Goal: Task Accomplishment & Management: Use online tool/utility

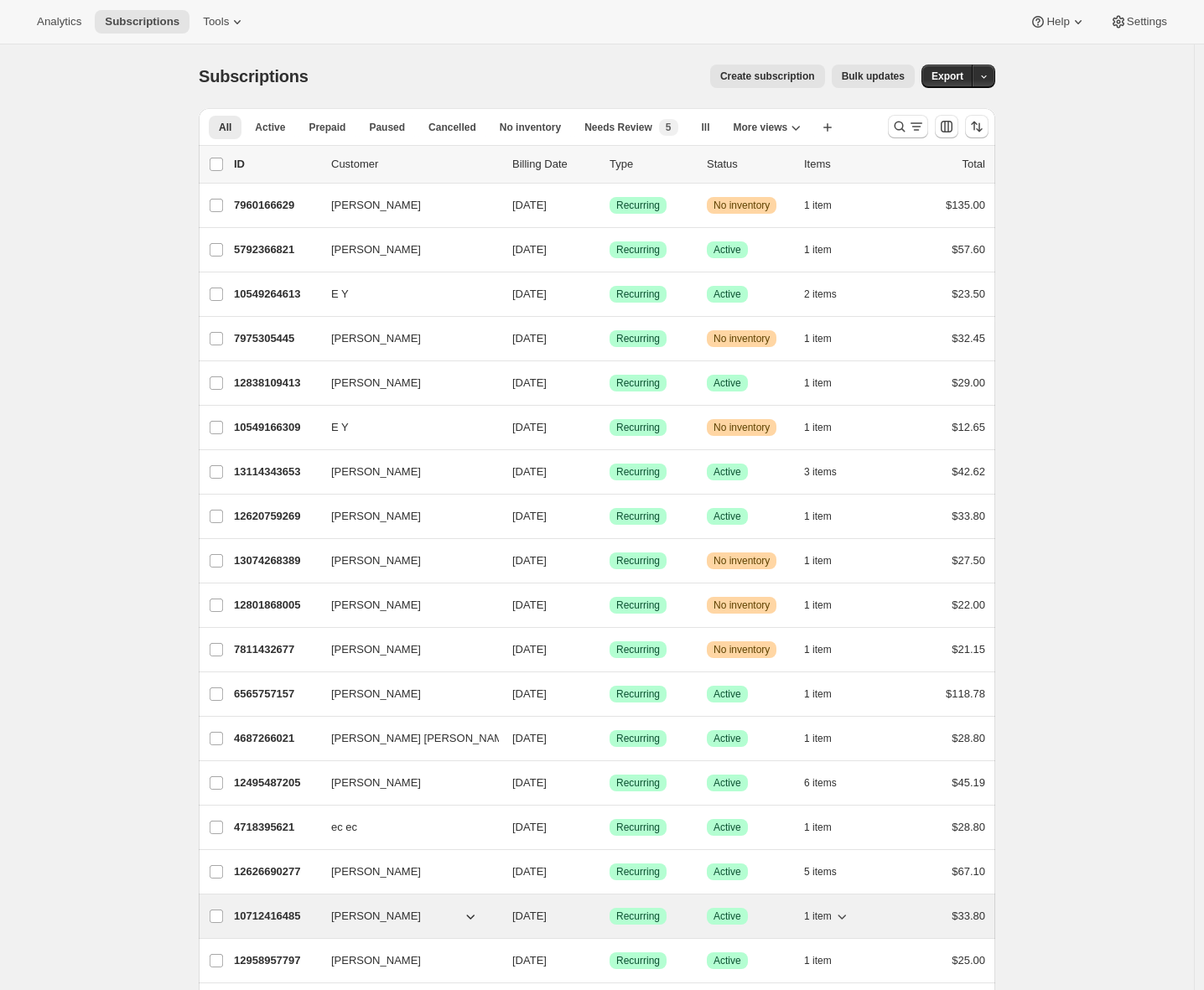
click at [267, 916] on p "10712416485" at bounding box center [276, 916] width 84 height 17
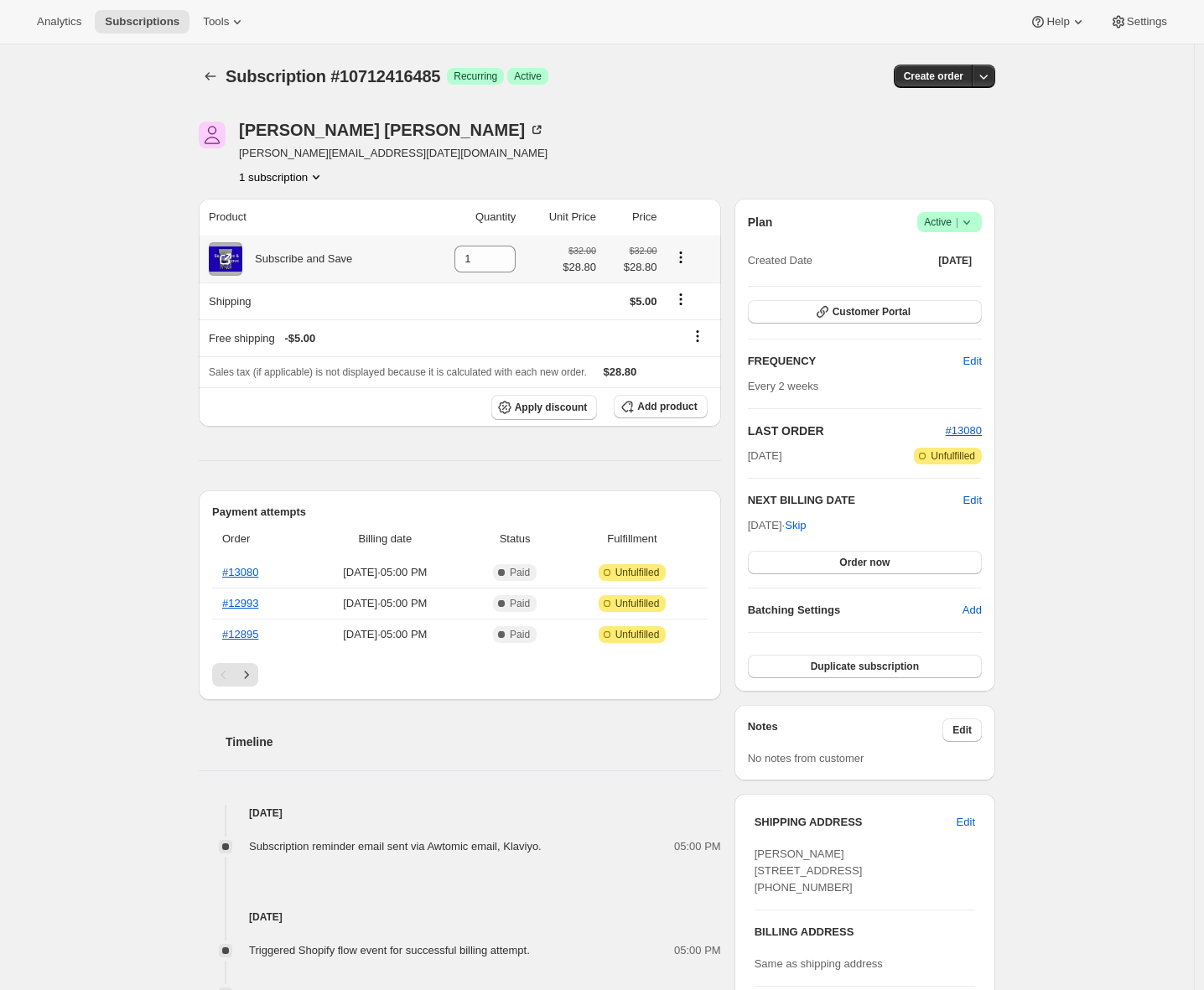
click at [684, 256] on icon "Product actions" at bounding box center [681, 257] width 17 height 17
click at [91, 341] on div "Subscription #10712416485. This page is ready Subscription #10712416485 Success…" at bounding box center [597, 752] width 1193 height 1416
click at [689, 256] on icon "Product actions" at bounding box center [681, 257] width 17 height 17
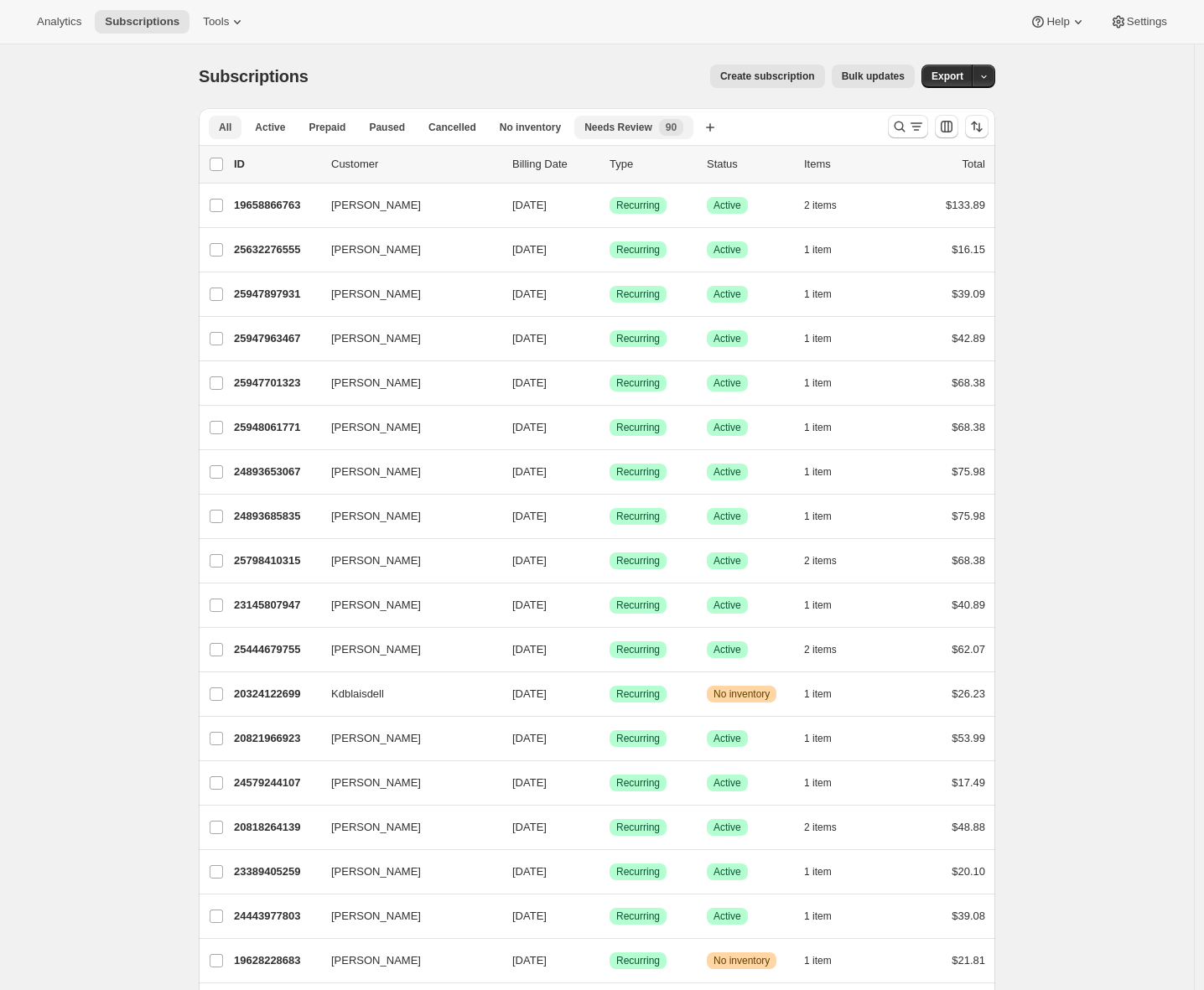
click at [659, 130] on div "Needs Review New 90" at bounding box center [633, 127] width 99 height 17
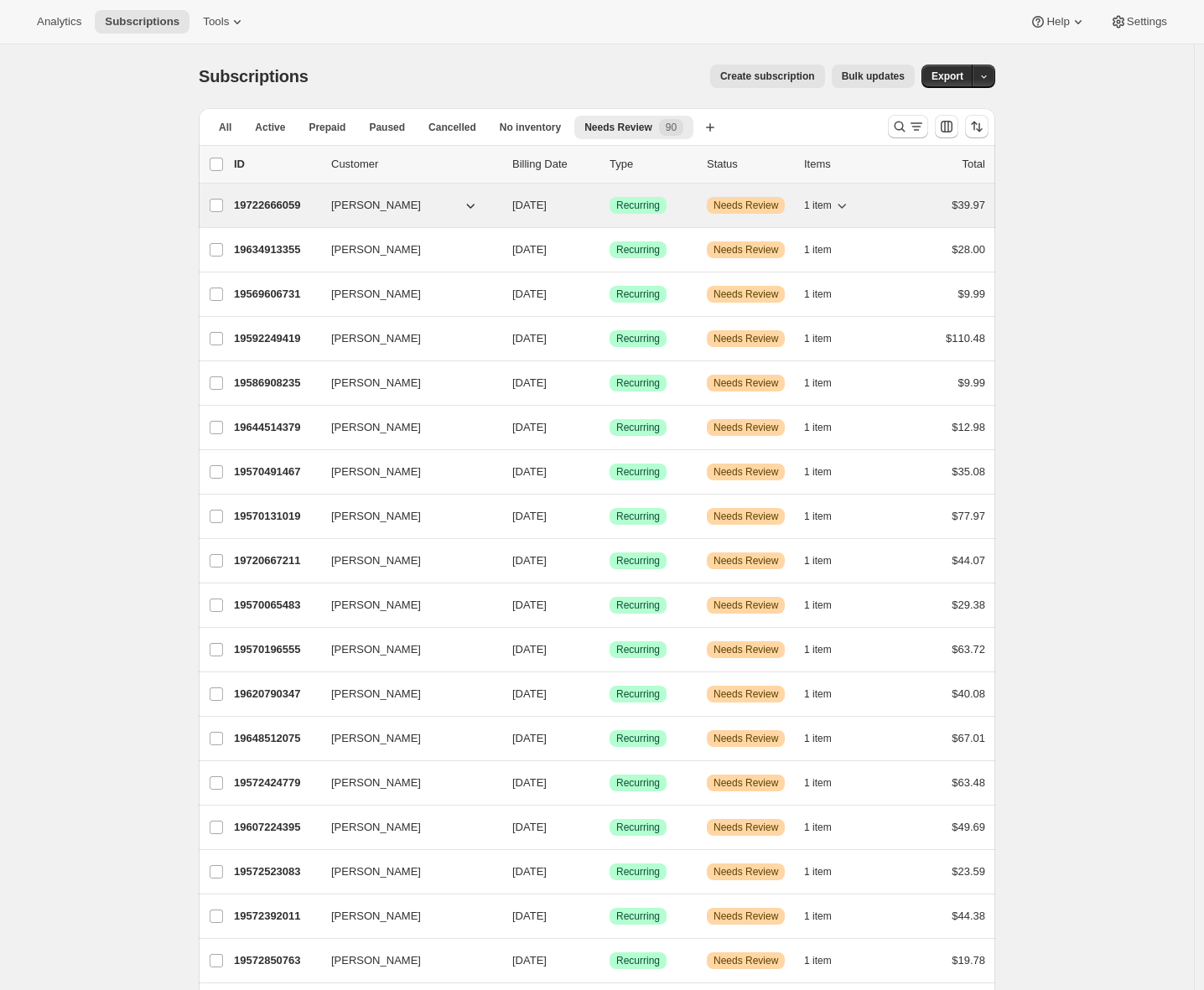
click at [286, 202] on p "19722666059" at bounding box center [276, 205] width 84 height 17
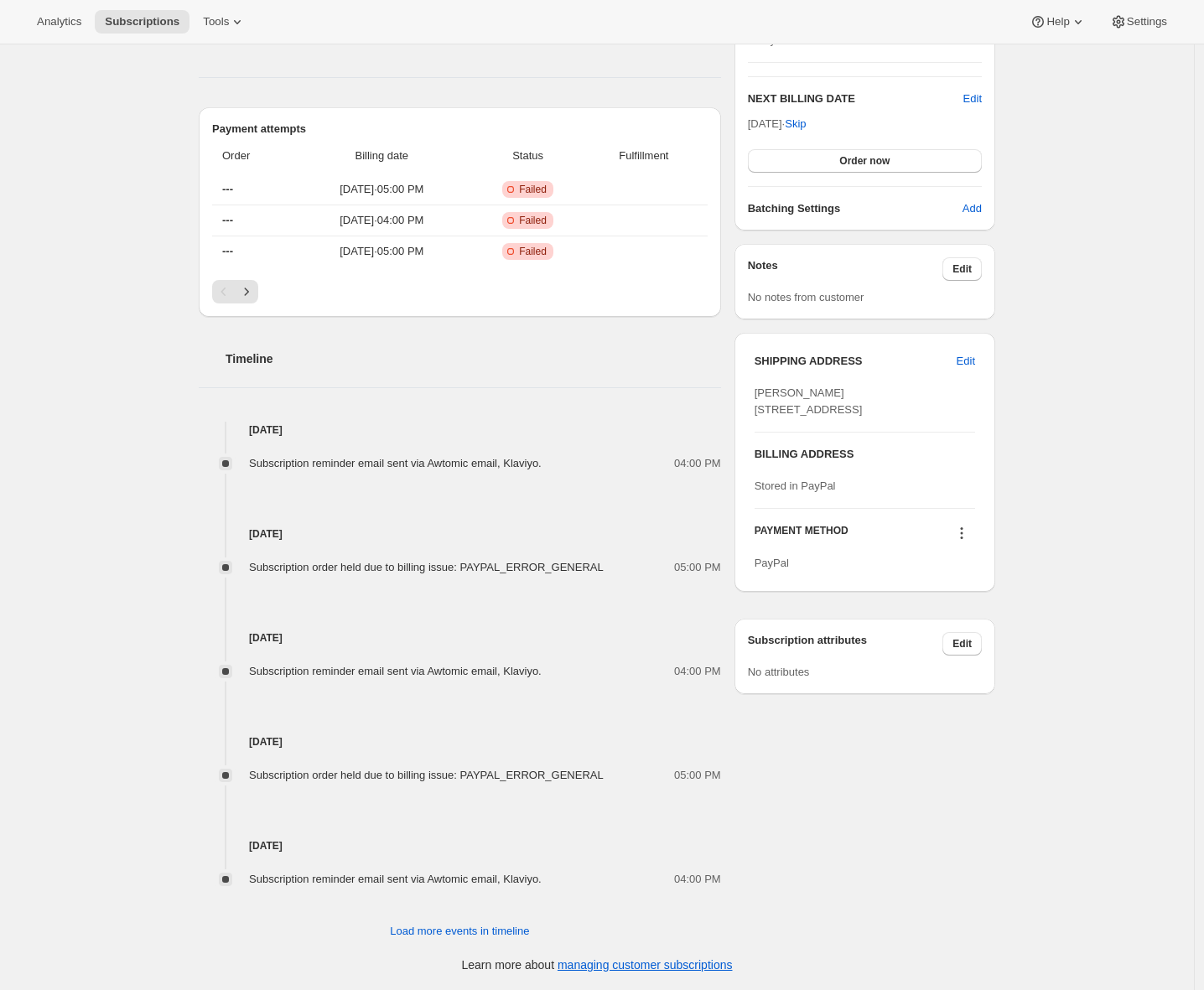
scroll to position [18, 0]
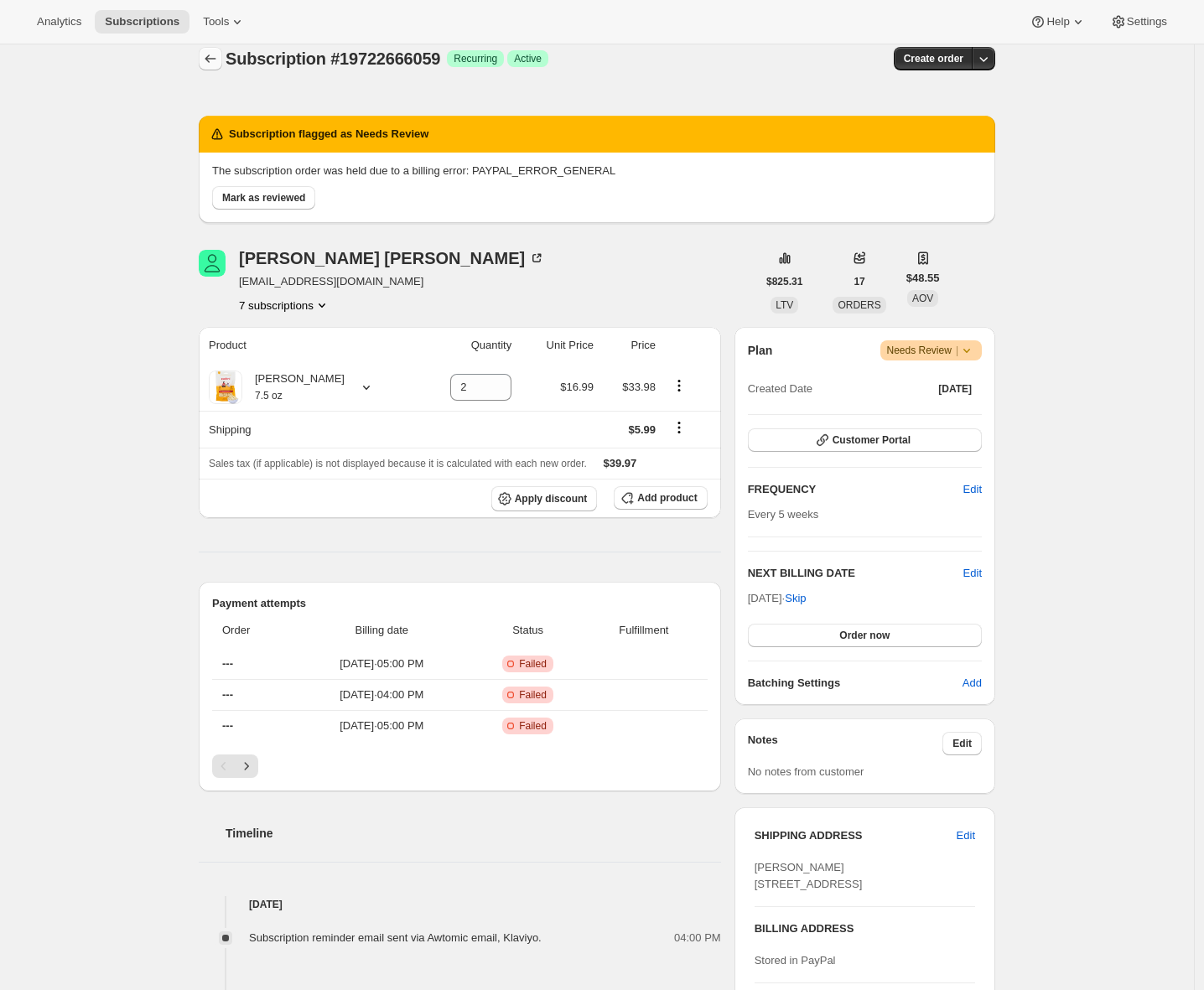
click at [216, 61] on icon "Subscriptions" at bounding box center [210, 58] width 17 height 17
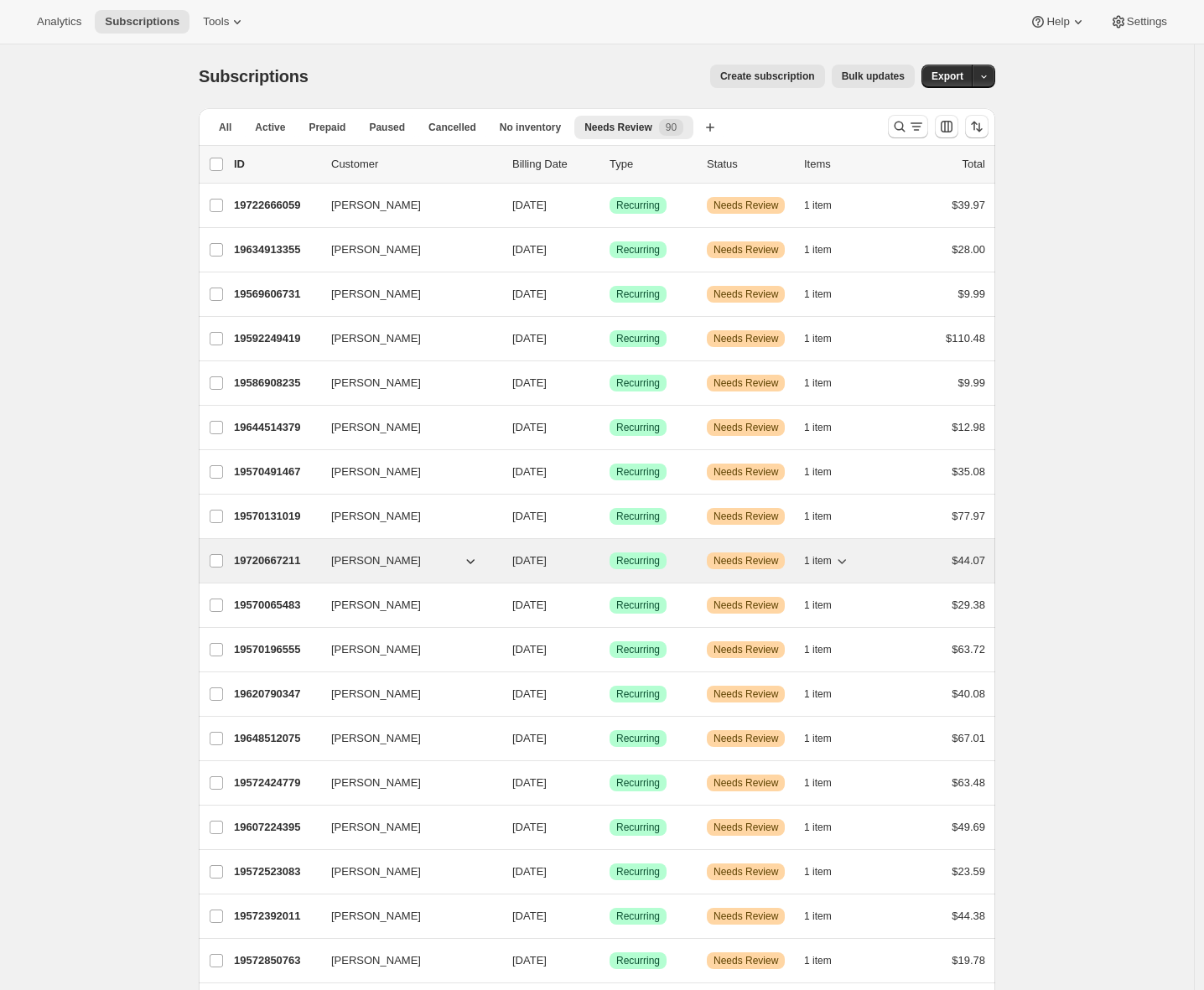
click at [681, 553] on div "Success Recurring" at bounding box center [651, 561] width 84 height 17
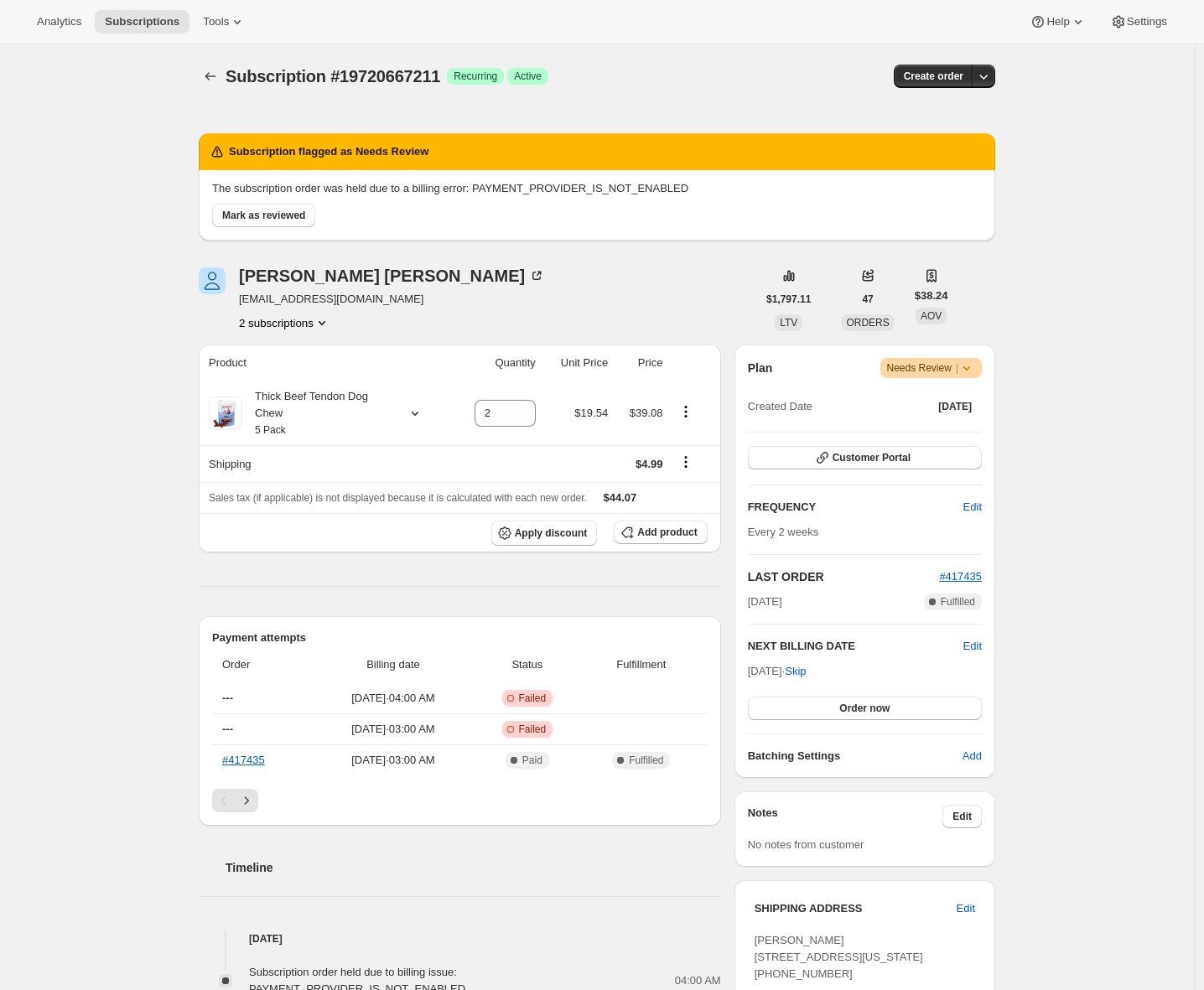
click at [116, 419] on div "Subscription #19720667211. This page is ready Subscription #19720667211 Success…" at bounding box center [597, 780] width 1193 height 1471
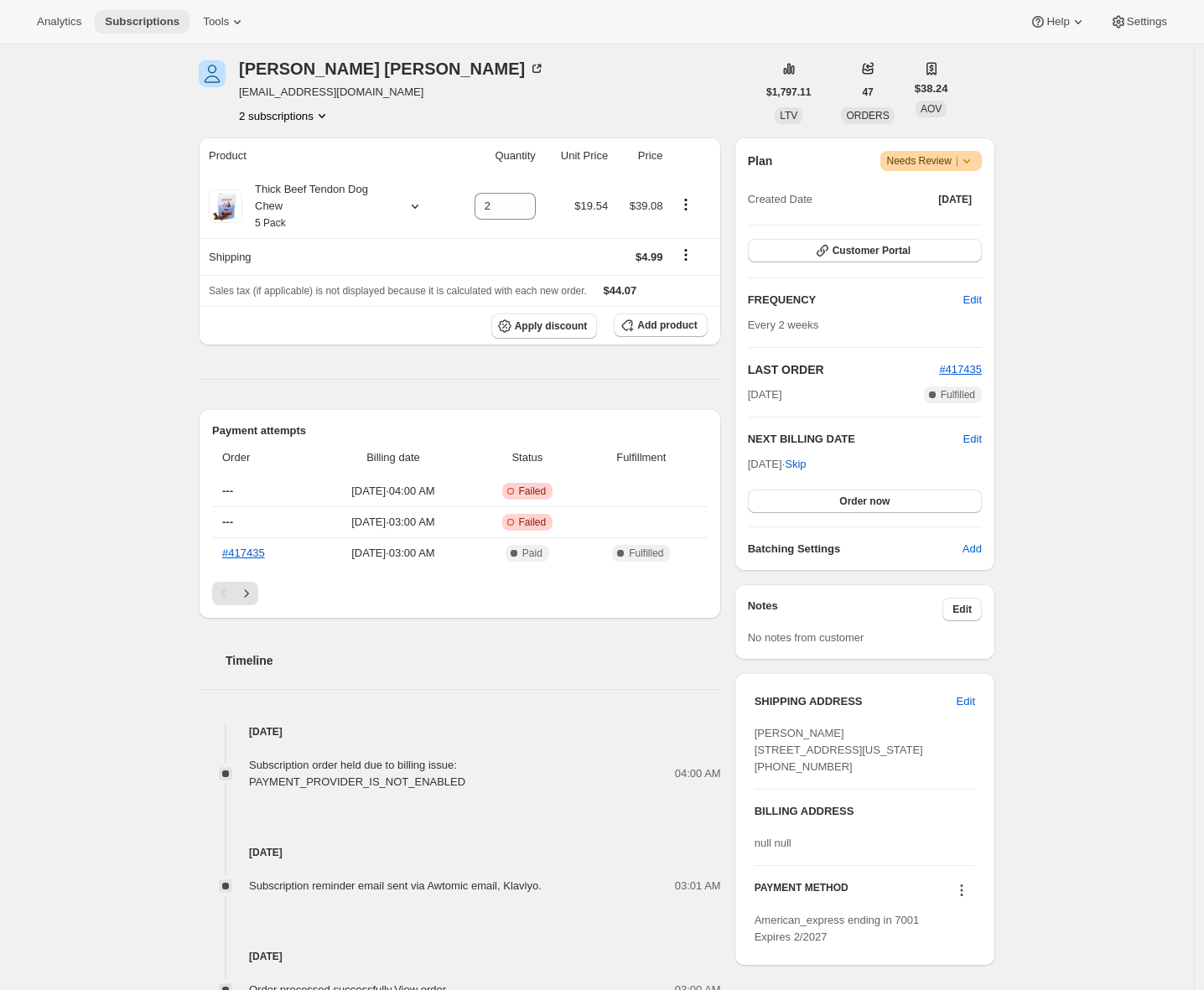
click at [166, 20] on span "Subscriptions" at bounding box center [141, 21] width 74 height 13
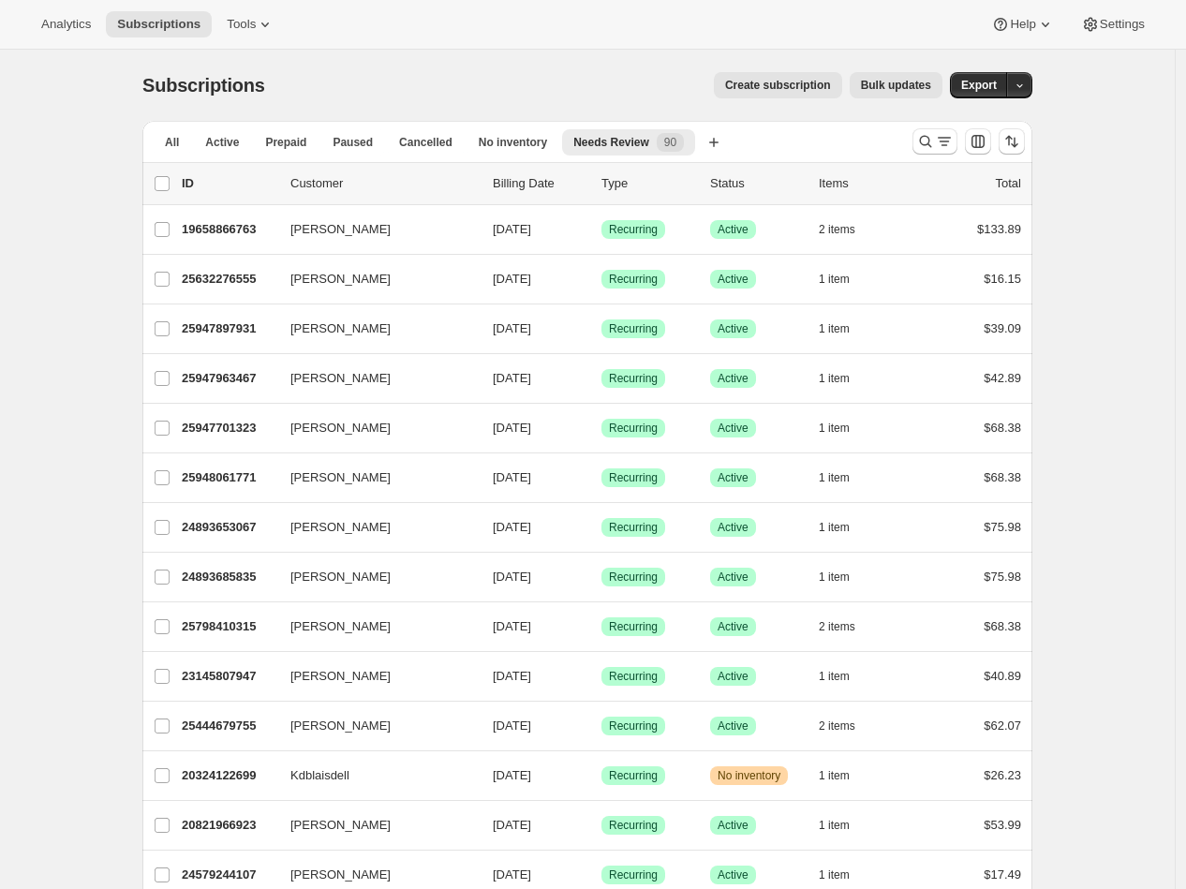
click at [177, 135] on span "All" at bounding box center [172, 142] width 14 height 15
click at [173, 148] on span "All" at bounding box center [172, 142] width 14 height 15
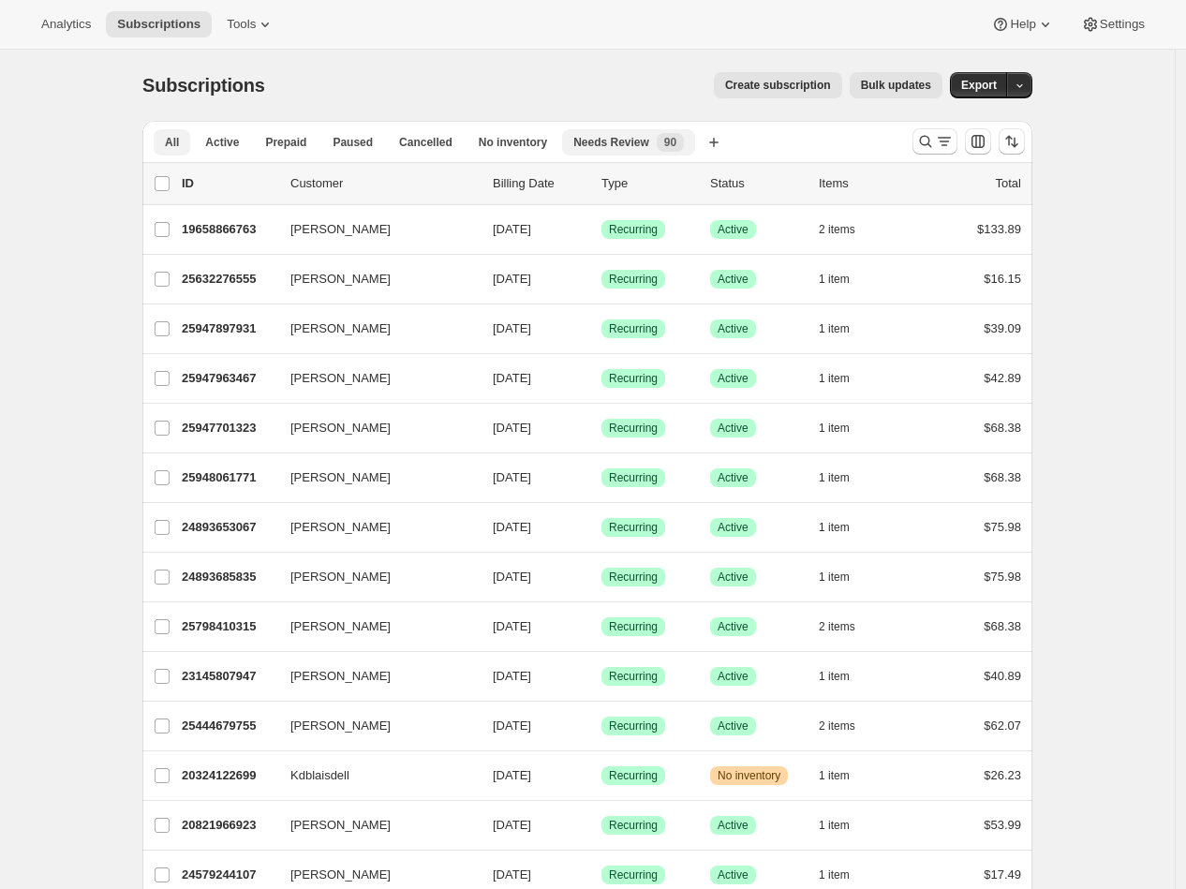
click at [622, 146] on span "Needs Review" at bounding box center [611, 142] width 76 height 15
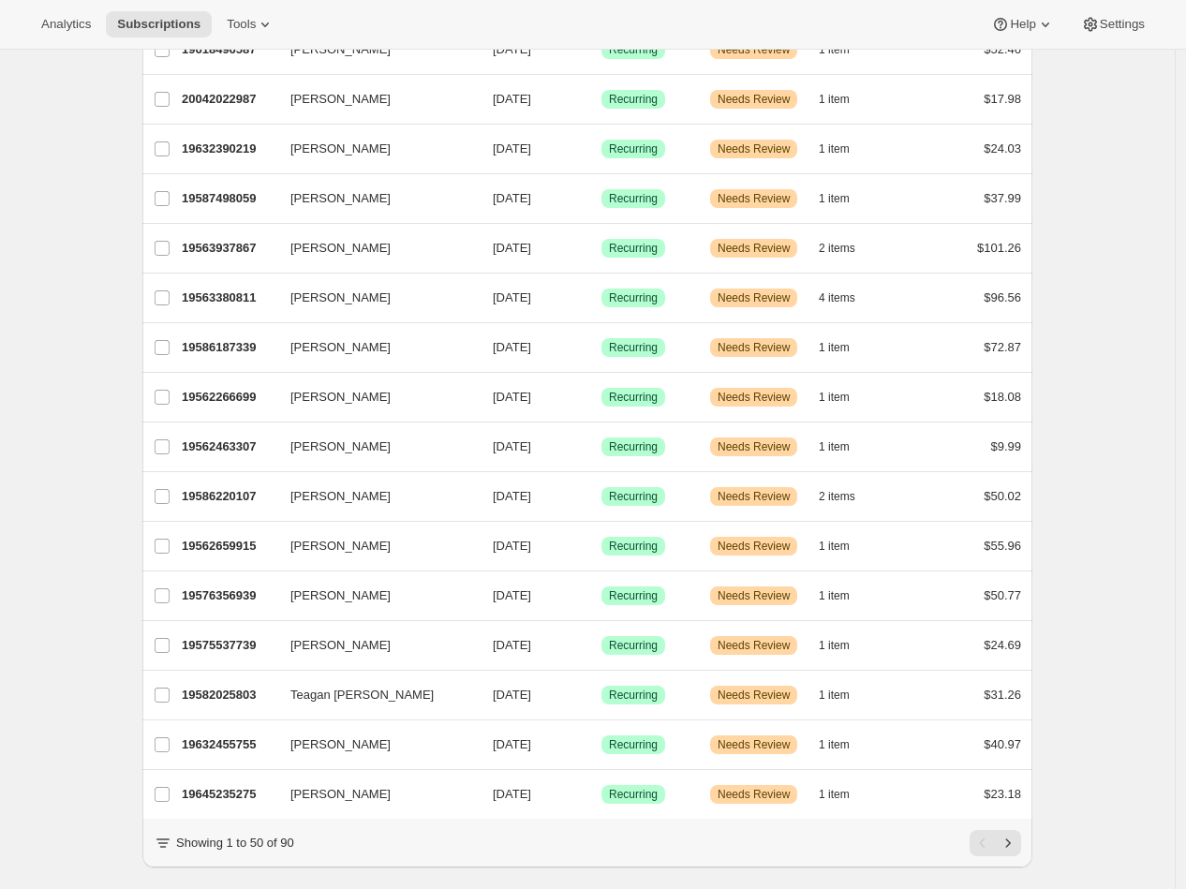
scroll to position [1917, 0]
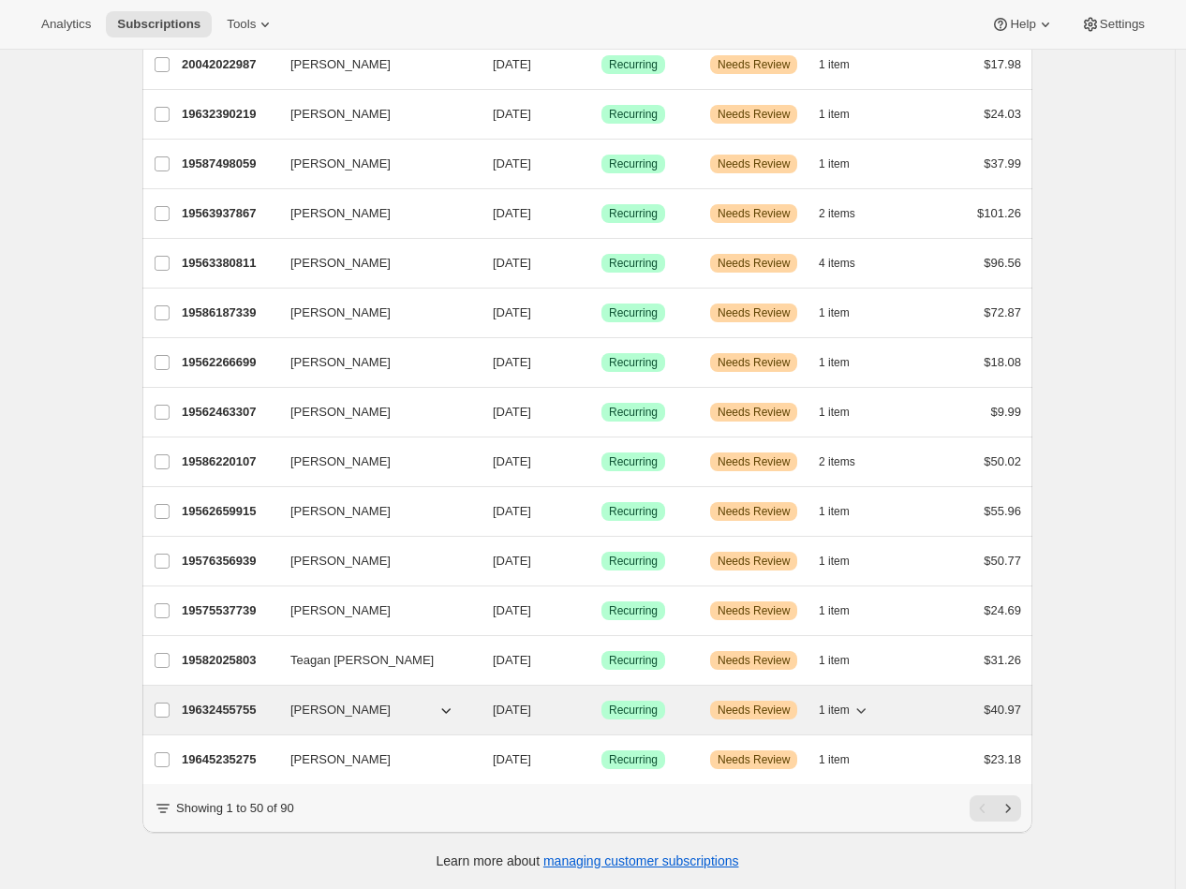
click at [248, 701] on p "19632455755" at bounding box center [229, 710] width 94 height 19
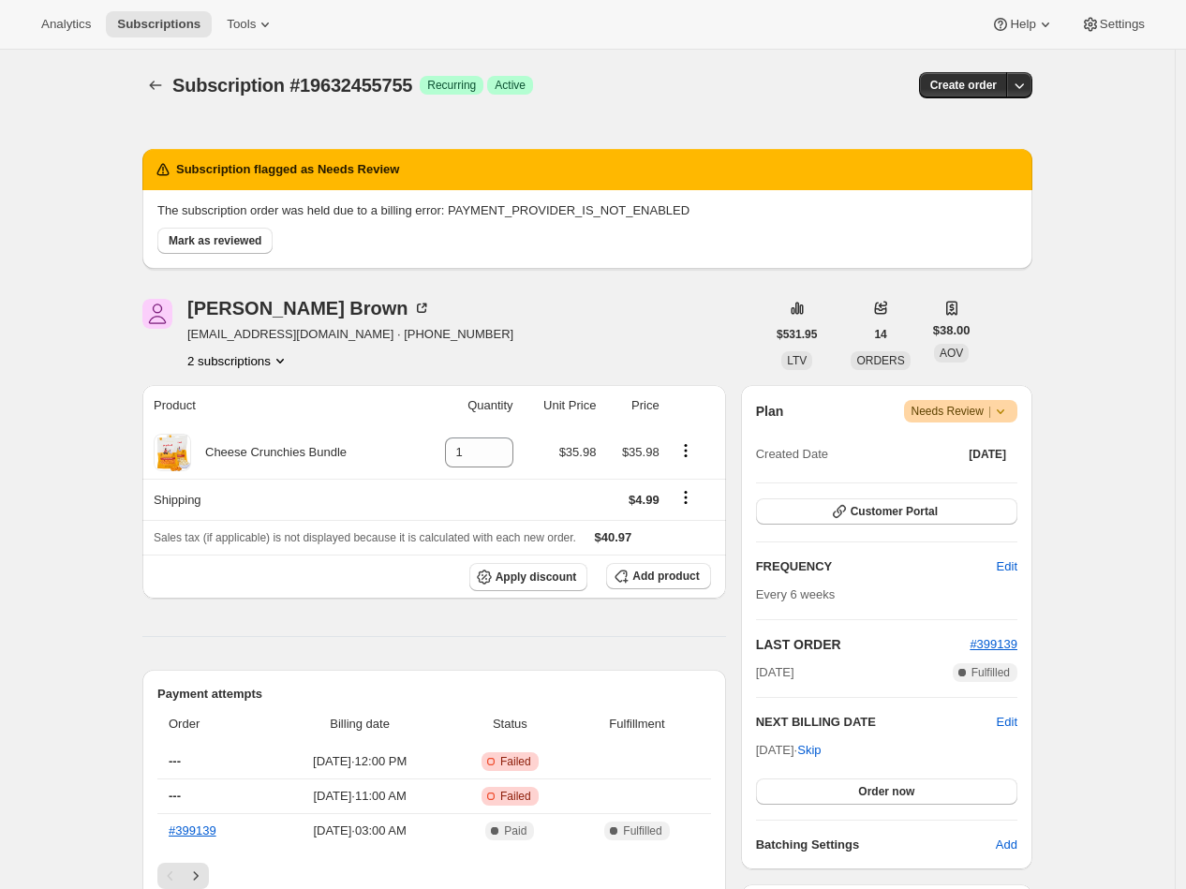
click at [160, 99] on div "Subscription #19632455755. This page is ready Subscription #19632455755 Success…" at bounding box center [587, 85] width 890 height 71
click at [160, 94] on icon "Subscriptions" at bounding box center [155, 85] width 19 height 19
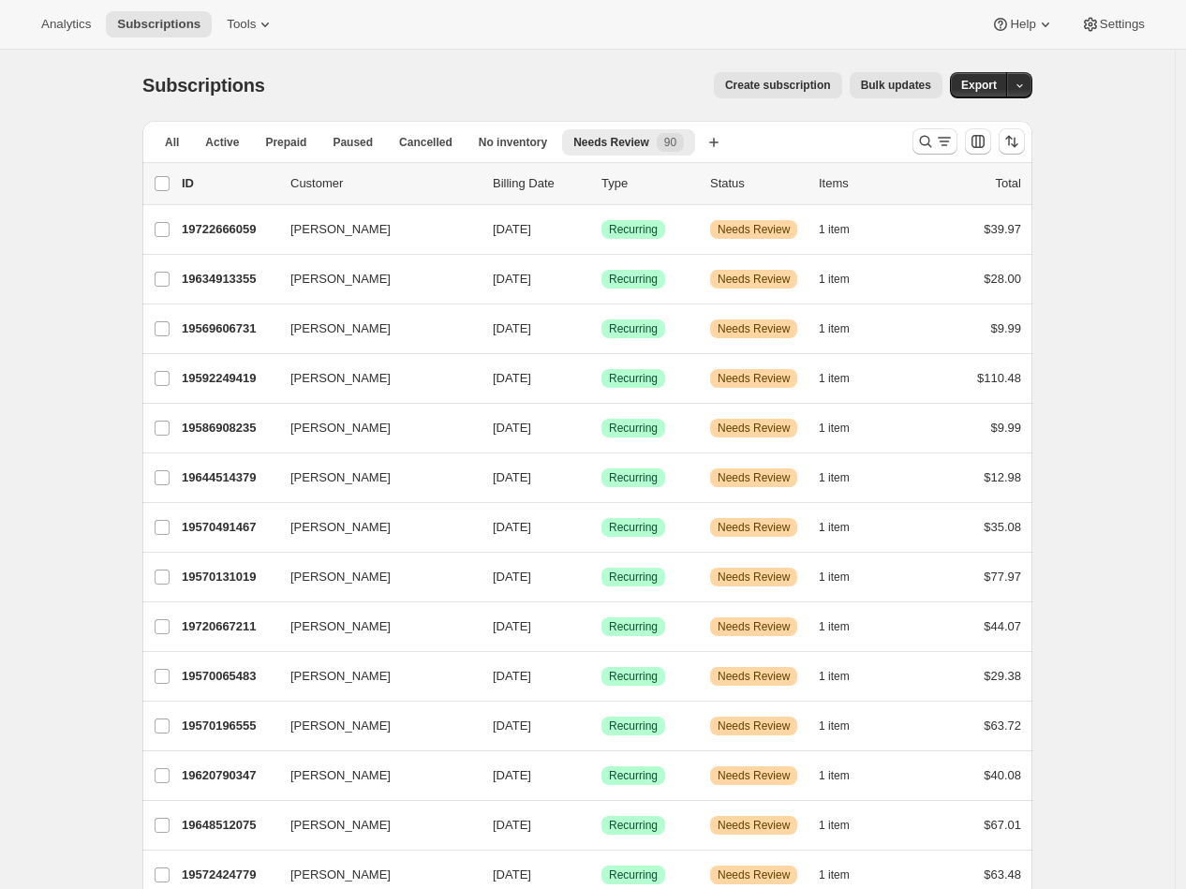
click at [145, 38] on div "Analytics Subscriptions Tools Help Settings" at bounding box center [593, 25] width 1186 height 50
click at [144, 24] on span "Subscriptions" at bounding box center [158, 24] width 83 height 15
click at [173, 138] on span "All" at bounding box center [172, 142] width 14 height 15
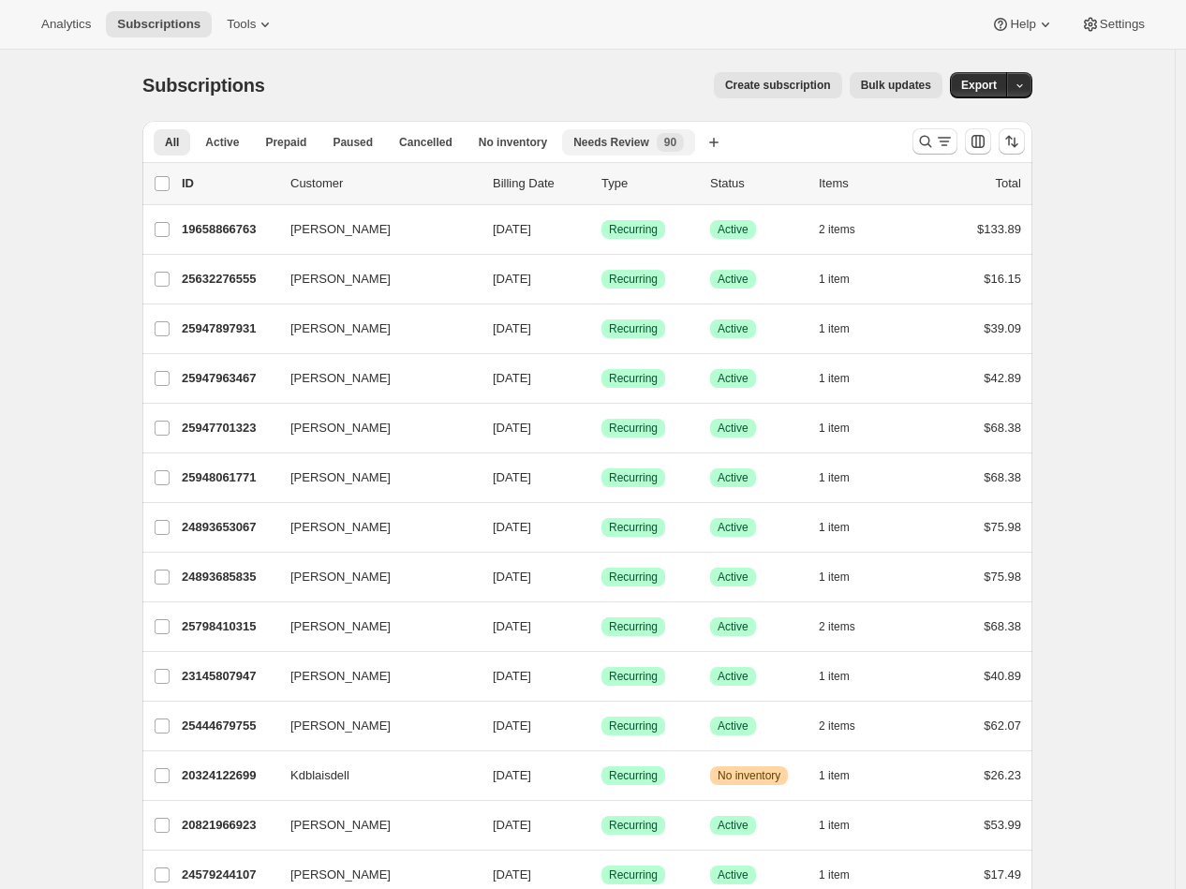
click at [610, 148] on span "Needs Review" at bounding box center [611, 142] width 76 height 15
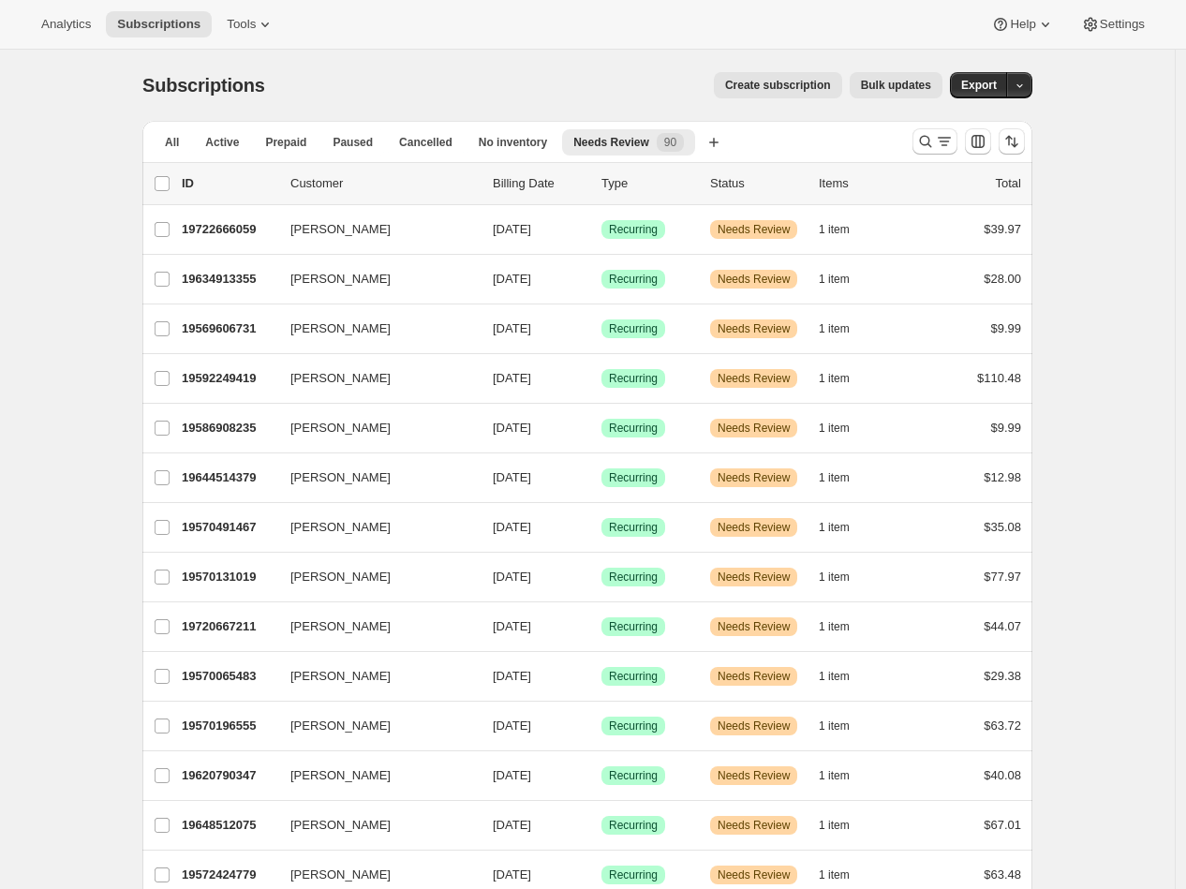
click at [895, 88] on span "Bulk updates" at bounding box center [896, 85] width 70 height 15
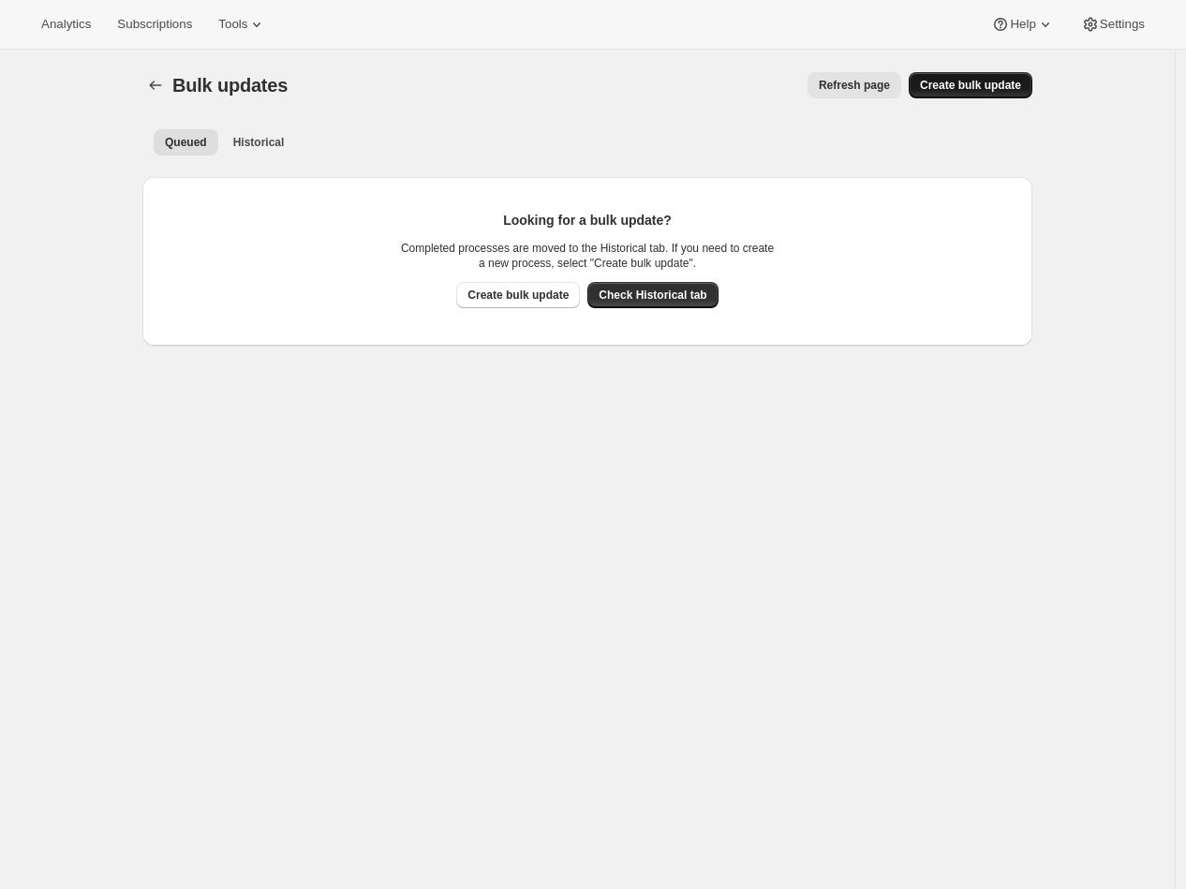
click at [983, 90] on span "Create bulk update" at bounding box center [970, 85] width 101 height 15
select select "11"
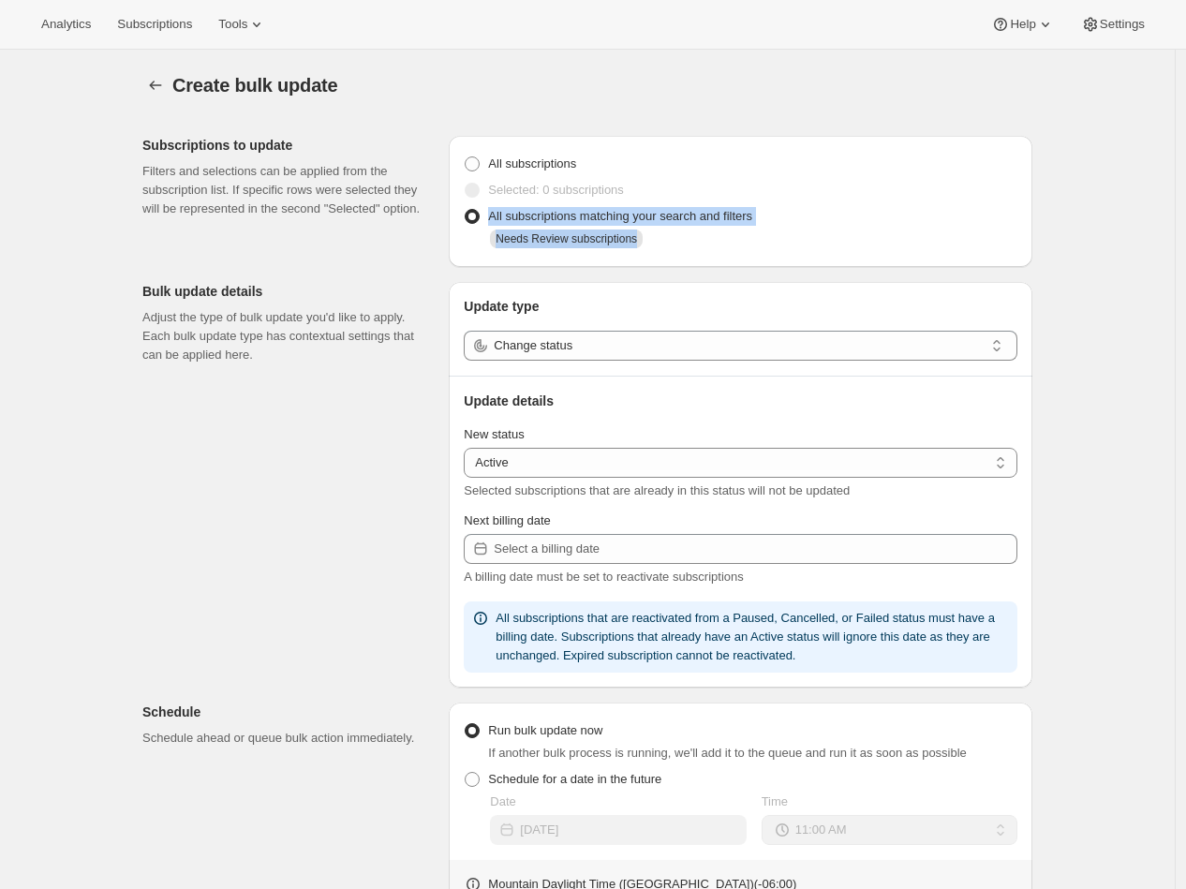
drag, startPoint x: 721, startPoint y: 244, endPoint x: 484, endPoint y: 209, distance: 239.6
click at [484, 209] on div "All subscriptions matching your search and filters Needs Review subscriptions" at bounding box center [741, 227] width 554 height 49
click at [478, 235] on div "Needs Review subscriptions" at bounding box center [741, 241] width 554 height 22
drag, startPoint x: 495, startPoint y: 216, endPoint x: 776, endPoint y: 222, distance: 281.2
click at [781, 222] on div "All subscriptions matching your search and filters Needs Review subscriptions" at bounding box center [741, 227] width 554 height 49
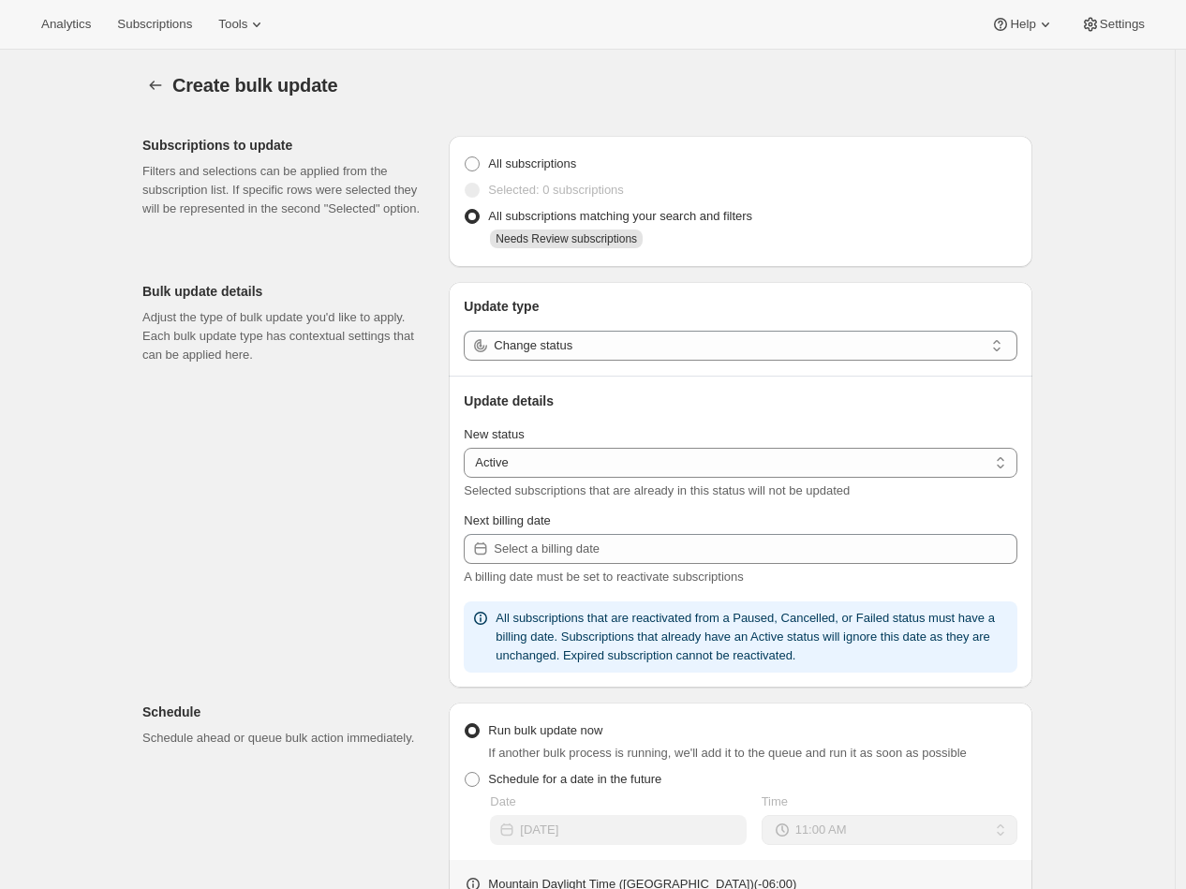
click at [444, 251] on div "Subscriptions to update Filters and selections can be applied from the subscrip…" at bounding box center [579, 714] width 905 height 1186
drag, startPoint x: 501, startPoint y: 242, endPoint x: 652, endPoint y: 244, distance: 150.9
click at [643, 244] on span "Needs Review subscriptions" at bounding box center [566, 239] width 153 height 19
click at [425, 260] on div "Subscriptions to update Filters and selections can be applied from the subscrip…" at bounding box center [579, 714] width 905 height 1186
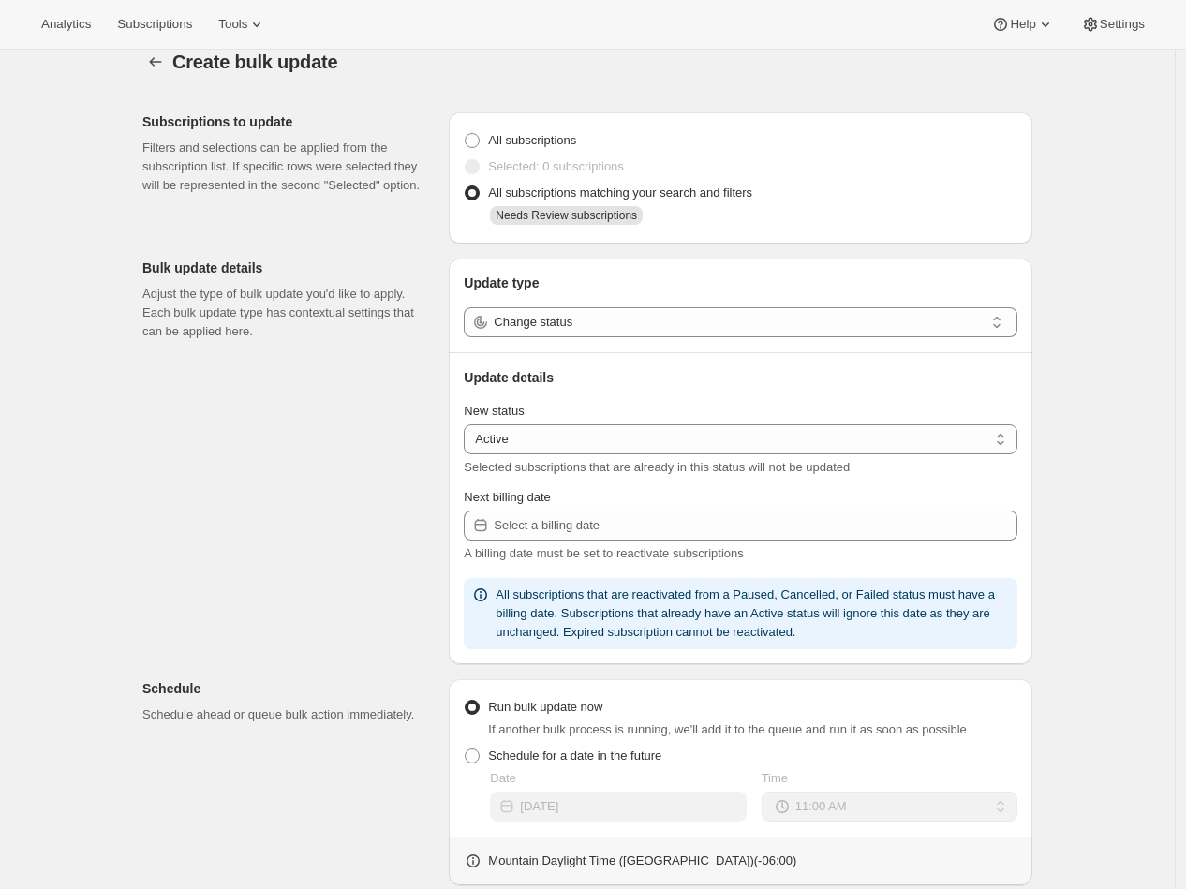
scroll to position [128, 0]
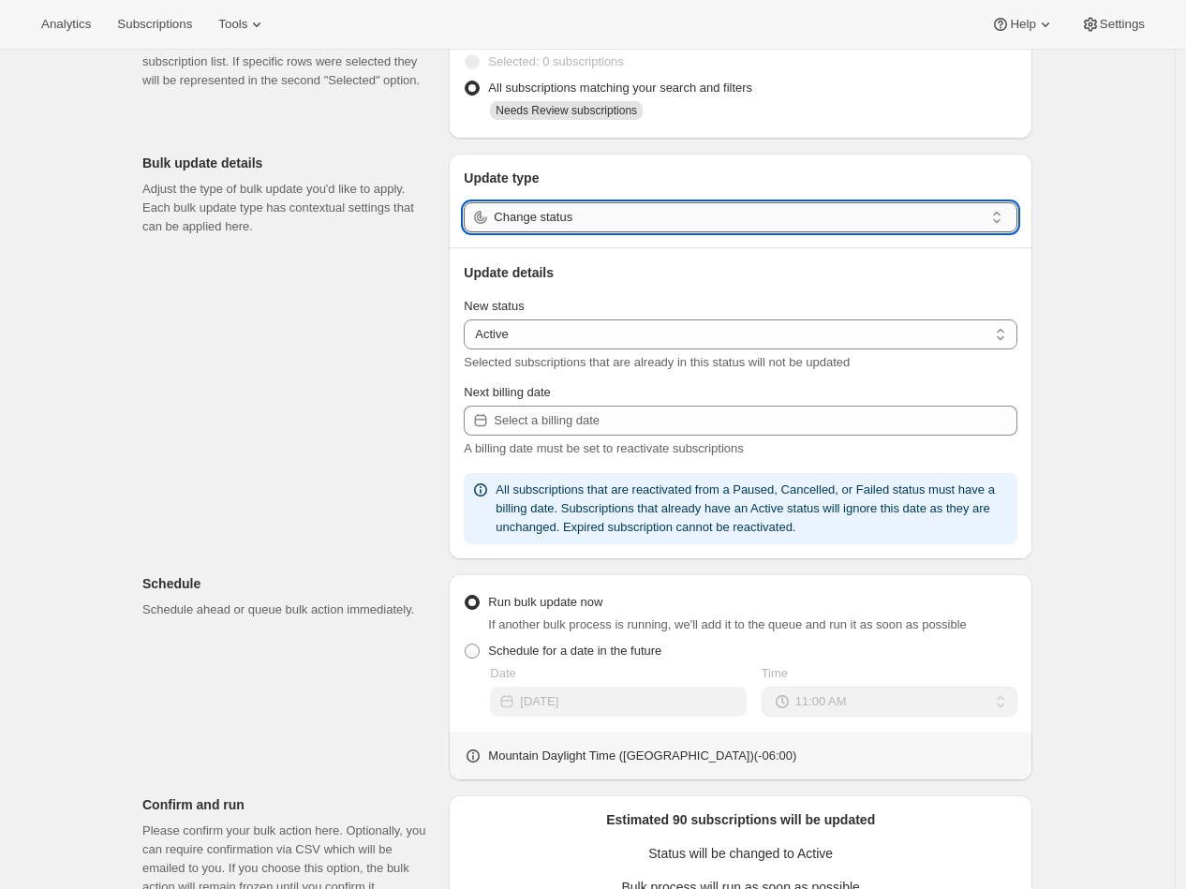
click at [563, 221] on input "Change status" at bounding box center [739, 217] width 490 height 30
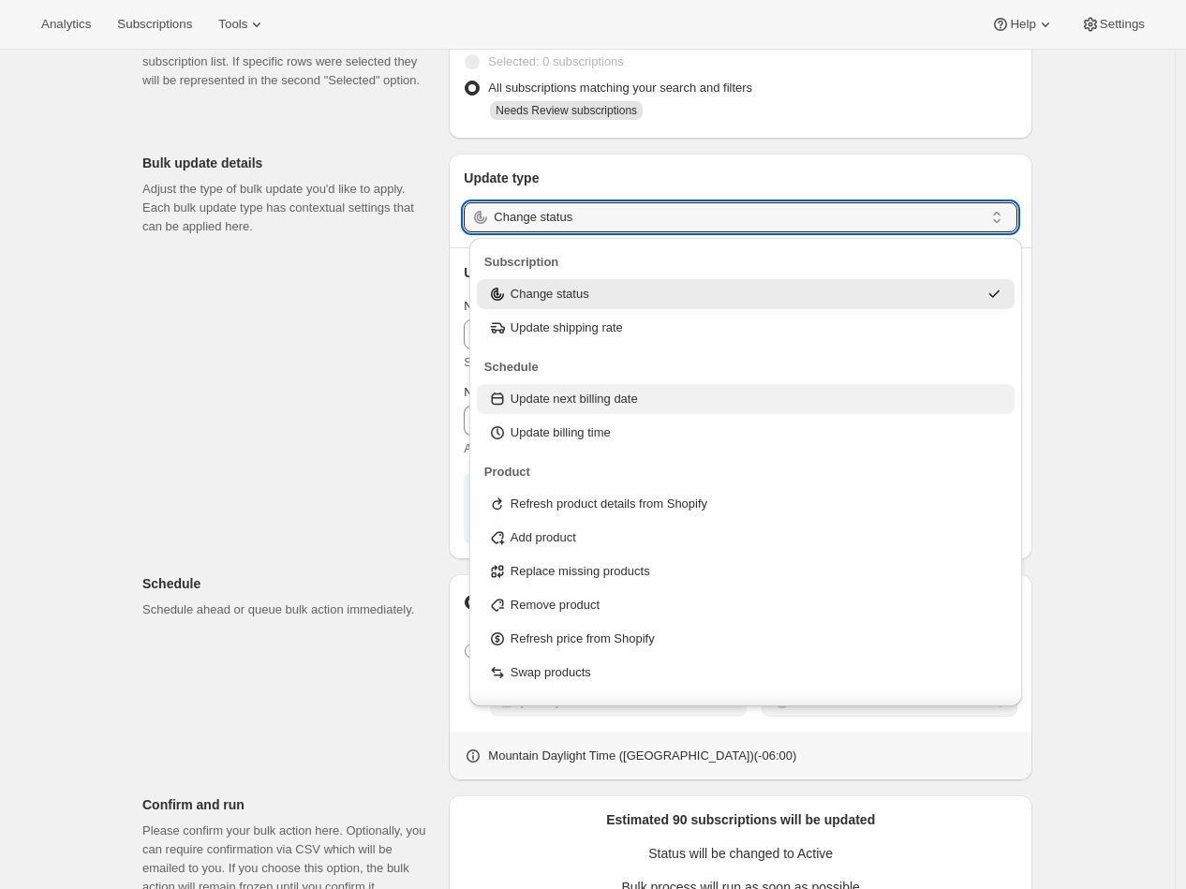
click at [600, 401] on p "Update next billing date" at bounding box center [574, 399] width 127 height 19
type input "Update next billing date"
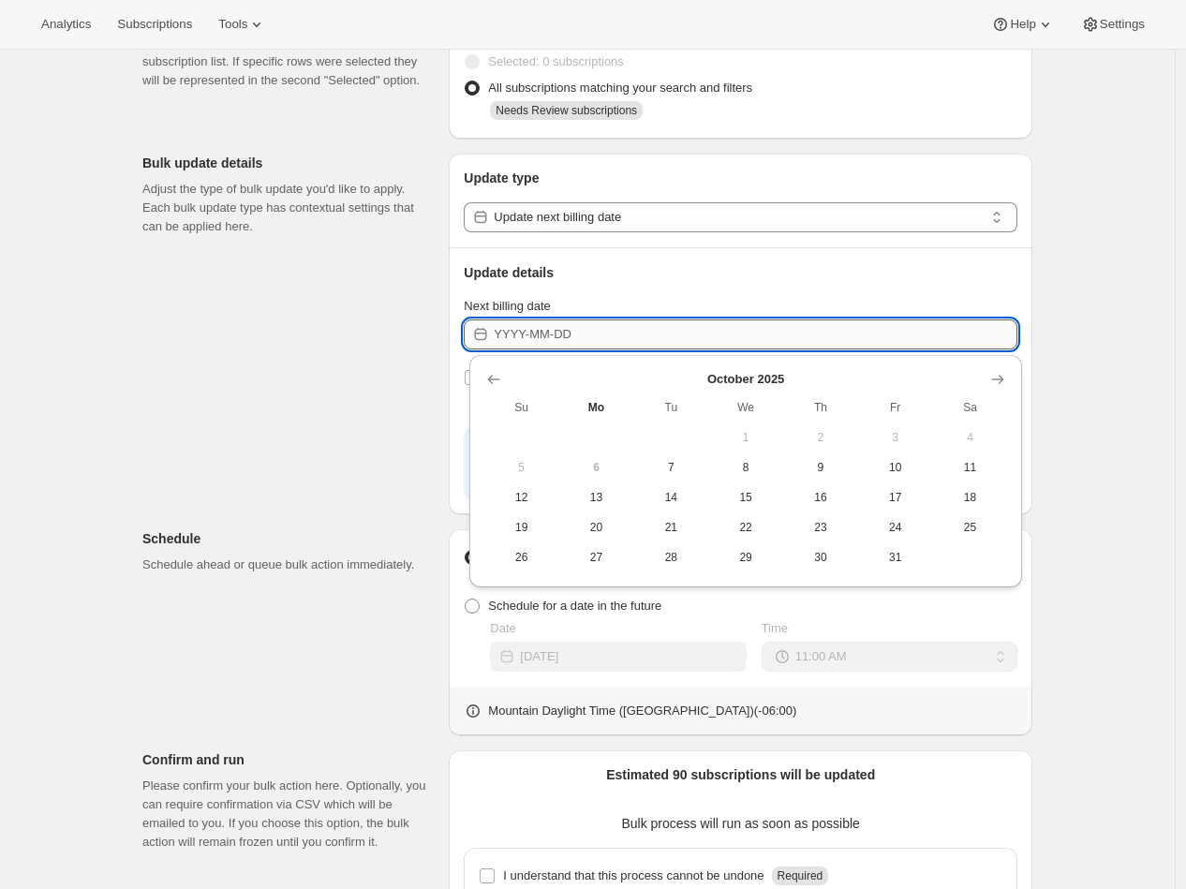
click at [548, 335] on input "Next billing date" at bounding box center [756, 335] width 524 height 30
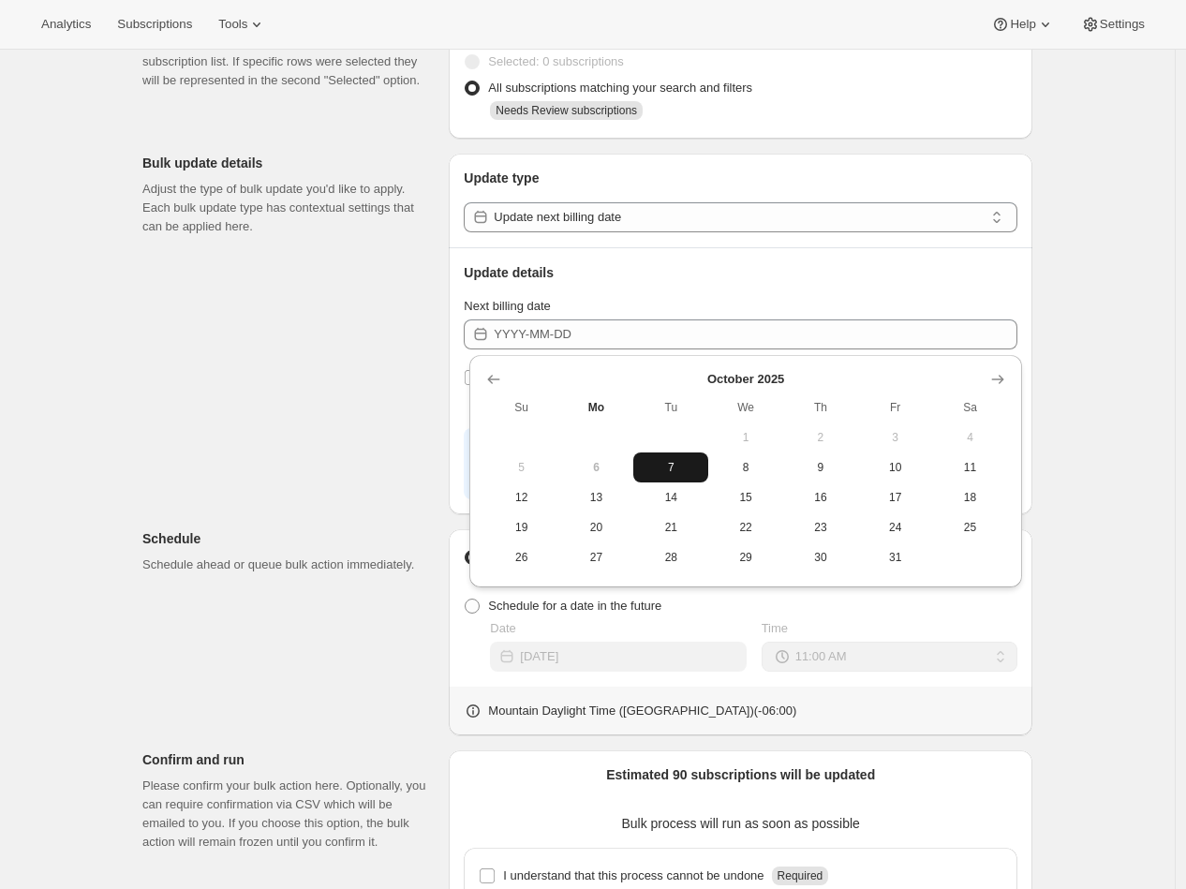
click at [673, 476] on button "7" at bounding box center [670, 468] width 75 height 30
type input "2025-10-07"
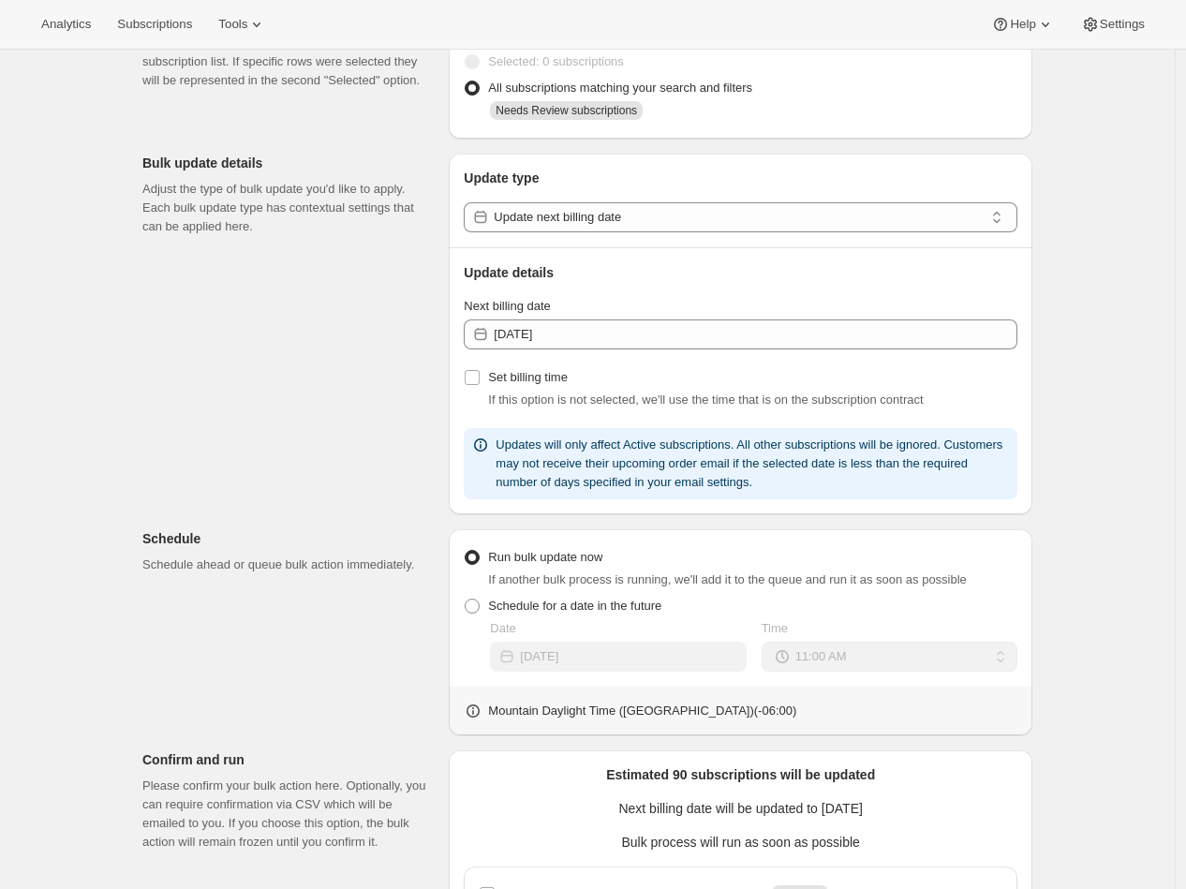
click at [257, 424] on div "Subscriptions to update Filters and selections can be applied from the subscrip…" at bounding box center [579, 563] width 905 height 1141
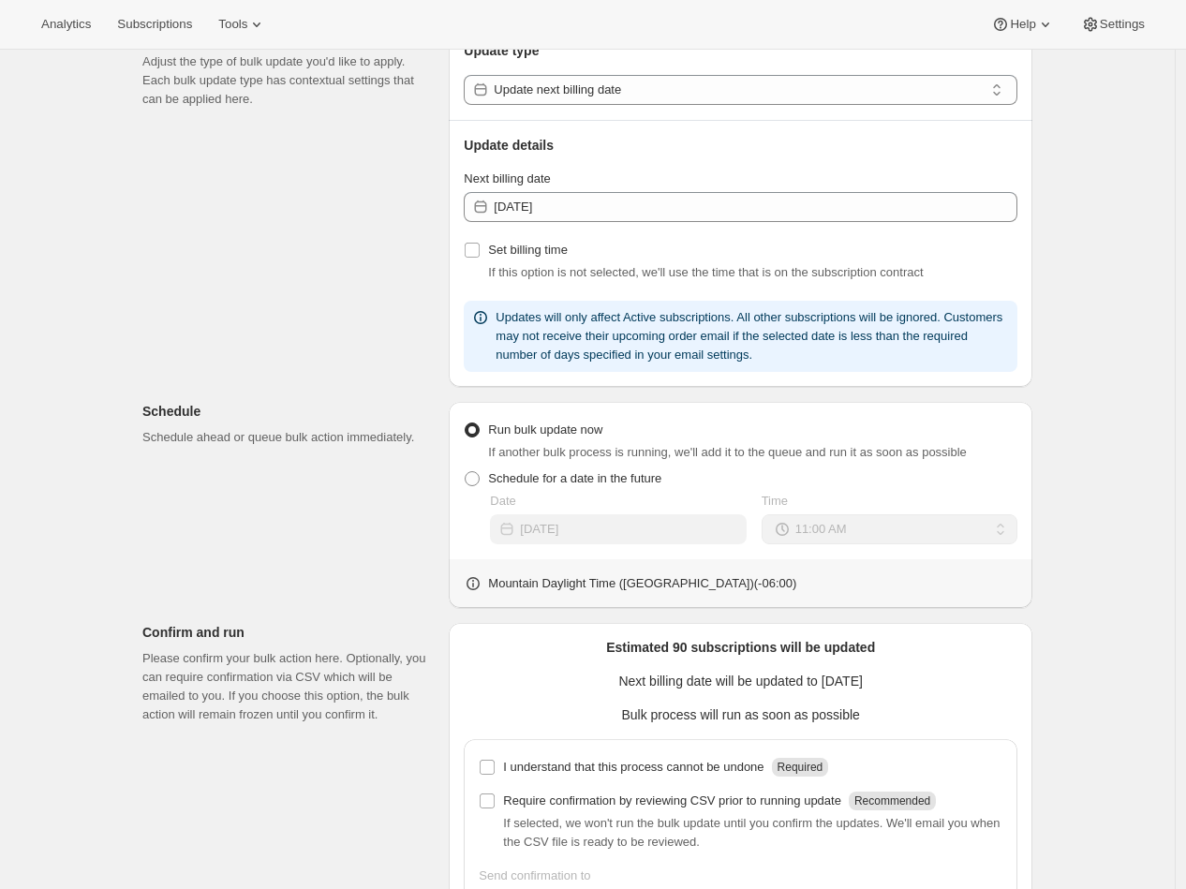
scroll to position [404, 0]
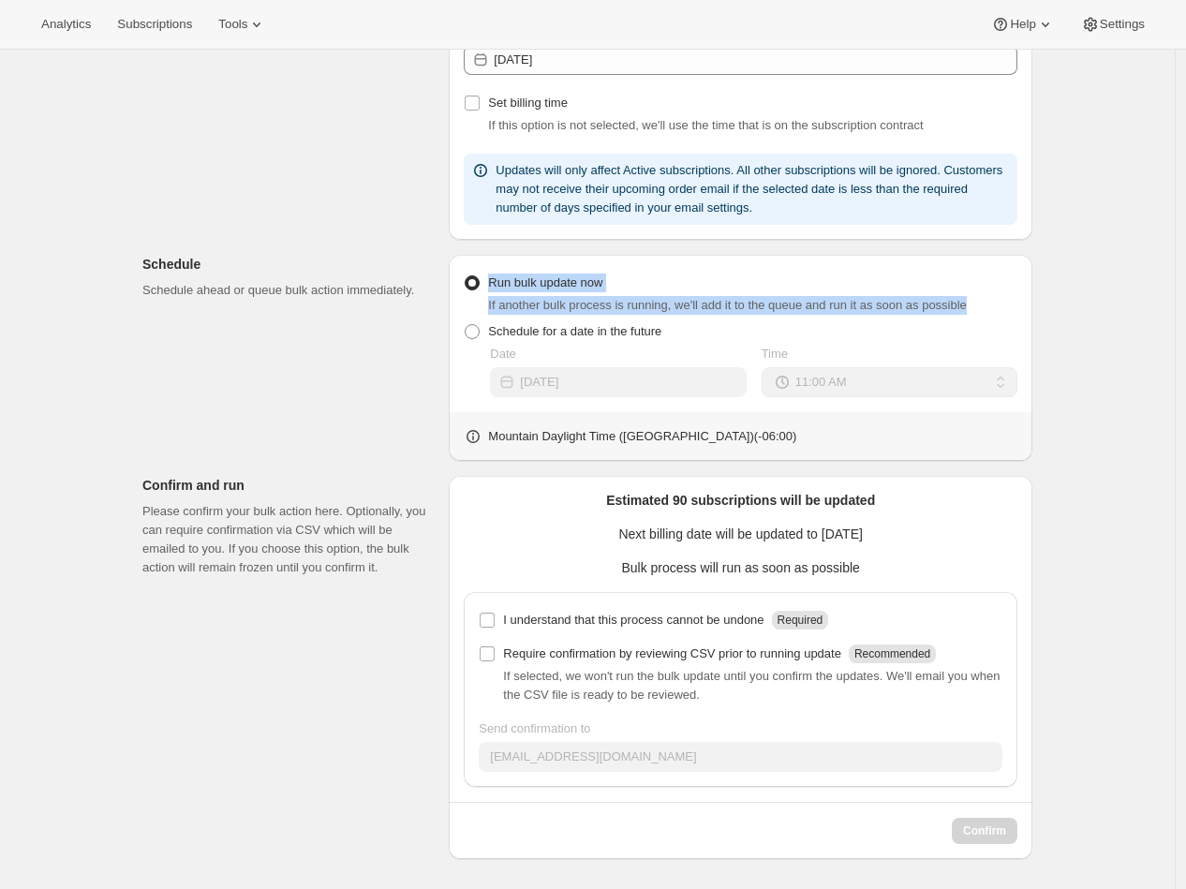
drag, startPoint x: 700, startPoint y: 314, endPoint x: 473, endPoint y: 285, distance: 228.6
click at [473, 285] on li "Run bulk update now If another bulk process is running, we'll add it to the que…" at bounding box center [741, 294] width 554 height 49
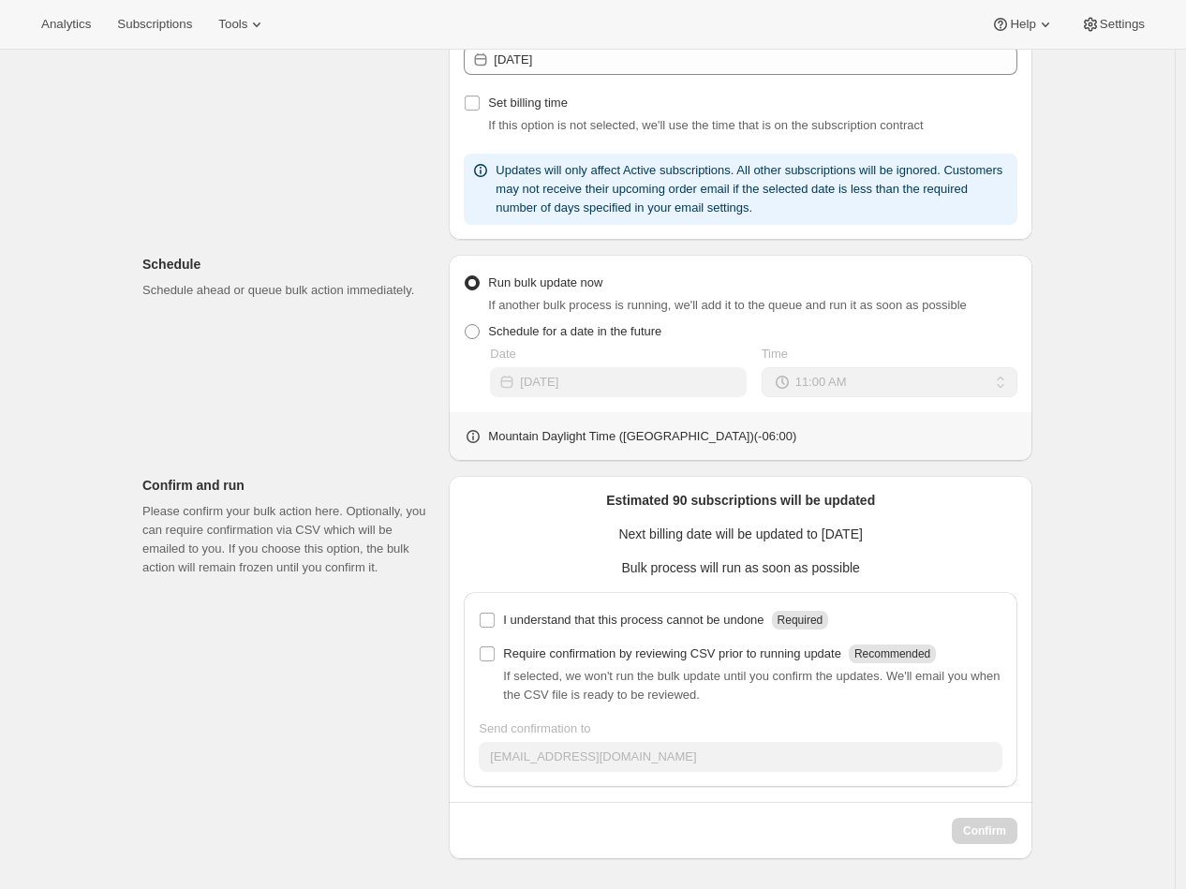
click at [365, 352] on div "Subscriptions to update Filters and selections can be applied from the subscrip…" at bounding box center [579, 288] width 905 height 1141
click at [489, 618] on input "I understand that this process cannot be undone Required" at bounding box center [487, 620] width 15 height 15
checkbox input "true"
drag, startPoint x: 508, startPoint y: 618, endPoint x: 791, endPoint y: 623, distance: 283.0
click at [791, 623] on div "I understand that this process cannot be undone Required" at bounding box center [665, 620] width 325 height 19
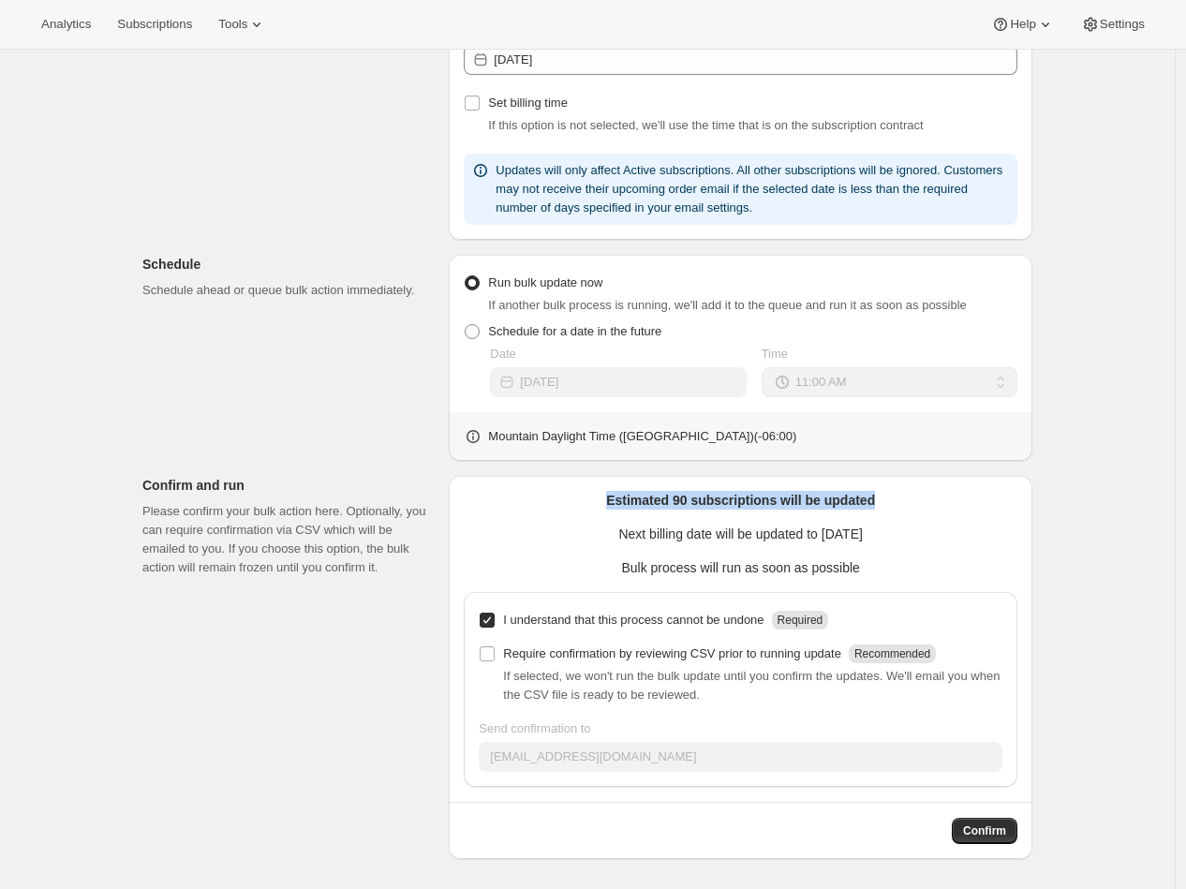
drag, startPoint x: 618, startPoint y: 500, endPoint x: 892, endPoint y: 503, distance: 274.6
click at [892, 503] on p "Estimated 90 subscriptions will be updated" at bounding box center [741, 500] width 554 height 19
click at [724, 510] on div "Estimated 90 subscriptions will be updated Next billing date will be updated to…" at bounding box center [741, 667] width 554 height 353
drag, startPoint x: 675, startPoint y: 503, endPoint x: 899, endPoint y: 502, distance: 224.0
click at [899, 502] on p "Estimated 90 subscriptions will be updated" at bounding box center [741, 500] width 554 height 19
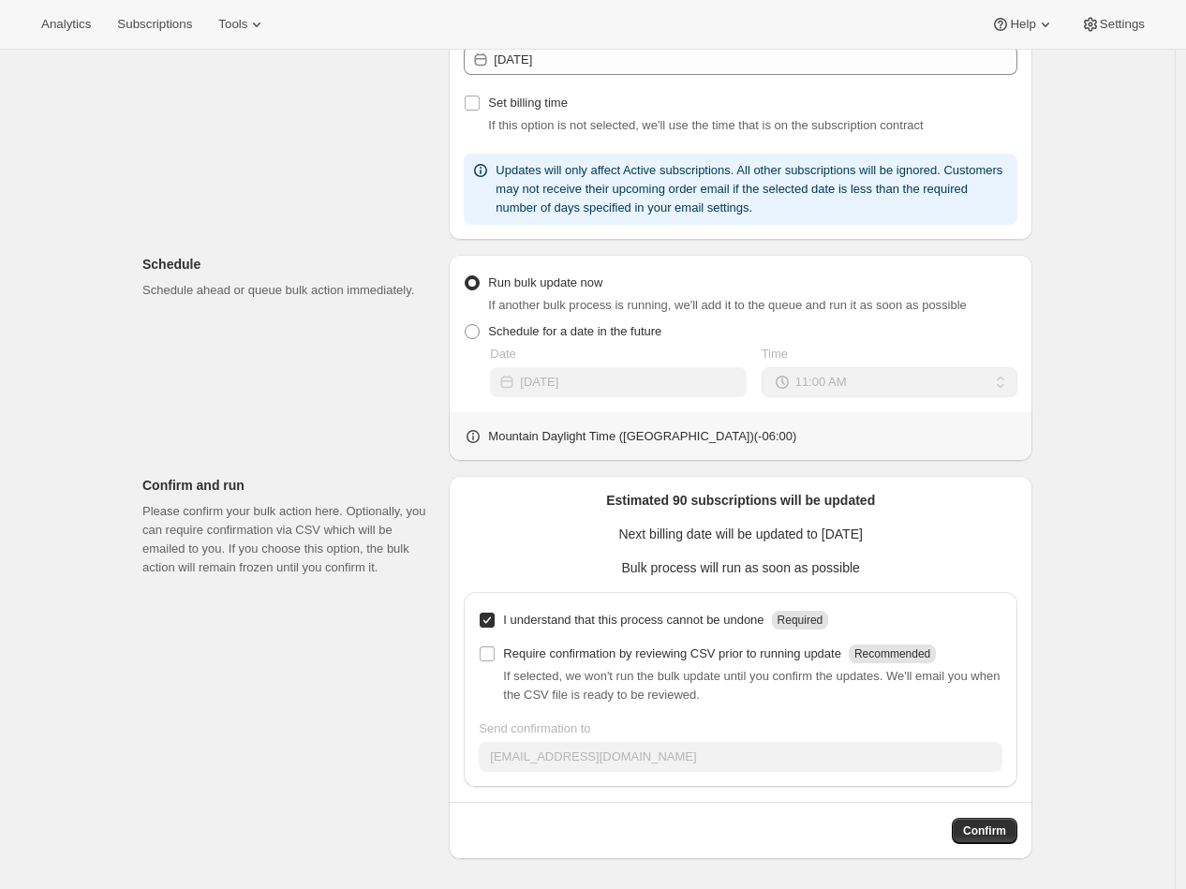
click at [574, 509] on p "Estimated 90 subscriptions will be updated" at bounding box center [741, 500] width 554 height 19
drag, startPoint x: 611, startPoint y: 499, endPoint x: 892, endPoint y: 511, distance: 281.3
click at [892, 511] on div "Estimated 90 subscriptions will be updated Next billing date will be updated to…" at bounding box center [741, 667] width 554 height 353
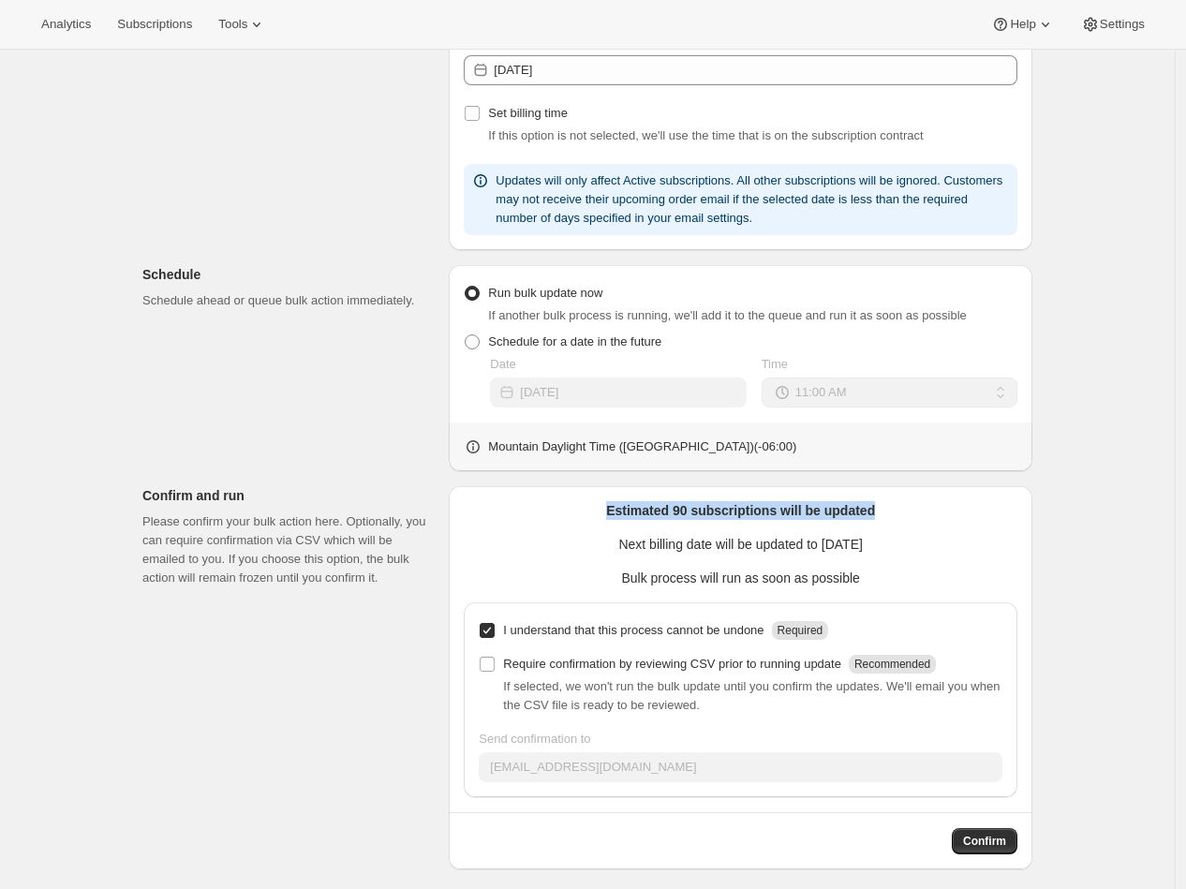
click at [566, 528] on div "Estimated 90 subscriptions will be updated Next billing date will be updated to…" at bounding box center [741, 677] width 554 height 353
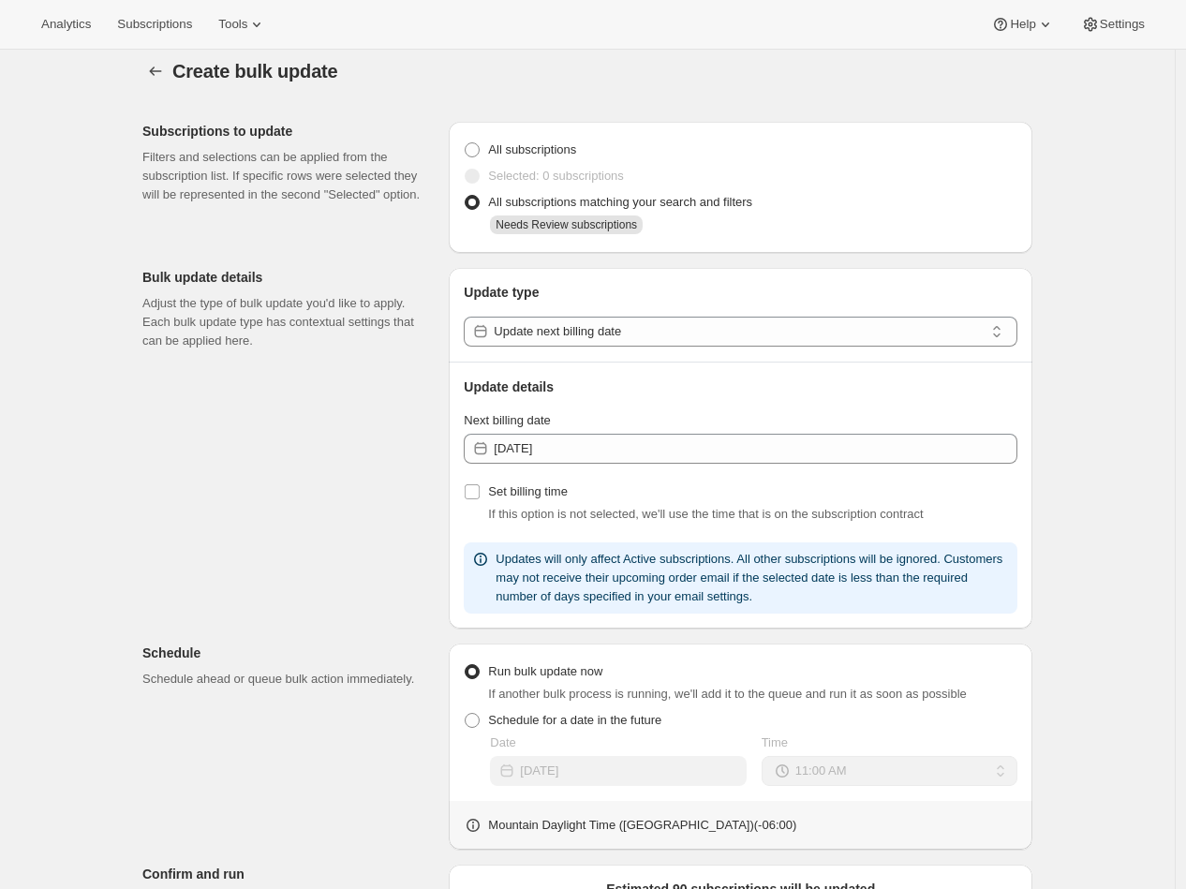
scroll to position [0, 0]
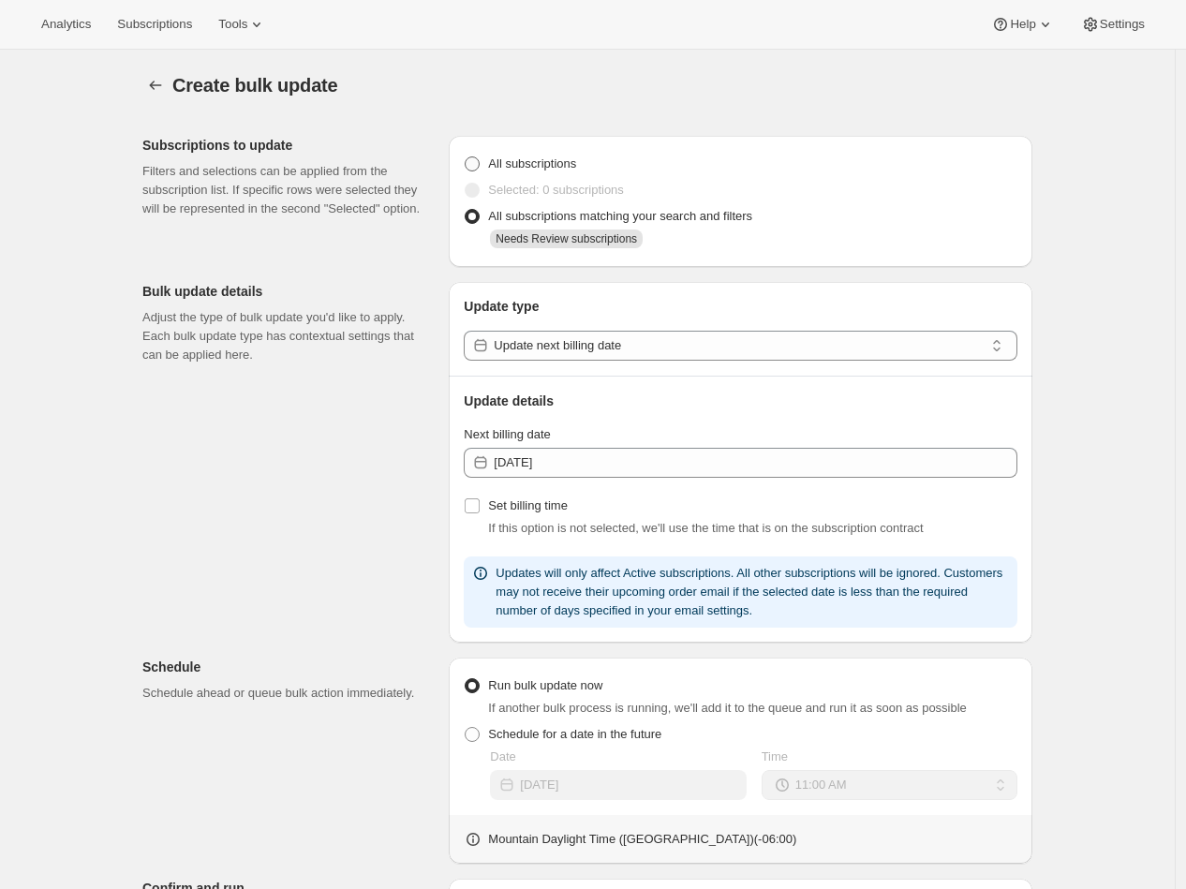
click at [473, 168] on span at bounding box center [472, 163] width 15 height 15
click at [466, 157] on input "All subscriptions" at bounding box center [465, 156] width 1 height 1
radio input "true"
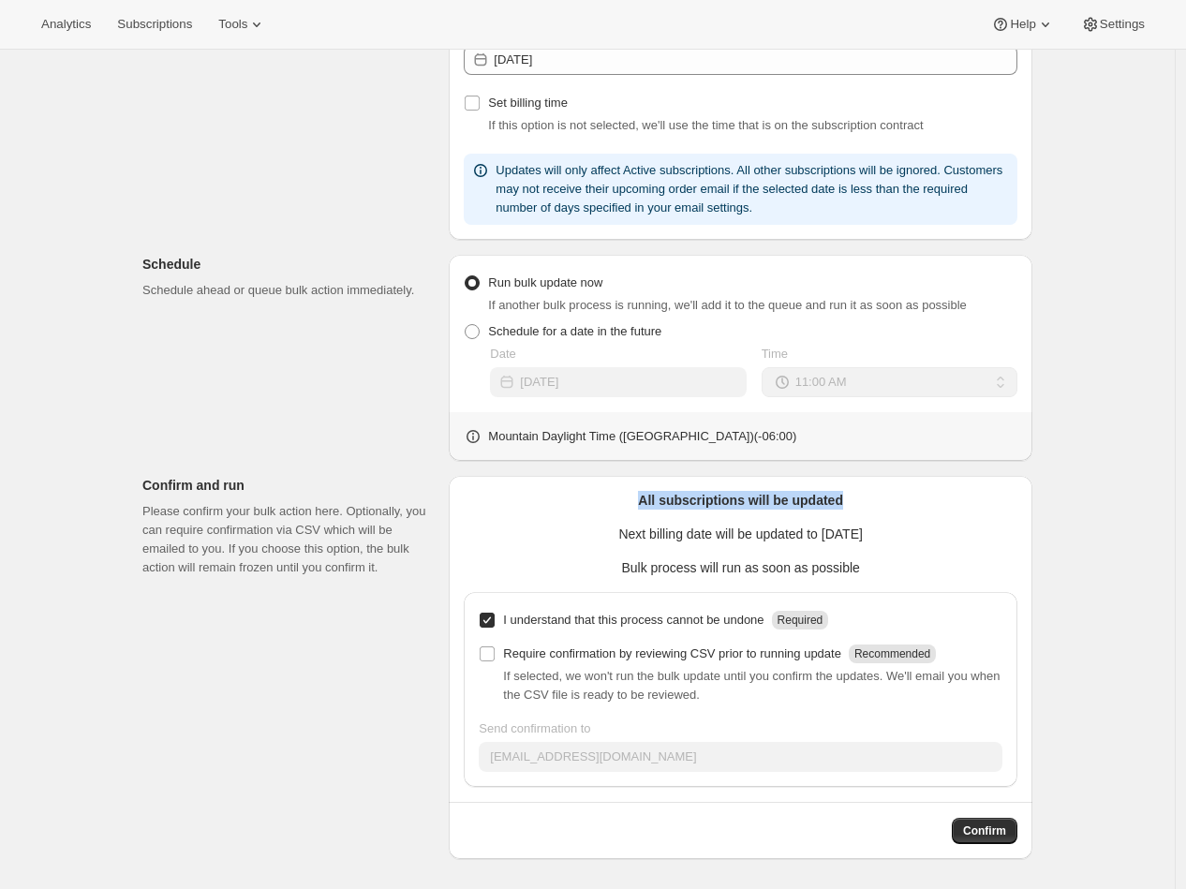
drag, startPoint x: 854, startPoint y: 494, endPoint x: 574, endPoint y: 491, distance: 279.3
click at [574, 491] on p "All subscriptions will be updated" at bounding box center [741, 500] width 554 height 19
click at [377, 488] on p "Confirm and run" at bounding box center [287, 485] width 291 height 19
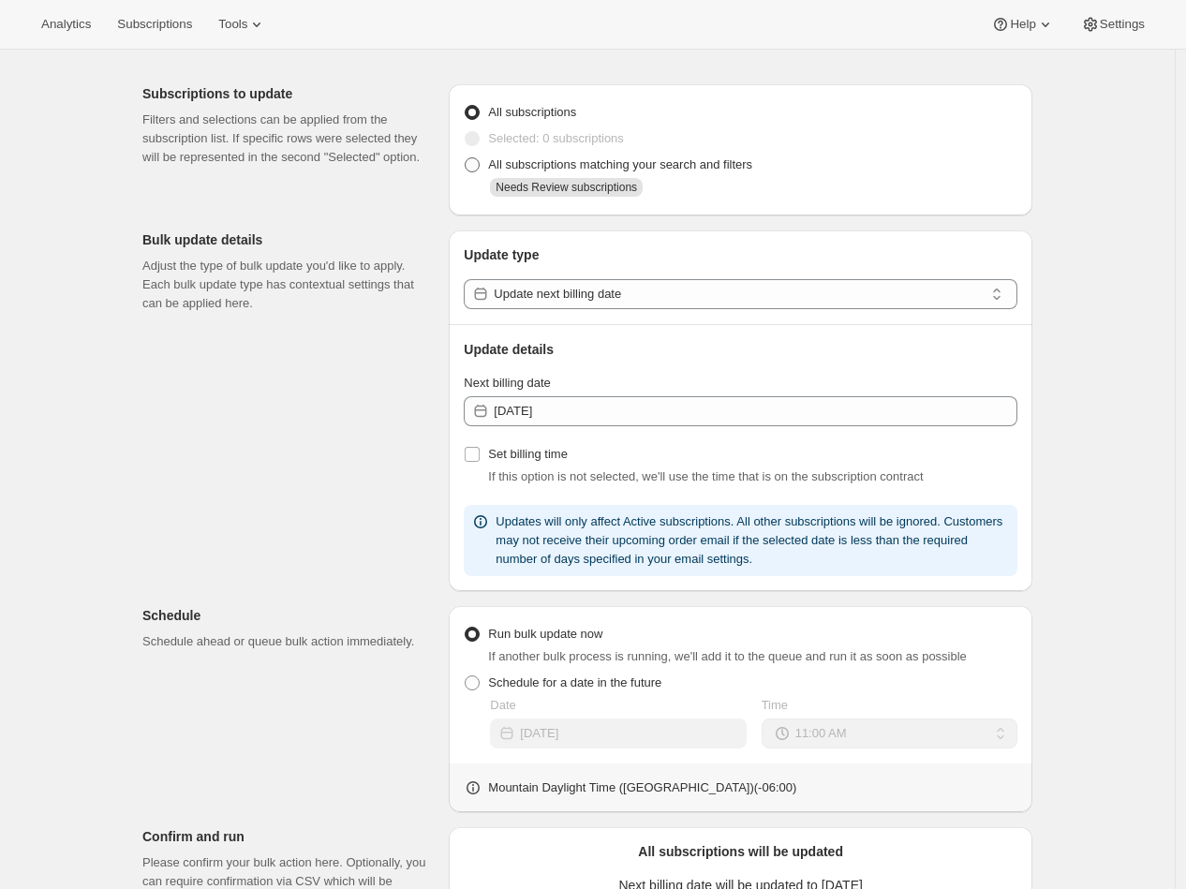
click at [476, 168] on span at bounding box center [472, 164] width 15 height 15
click at [466, 158] on input "All subscriptions matching your search and filters" at bounding box center [465, 157] width 1 height 1
radio input "true"
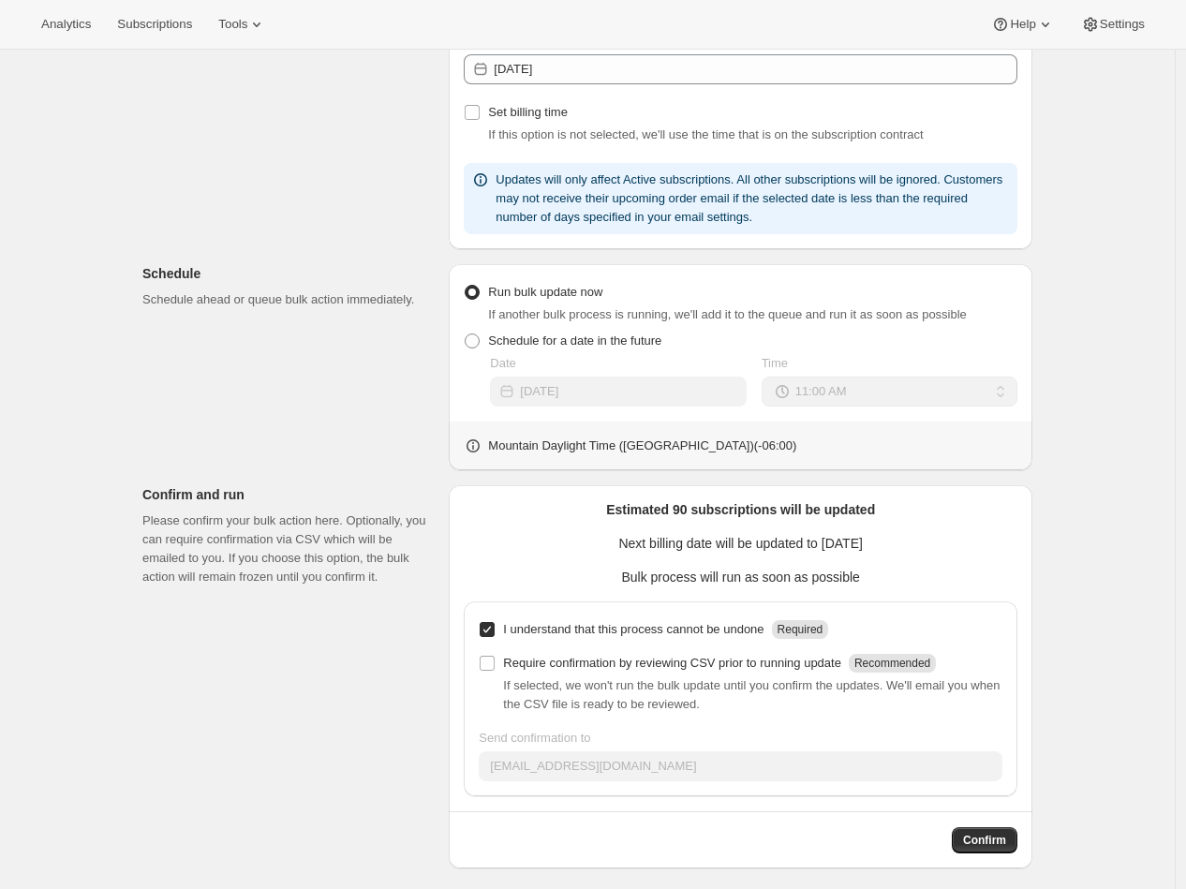
scroll to position [0, 0]
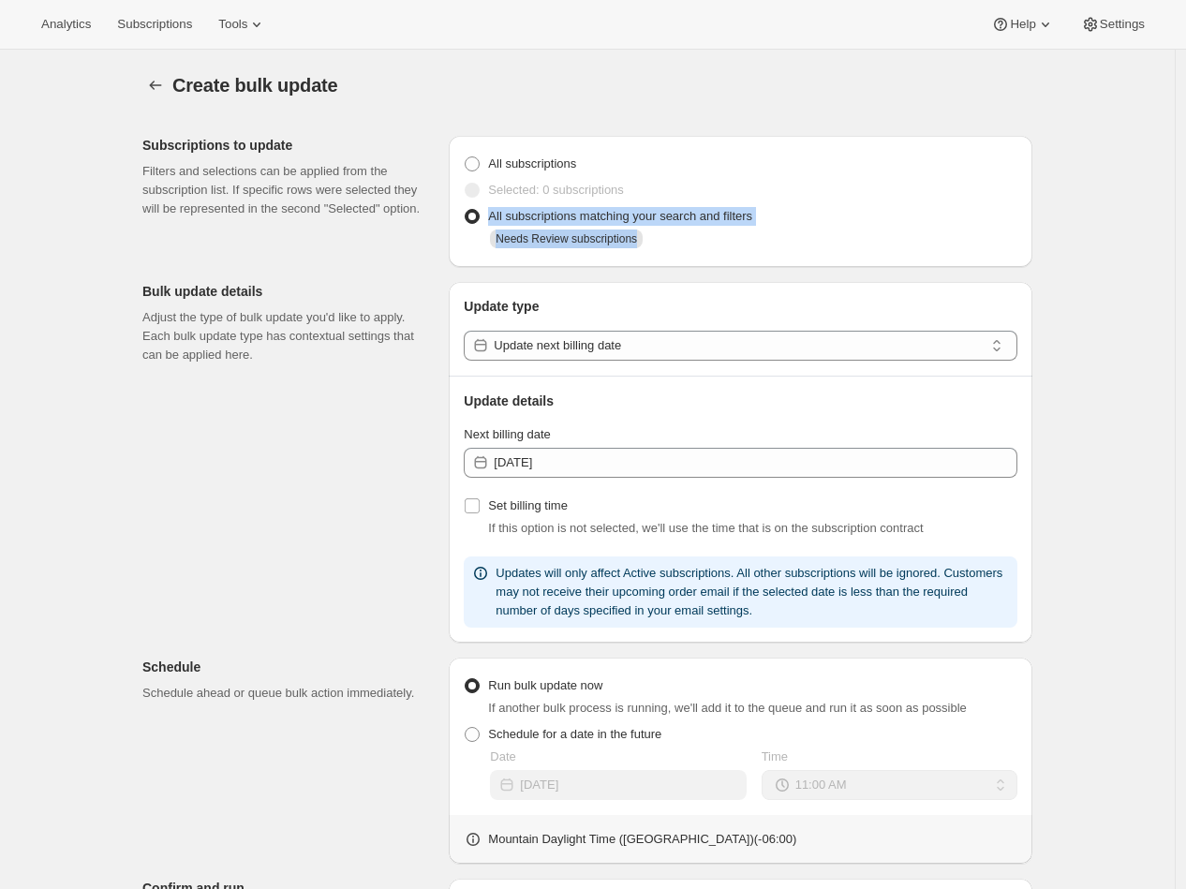
drag, startPoint x: 493, startPoint y: 219, endPoint x: 670, endPoint y: 256, distance: 180.8
click at [674, 253] on div "All subscriptions Selected: 0 subscriptions All subscriptions matching your sea…" at bounding box center [741, 201] width 584 height 131
click at [412, 349] on p "Adjust the type of bulk update you'd like to apply. Each bulk update type has c…" at bounding box center [287, 336] width 291 height 56
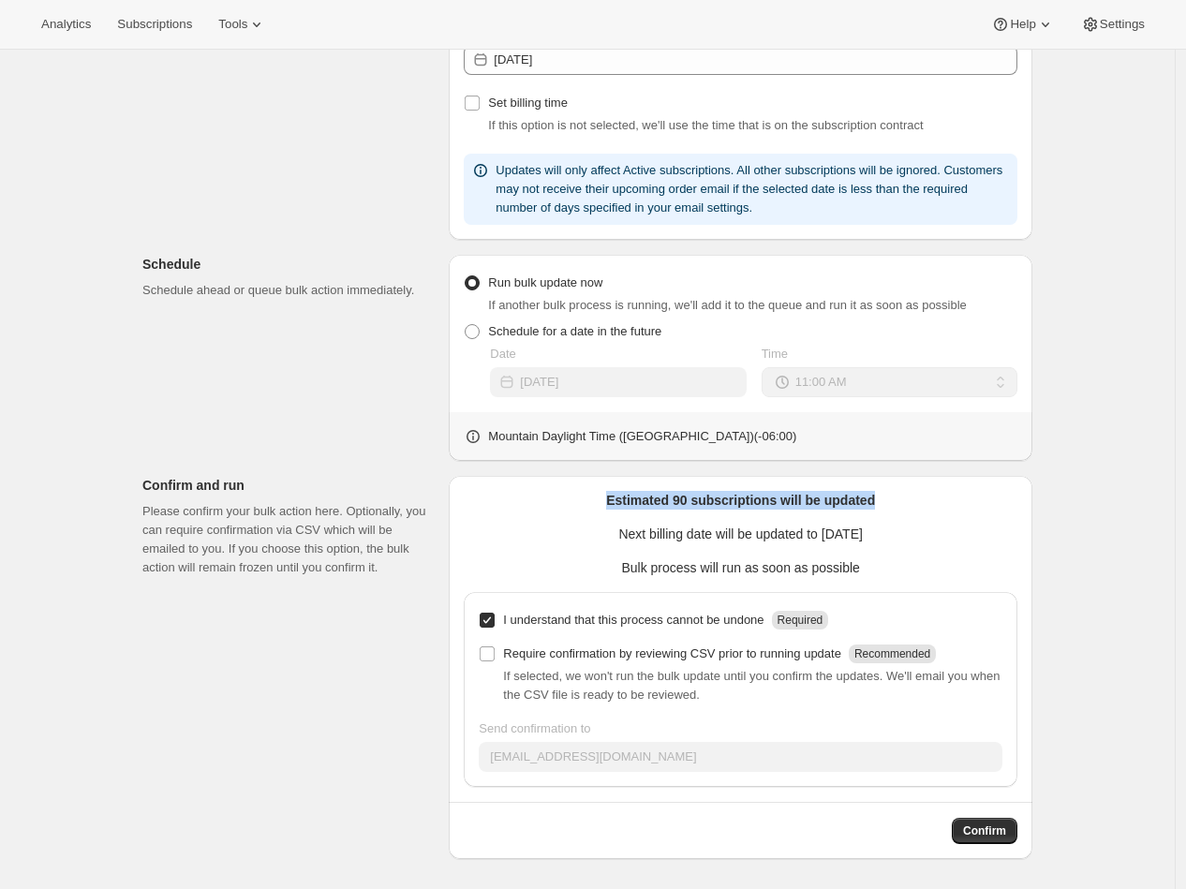
drag, startPoint x: 631, startPoint y: 502, endPoint x: 890, endPoint y: 496, distance: 259.6
click at [890, 496] on p "Estimated 90 subscriptions will be updated" at bounding box center [741, 500] width 554 height 19
click at [508, 553] on div "Estimated 90 subscriptions will be updated Next billing date will be updated to…" at bounding box center [741, 667] width 554 height 353
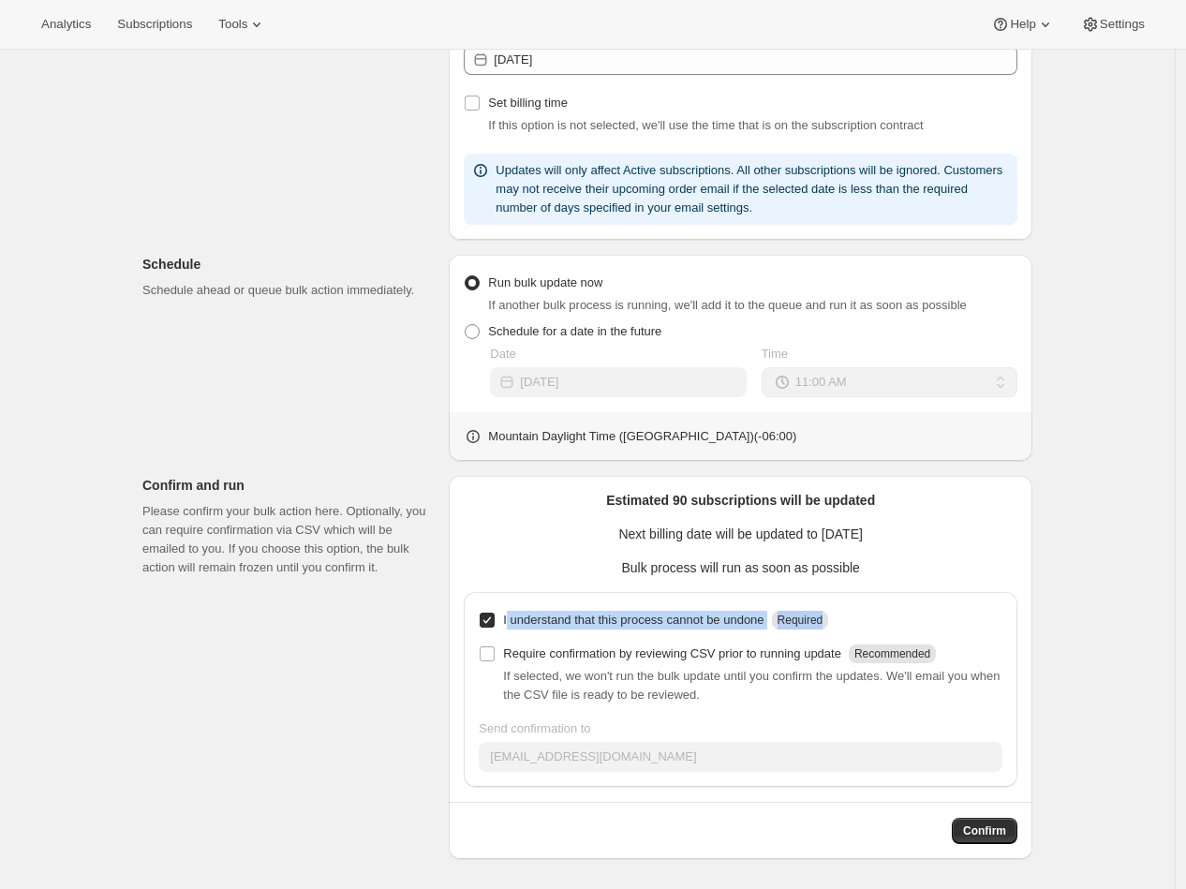
drag, startPoint x: 832, startPoint y: 619, endPoint x: 514, endPoint y: 616, distance: 318.6
click at [514, 616] on div "I understand that this process cannot be undone Required Require confirmation b…" at bounding box center [741, 689] width 554 height 195
click at [1108, 767] on div "Create bulk update. This page is ready Create bulk update Subscriptions to upda…" at bounding box center [587, 268] width 1175 height 1243
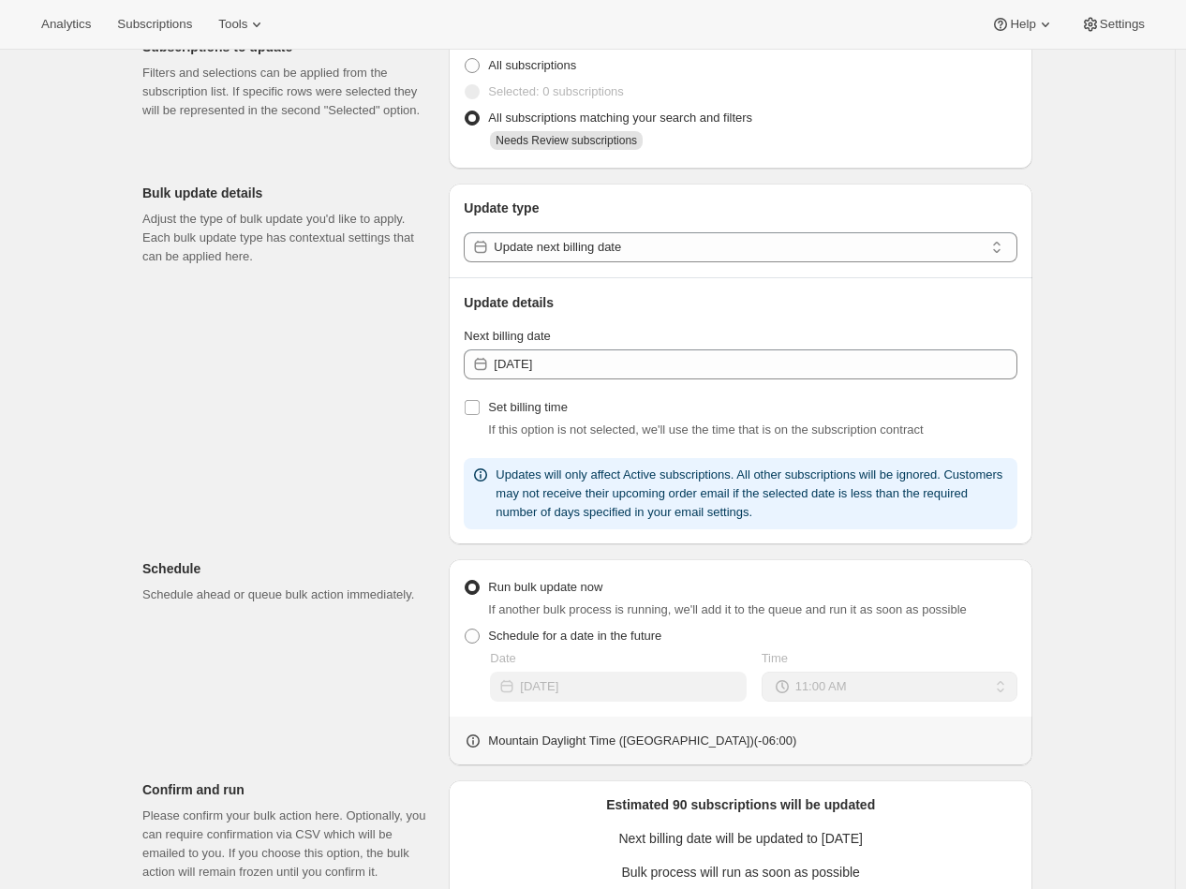
scroll to position [0, 0]
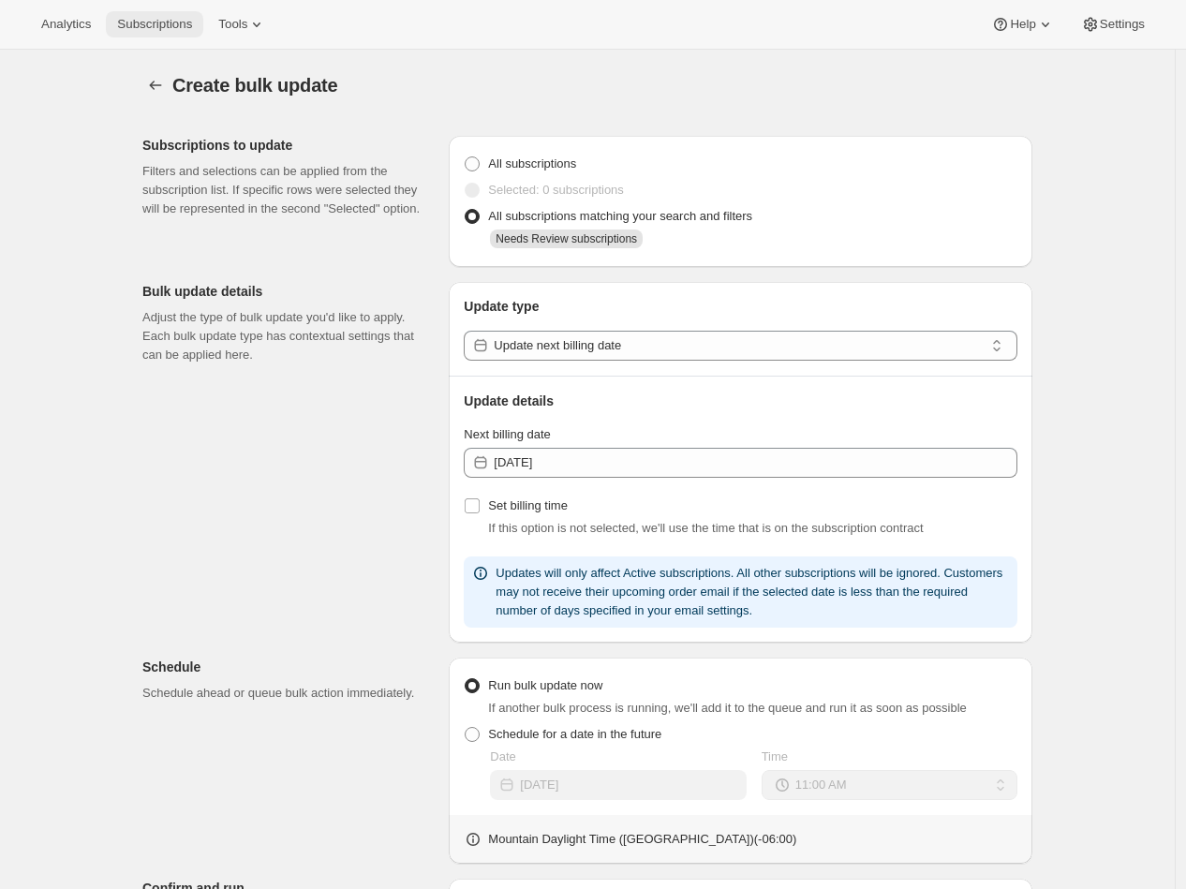
click at [180, 14] on button "Subscriptions" at bounding box center [154, 24] width 97 height 26
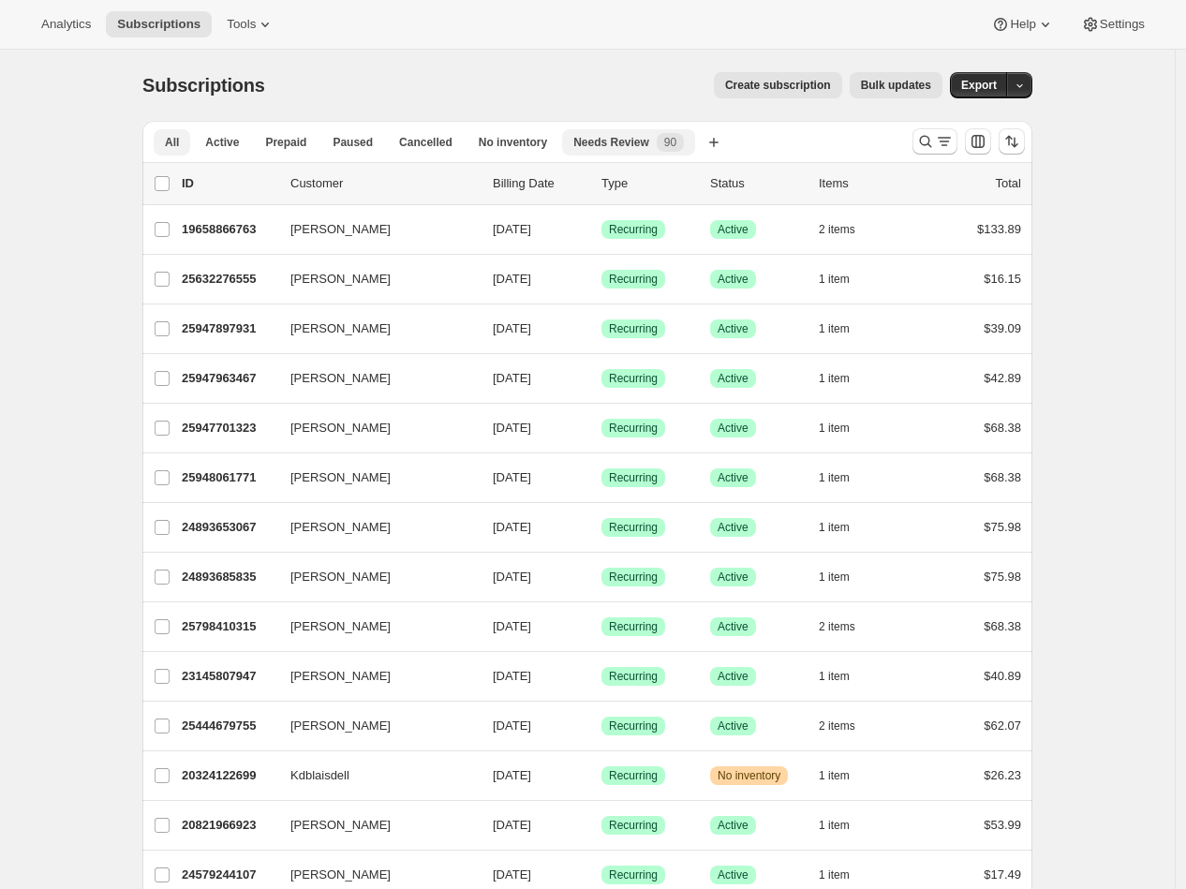
click at [186, 137] on button "All" at bounding box center [172, 142] width 37 height 26
click at [153, 27] on span "Subscriptions" at bounding box center [158, 24] width 83 height 15
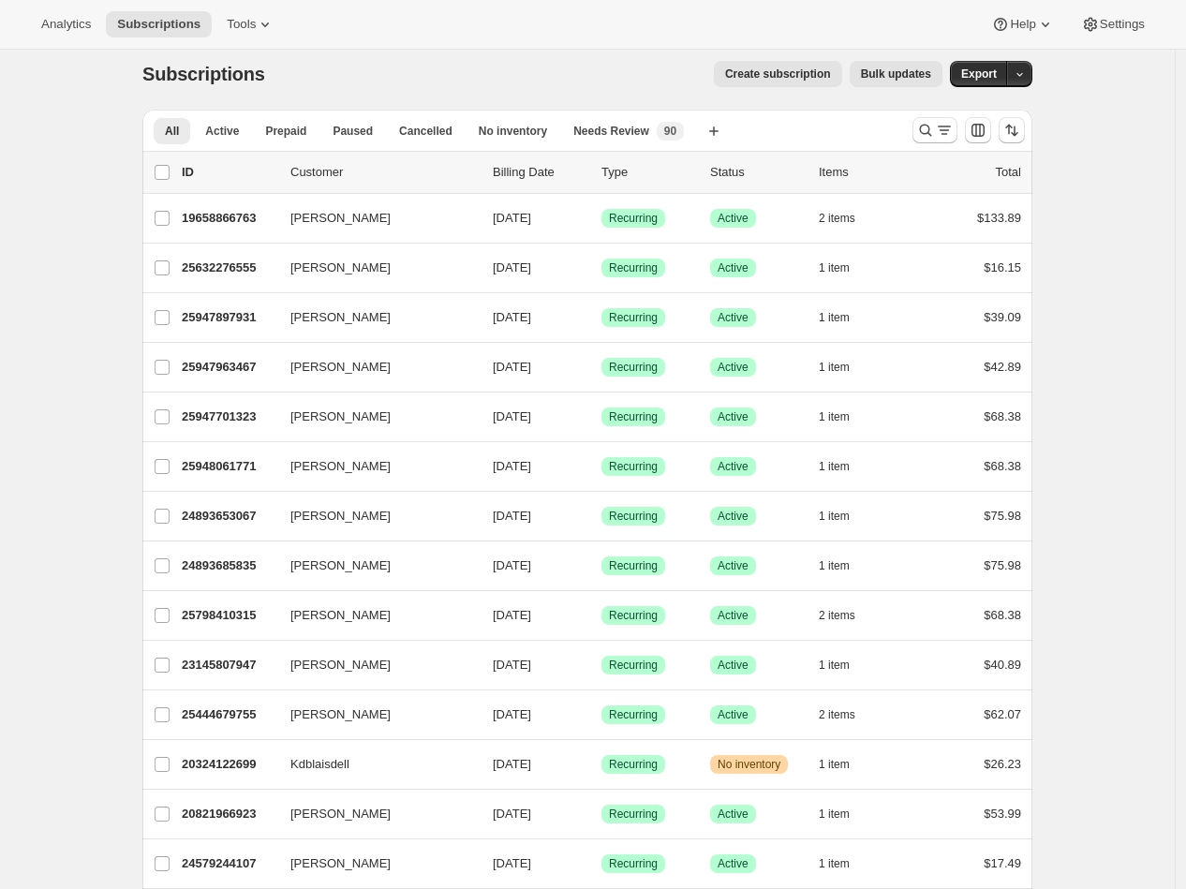
scroll to position [23, 0]
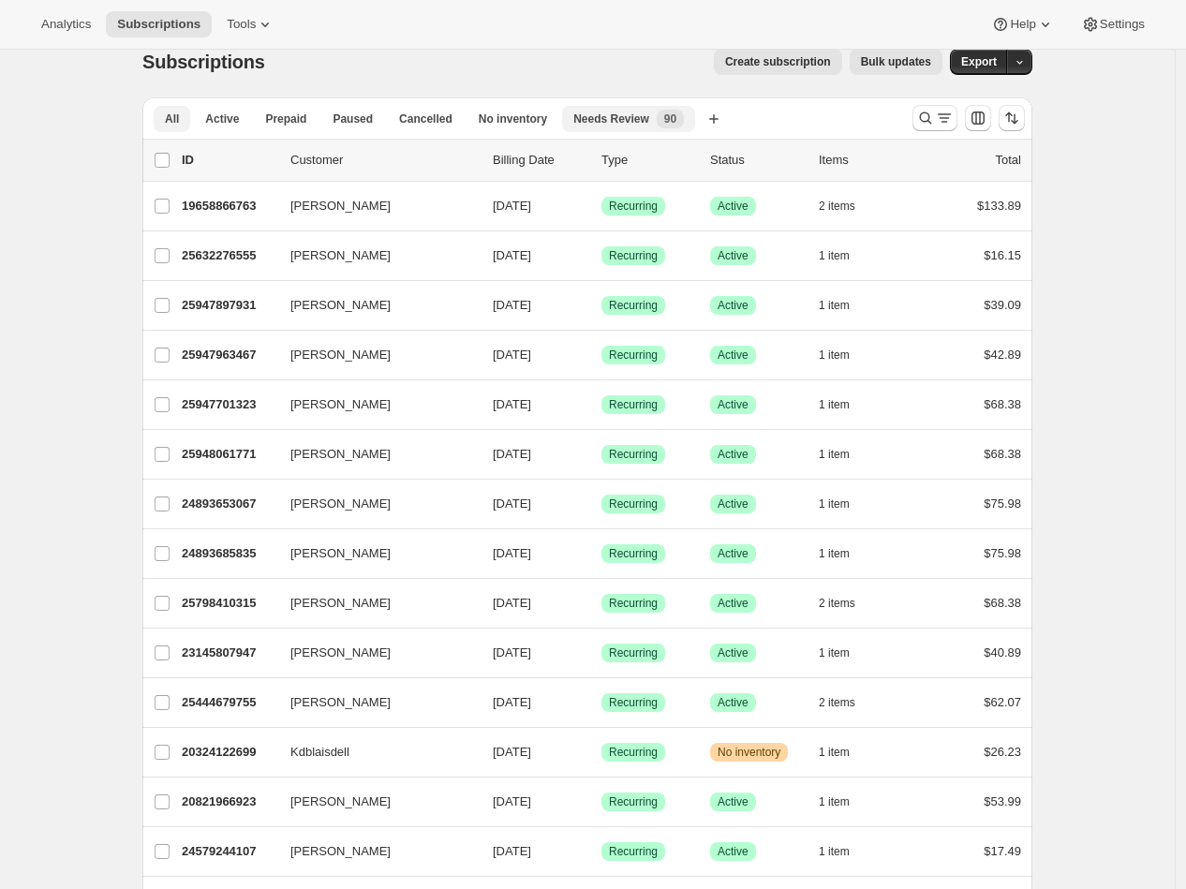
click at [616, 127] on div "Needs Review New 90" at bounding box center [628, 119] width 111 height 19
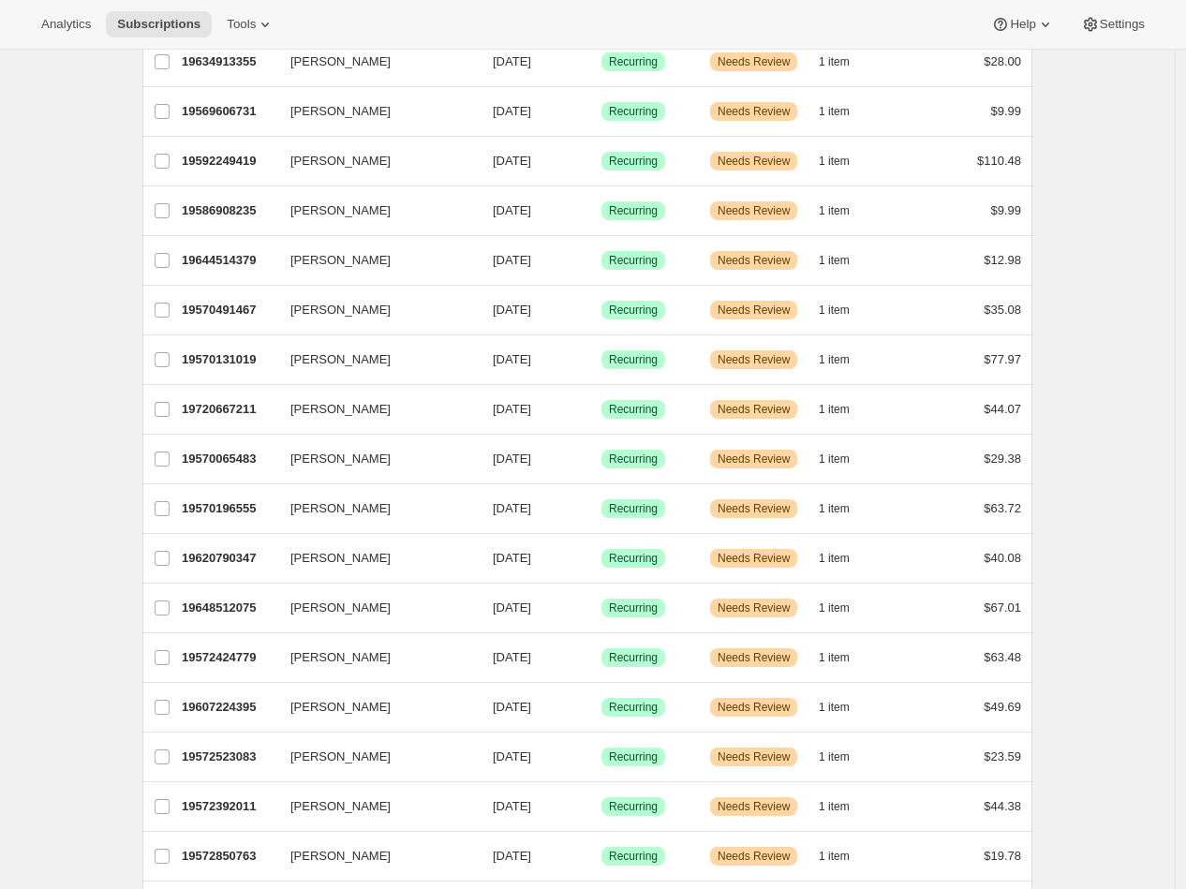
scroll to position [0, 0]
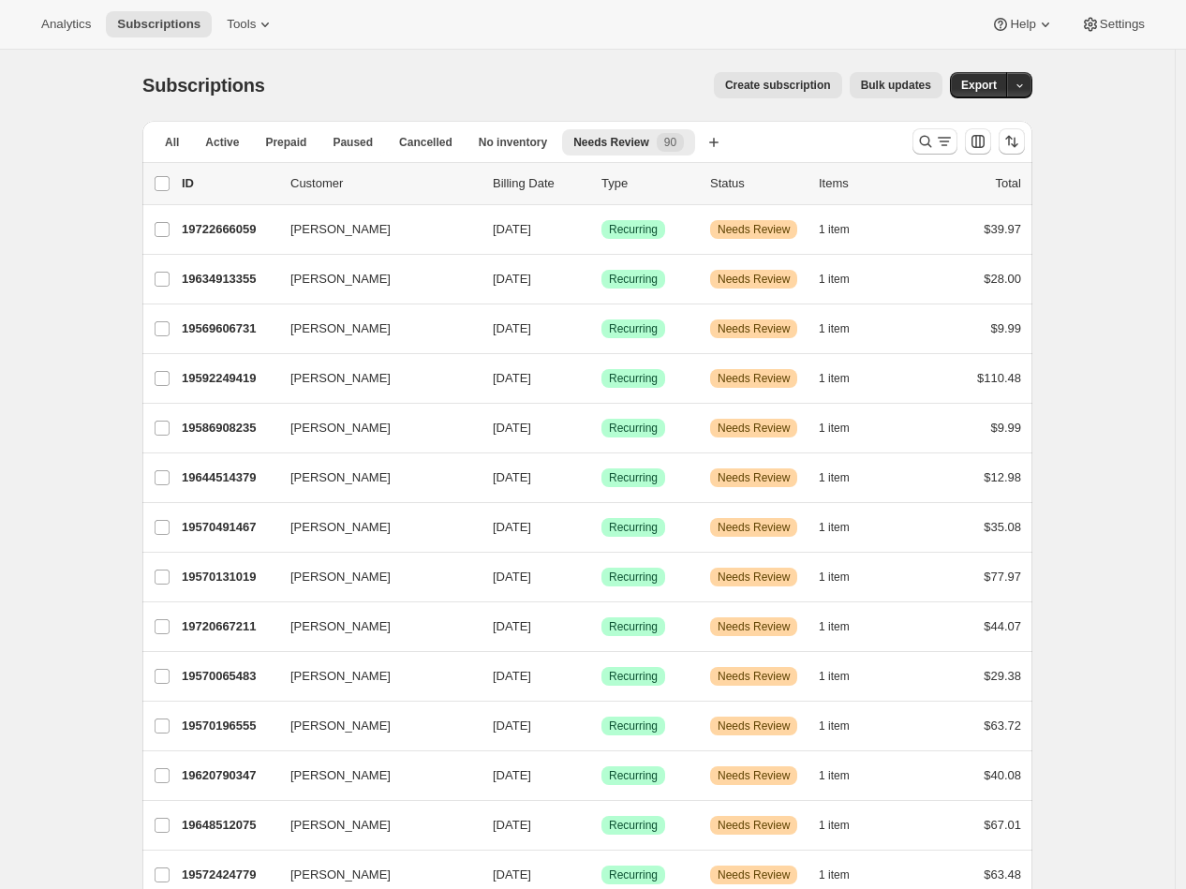
click at [916, 84] on span "Bulk updates" at bounding box center [896, 85] width 70 height 15
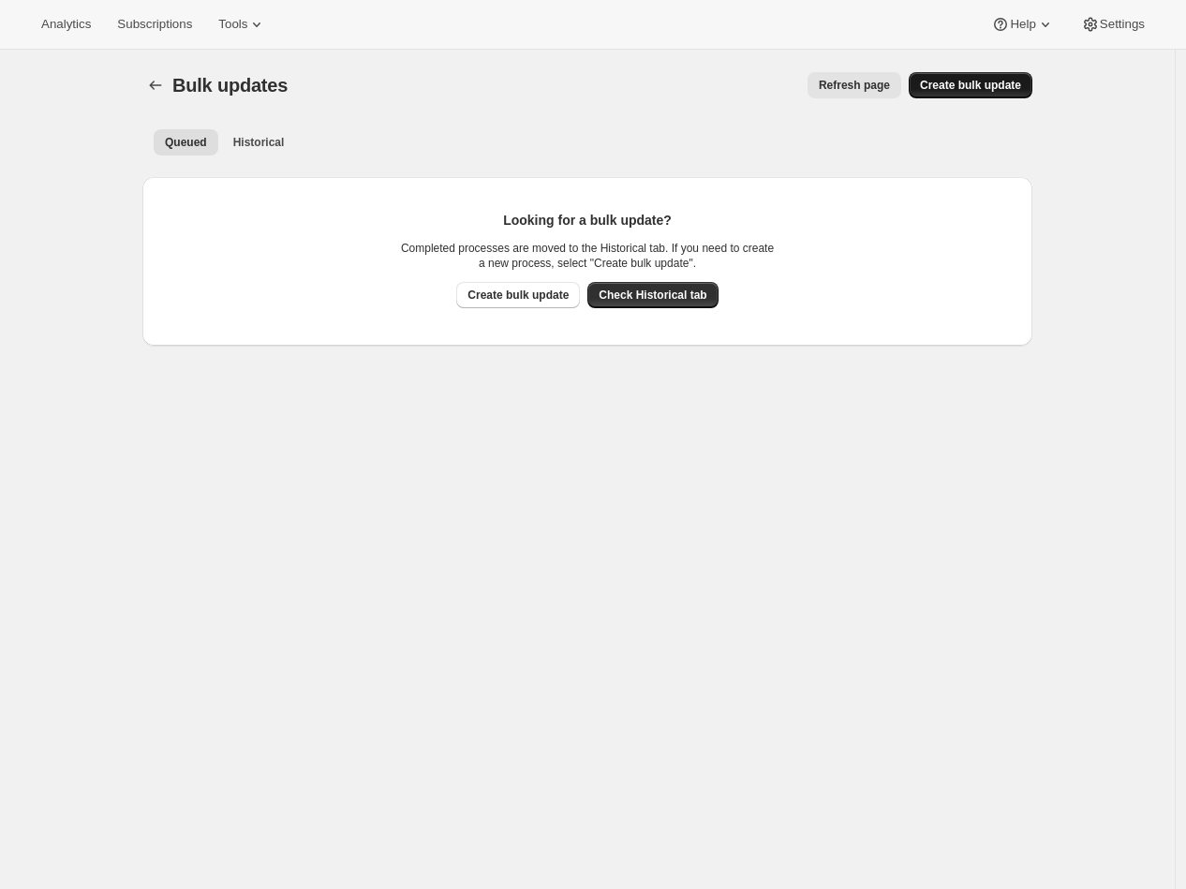
click at [966, 93] on button "Create bulk update" at bounding box center [971, 85] width 124 height 26
select select "11"
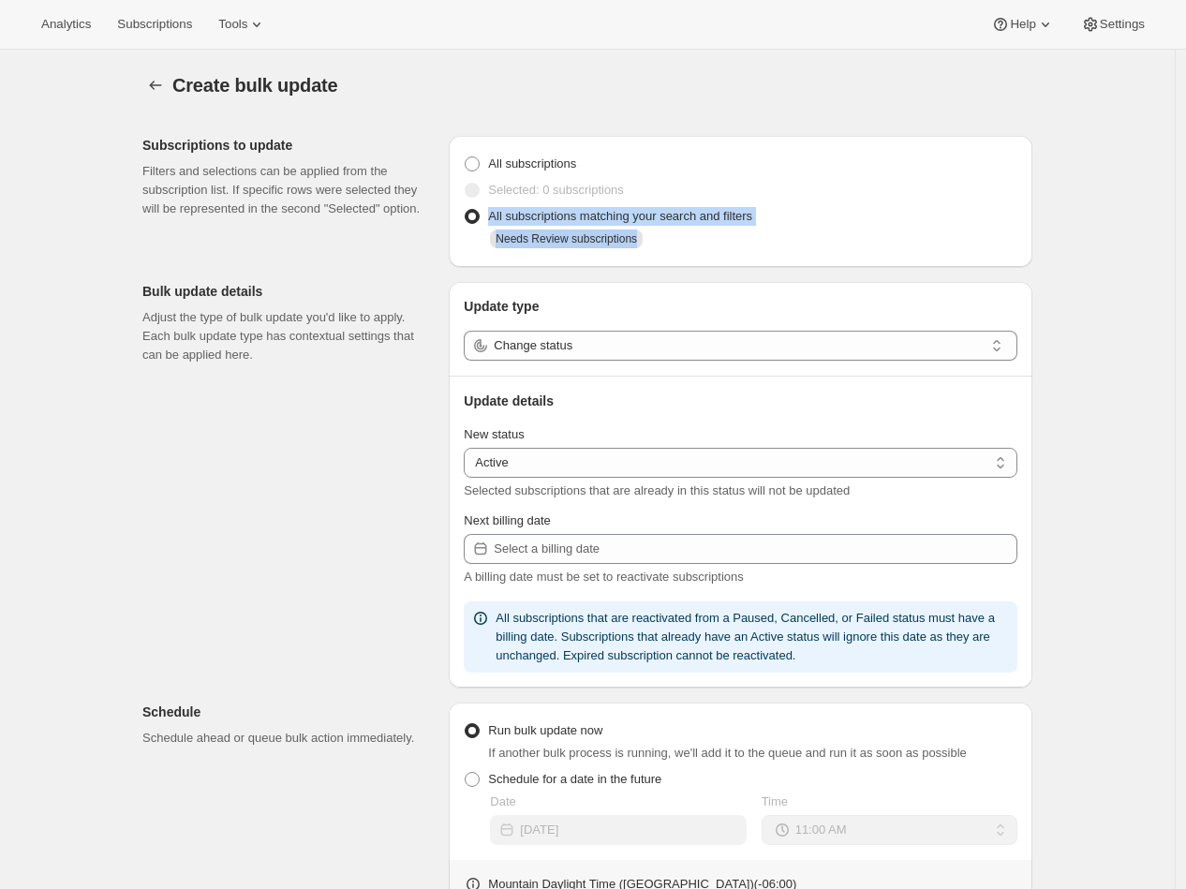
drag, startPoint x: 495, startPoint y: 213, endPoint x: 661, endPoint y: 245, distance: 168.9
click at [661, 245] on div "All subscriptions matching your search and filters Needs Review subscriptions" at bounding box center [741, 227] width 554 height 49
click at [415, 258] on div "Subscriptions to update Filters and selections can be applied from the subscrip…" at bounding box center [579, 714] width 905 height 1186
drag, startPoint x: 493, startPoint y: 216, endPoint x: 682, endPoint y: 246, distance: 191.6
click at [682, 246] on div "All subscriptions matching your search and filters Needs Review subscriptions" at bounding box center [741, 227] width 554 height 49
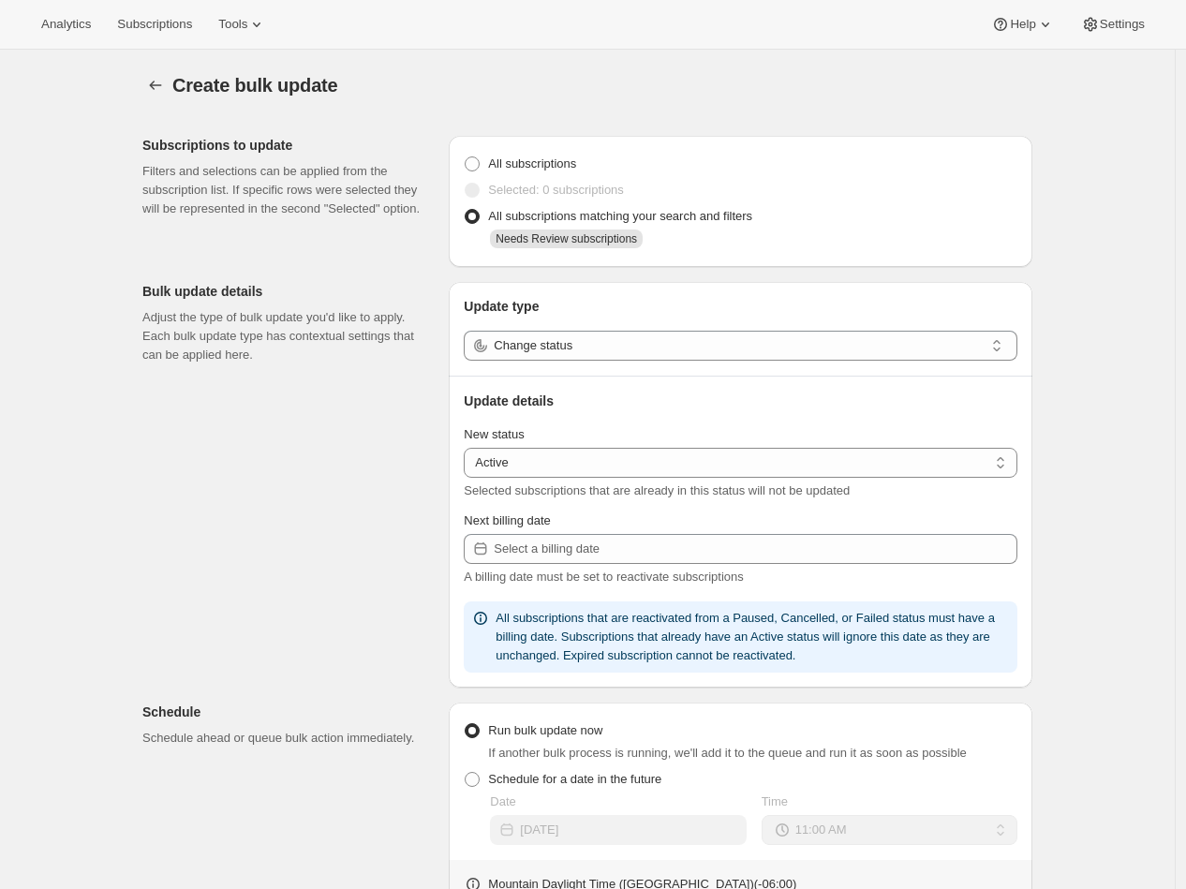
click at [682, 246] on div "Needs Review subscriptions" at bounding box center [754, 241] width 528 height 22
click at [563, 166] on span "All subscriptions" at bounding box center [532, 163] width 88 height 14
click at [466, 157] on input "All subscriptions" at bounding box center [465, 156] width 1 height 1
radio input "true"
click at [535, 210] on span "All subscriptions matching your search and filters" at bounding box center [620, 216] width 264 height 14
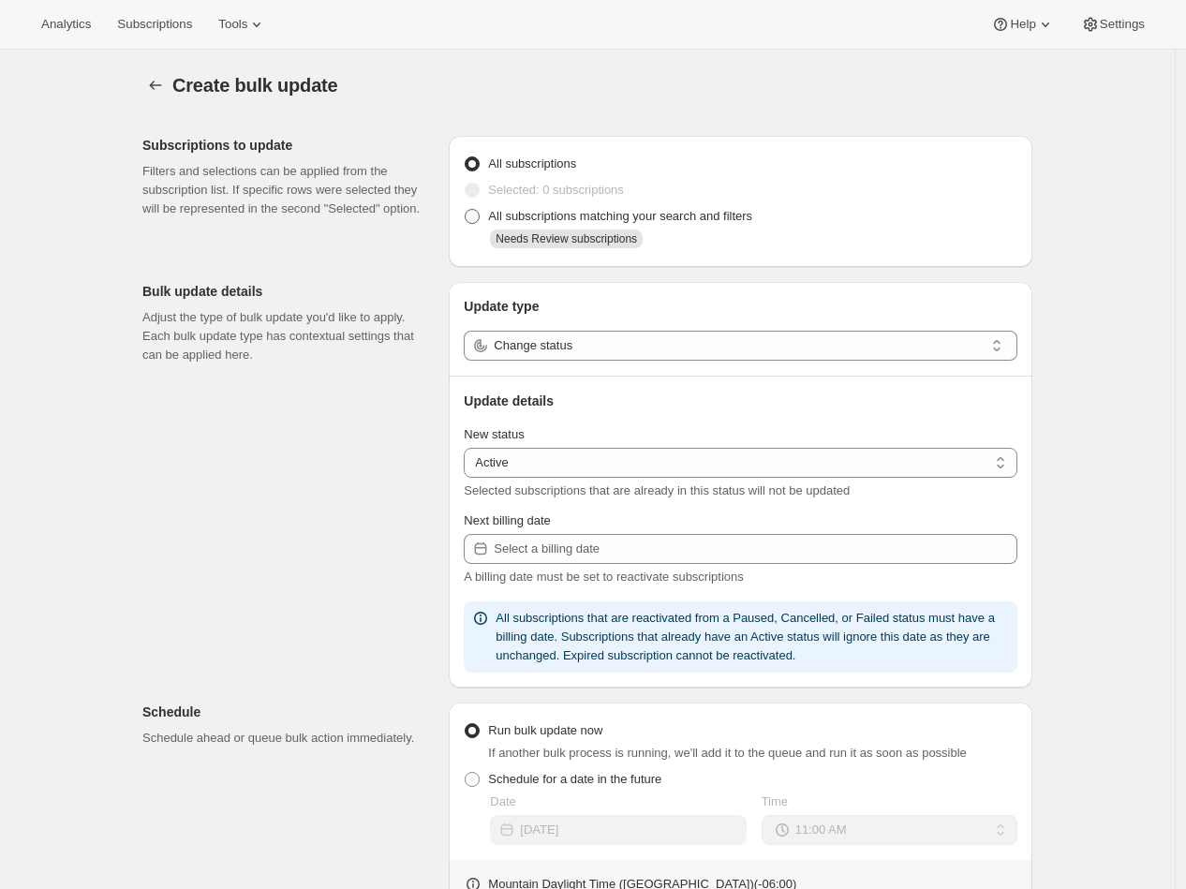
click at [466, 210] on input "All subscriptions matching your search and filters" at bounding box center [465, 209] width 1 height 1
radio input "true"
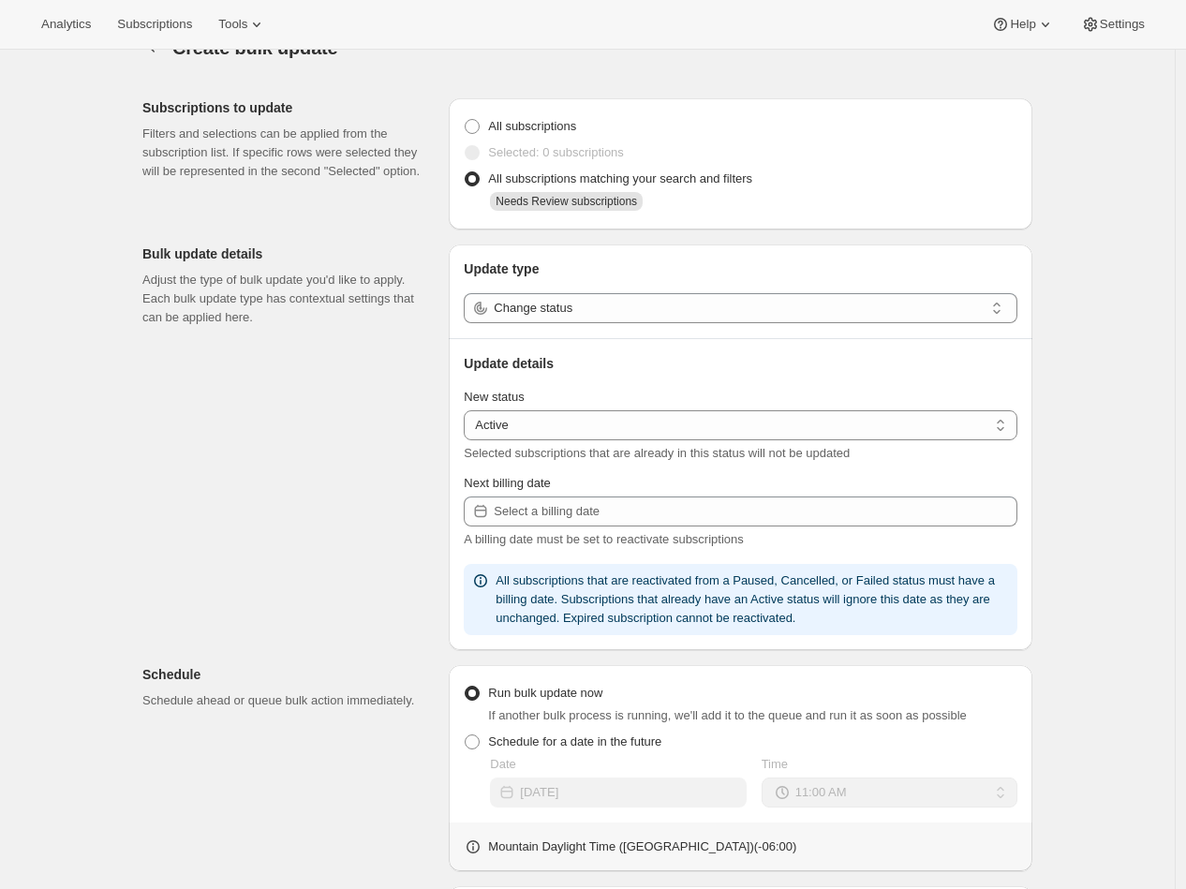
scroll to position [74, 0]
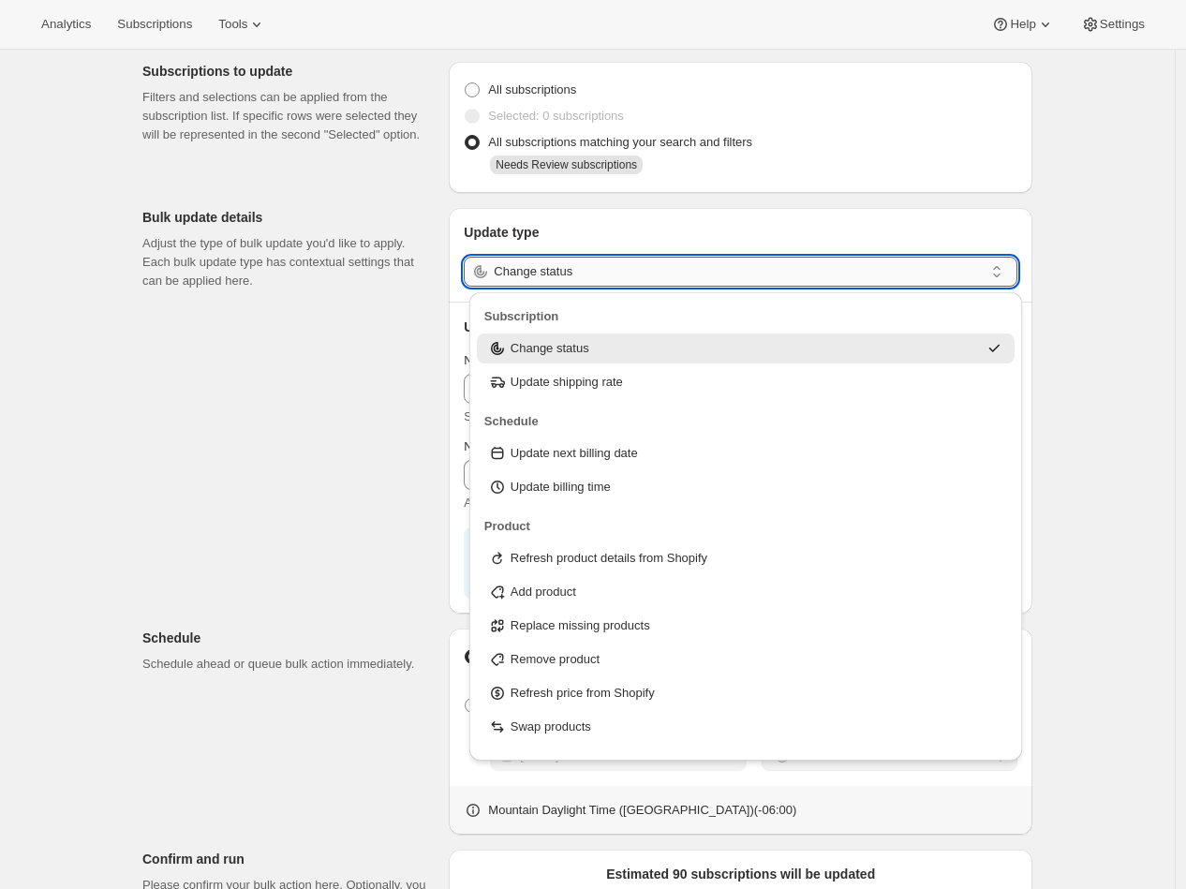
click at [591, 274] on input "Change status" at bounding box center [739, 272] width 490 height 30
click at [568, 459] on p "Update next billing date" at bounding box center [574, 453] width 127 height 19
type input "Update next billing date"
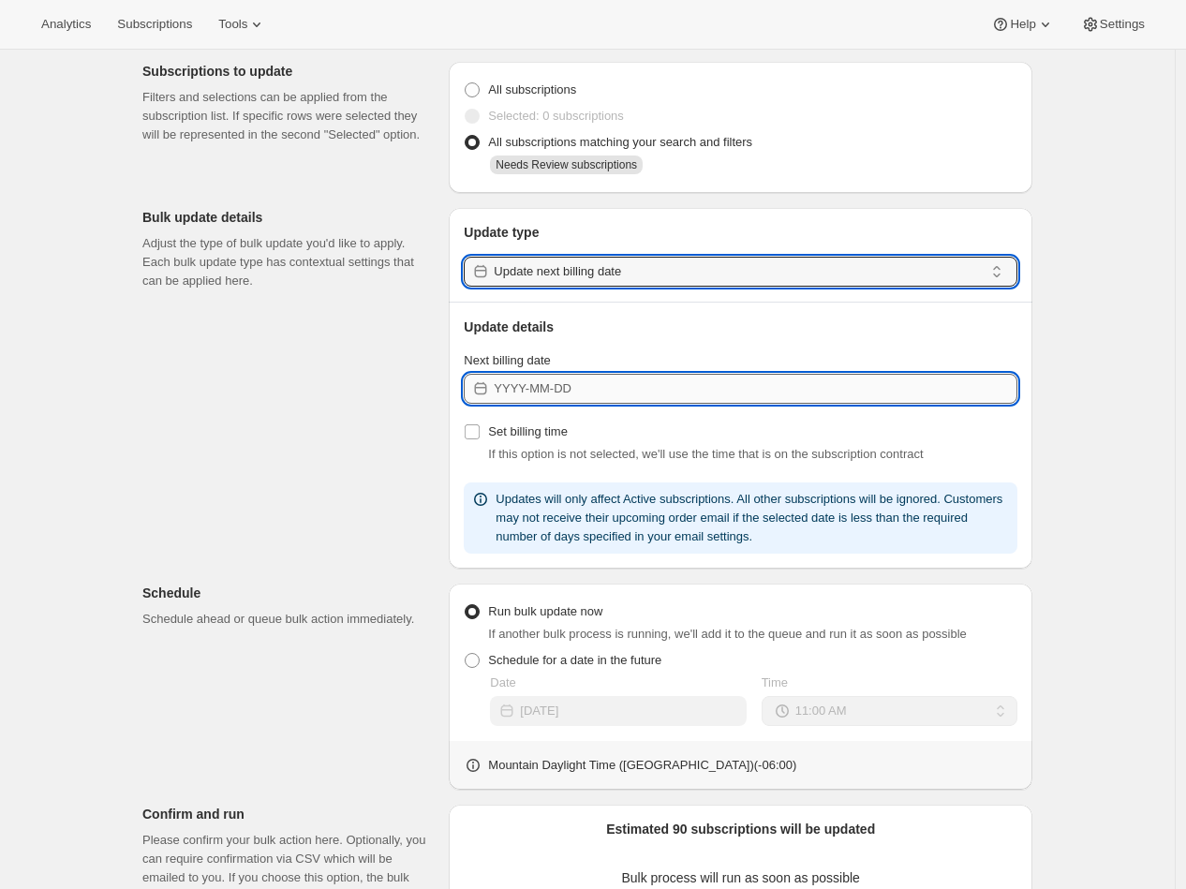
click at [539, 396] on input "Next billing date" at bounding box center [756, 389] width 524 height 30
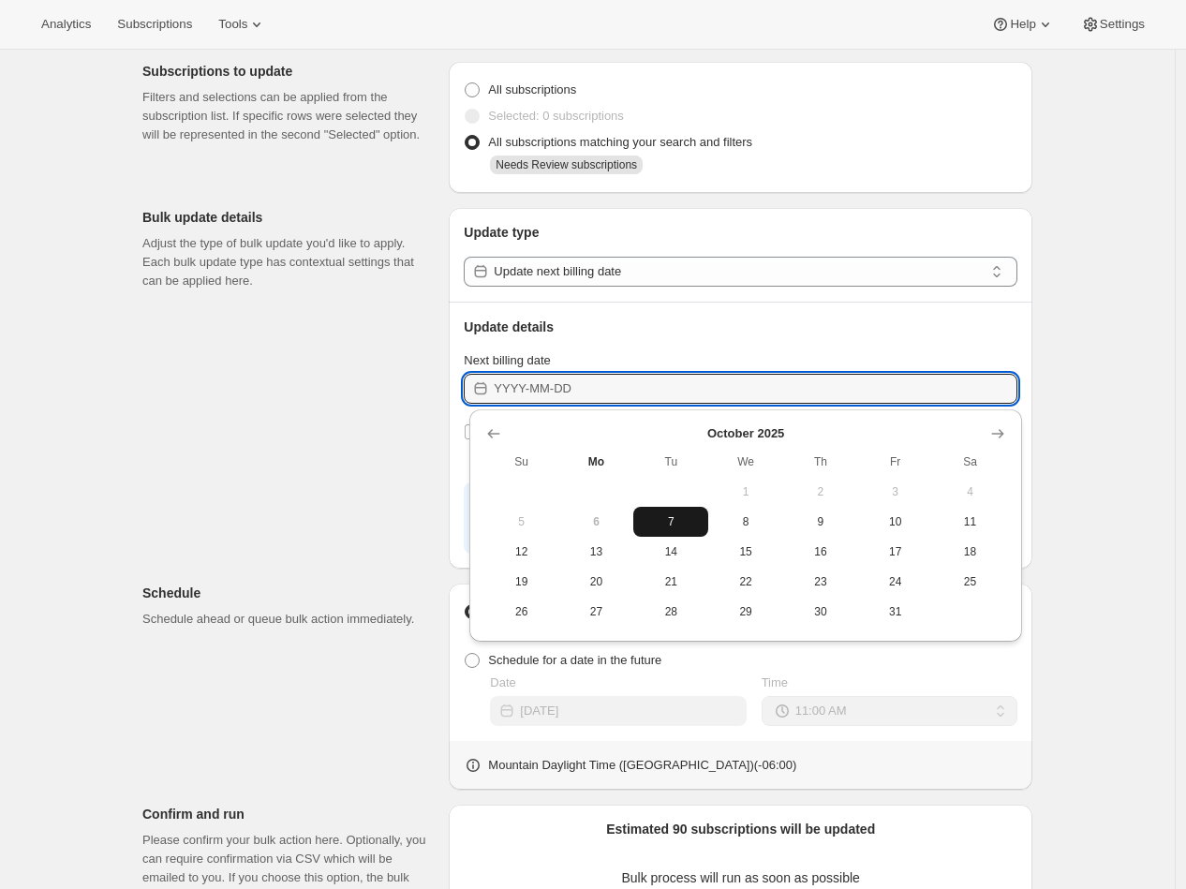
click at [662, 512] on button "7" at bounding box center [670, 522] width 75 height 30
type input "2025-10-07"
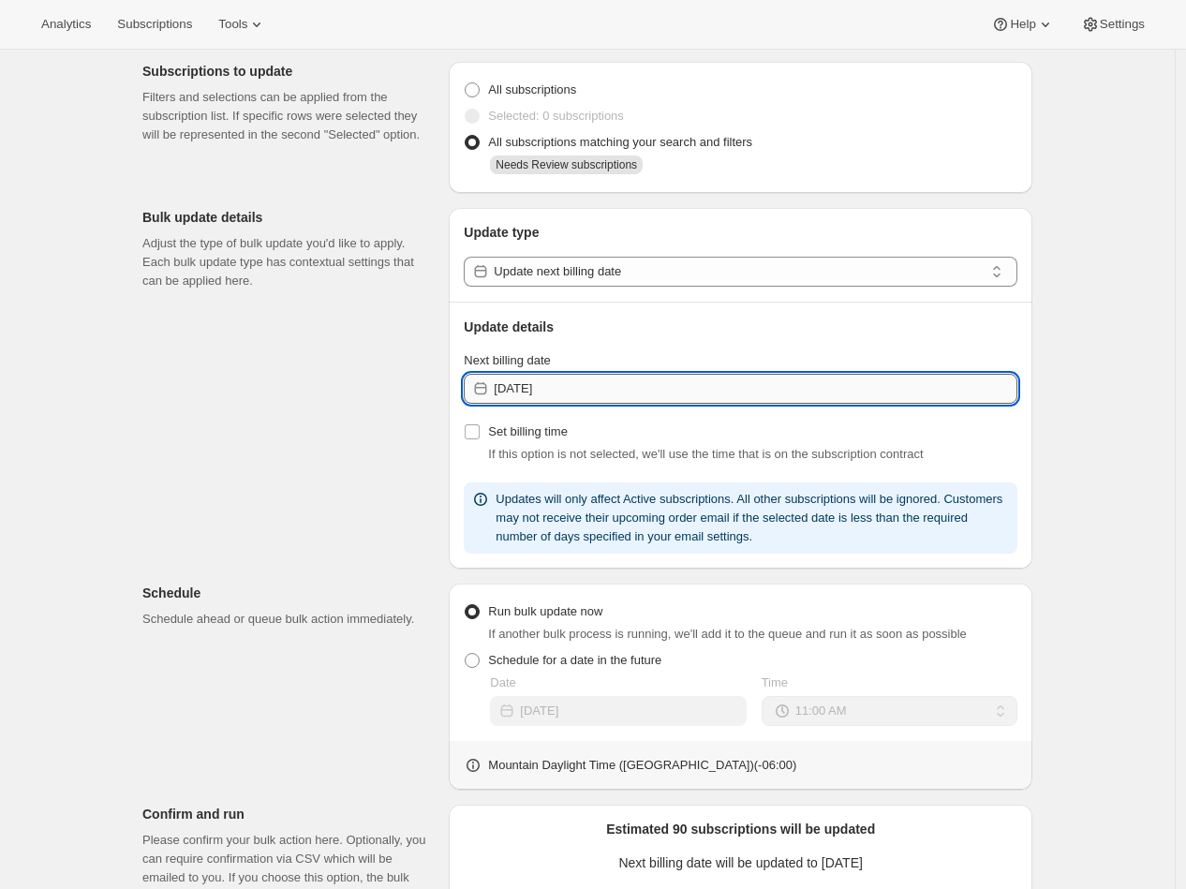
click at [565, 392] on input "2025-10-07" at bounding box center [756, 389] width 524 height 30
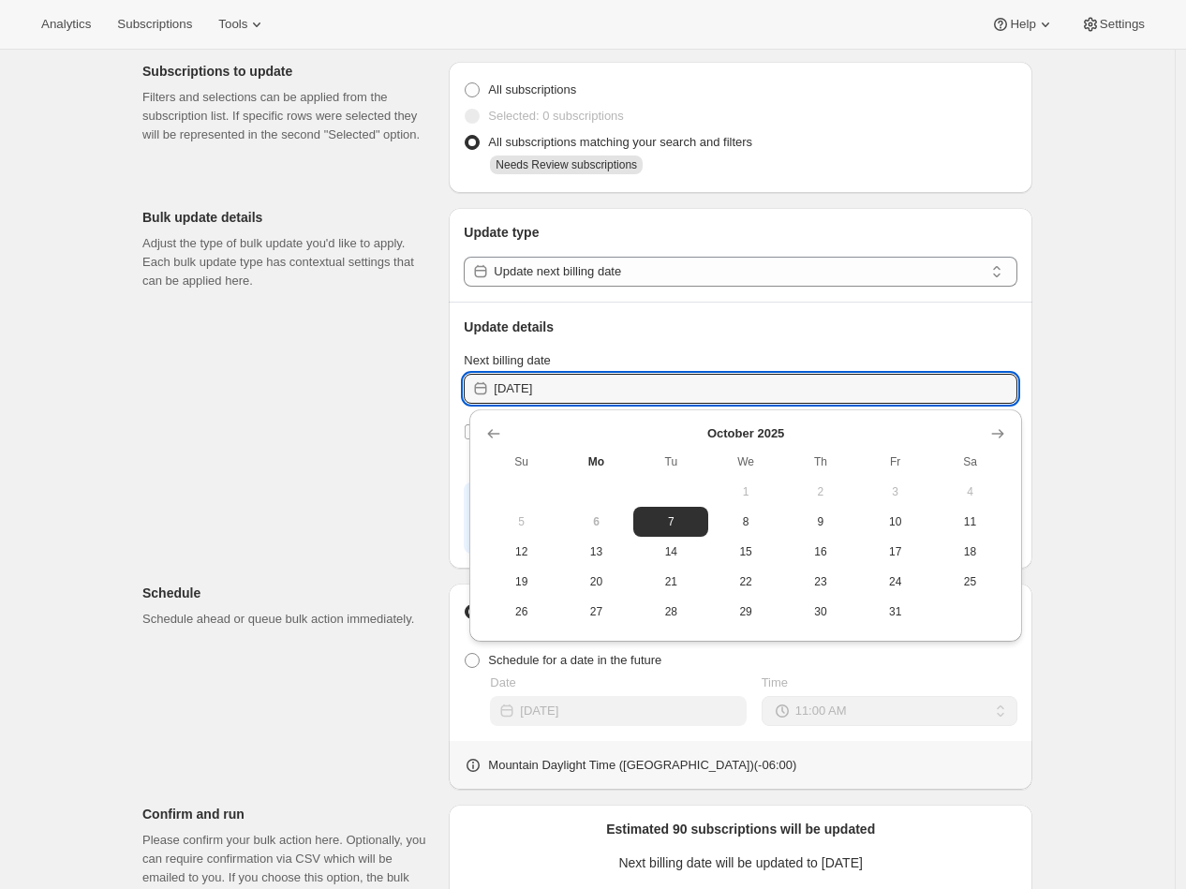
click at [327, 467] on div "Subscriptions to update Filters and selections can be applied from the subscrip…" at bounding box center [579, 617] width 905 height 1141
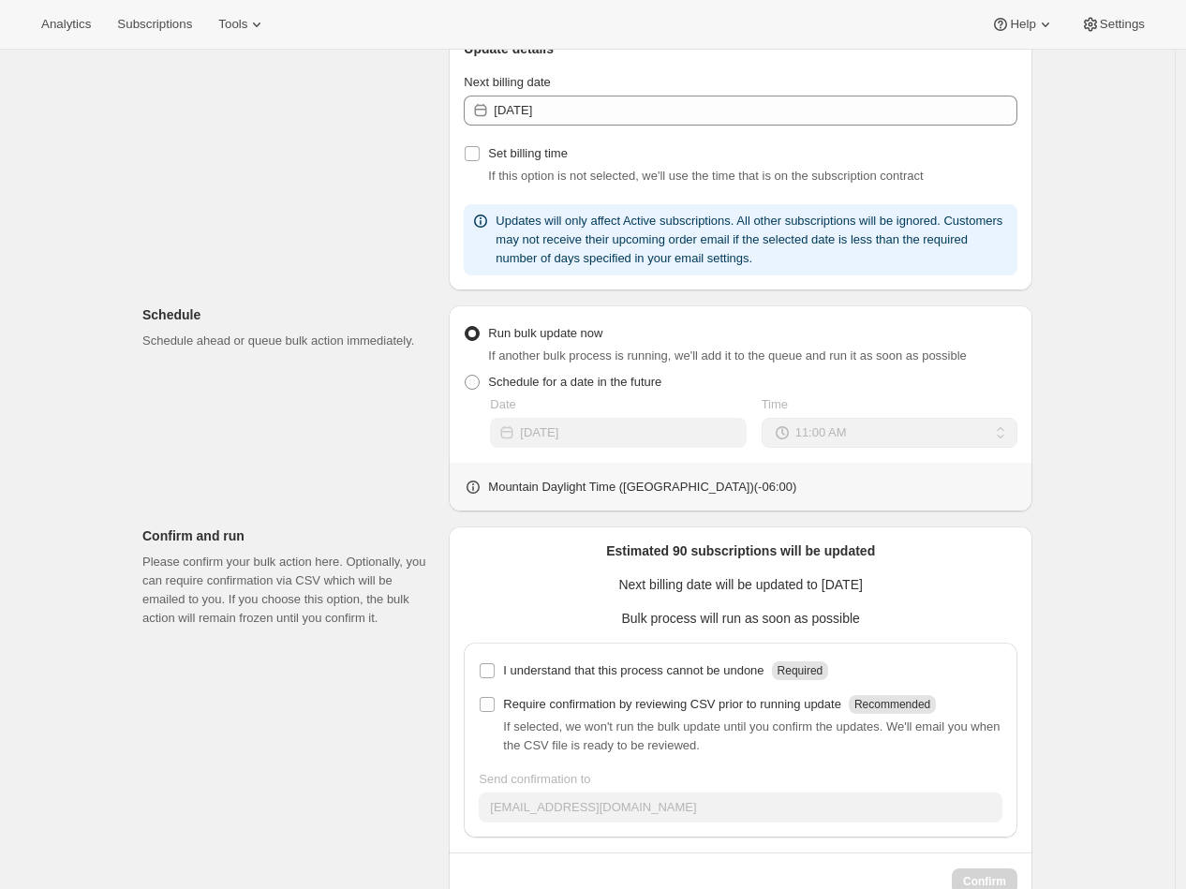
scroll to position [365, 0]
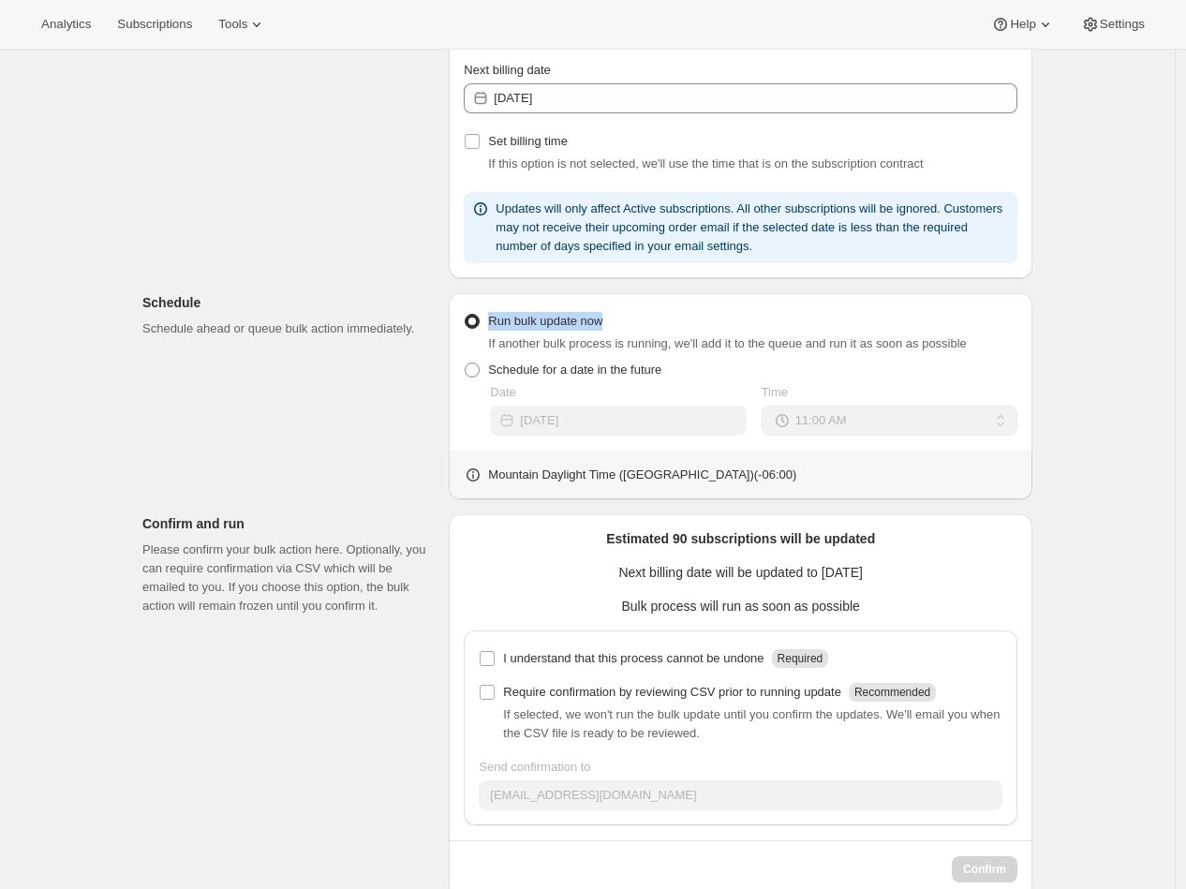
drag, startPoint x: 614, startPoint y: 320, endPoint x: 492, endPoint y: 318, distance: 121.8
click at [492, 318] on div "Run bulk update now If another bulk process is running, we'll add it to the que…" at bounding box center [741, 330] width 554 height 45
click at [339, 369] on div "Subscriptions to update Filters and selections can be applied from the subscrip…" at bounding box center [579, 326] width 905 height 1141
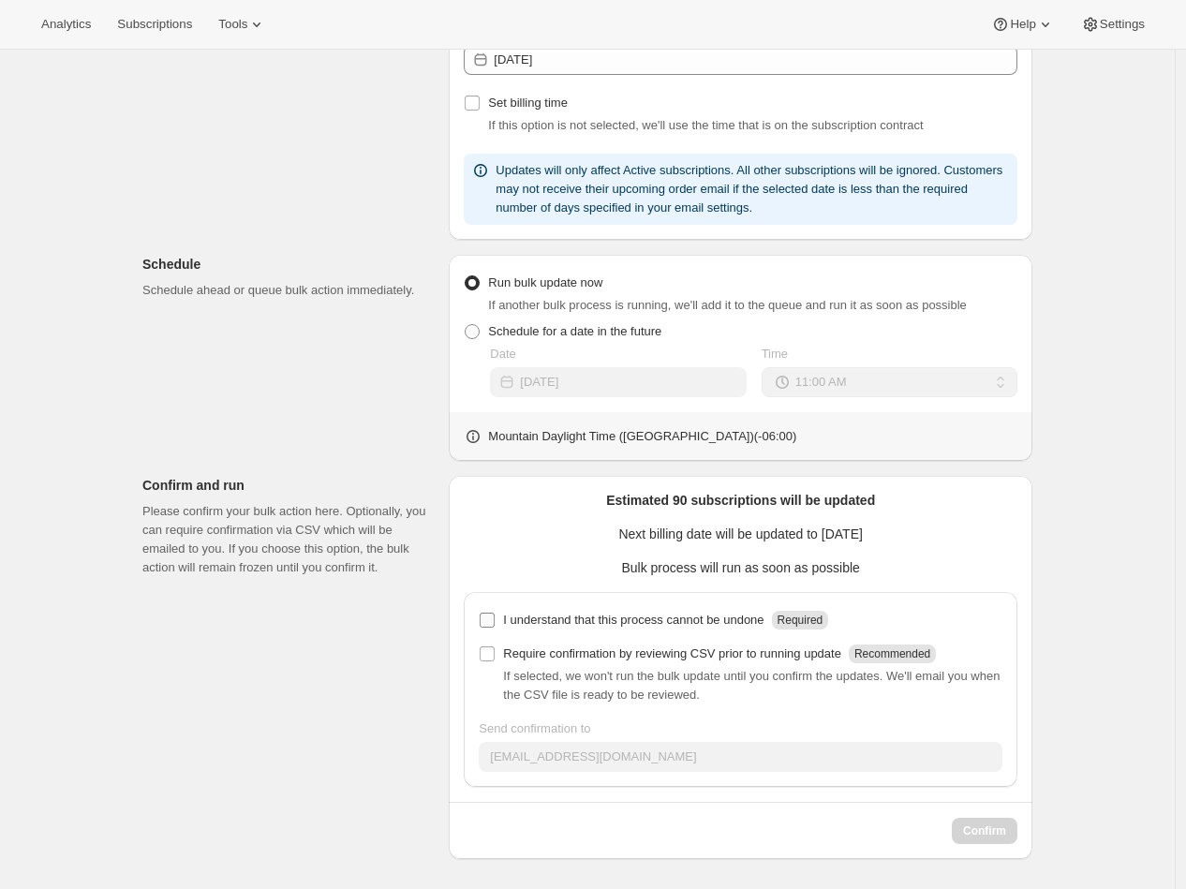
click at [484, 619] on input "I understand that this process cannot be undone Required" at bounding box center [487, 620] width 15 height 15
checkbox input "true"
drag, startPoint x: 515, startPoint y: 620, endPoint x: 801, endPoint y: 617, distance: 285.8
click at [801, 617] on div "I understand that this process cannot be undone Required" at bounding box center [665, 620] width 325 height 19
click at [411, 628] on div "Subscriptions to update Filters and selections can be applied from the subscrip…" at bounding box center [579, 288] width 905 height 1141
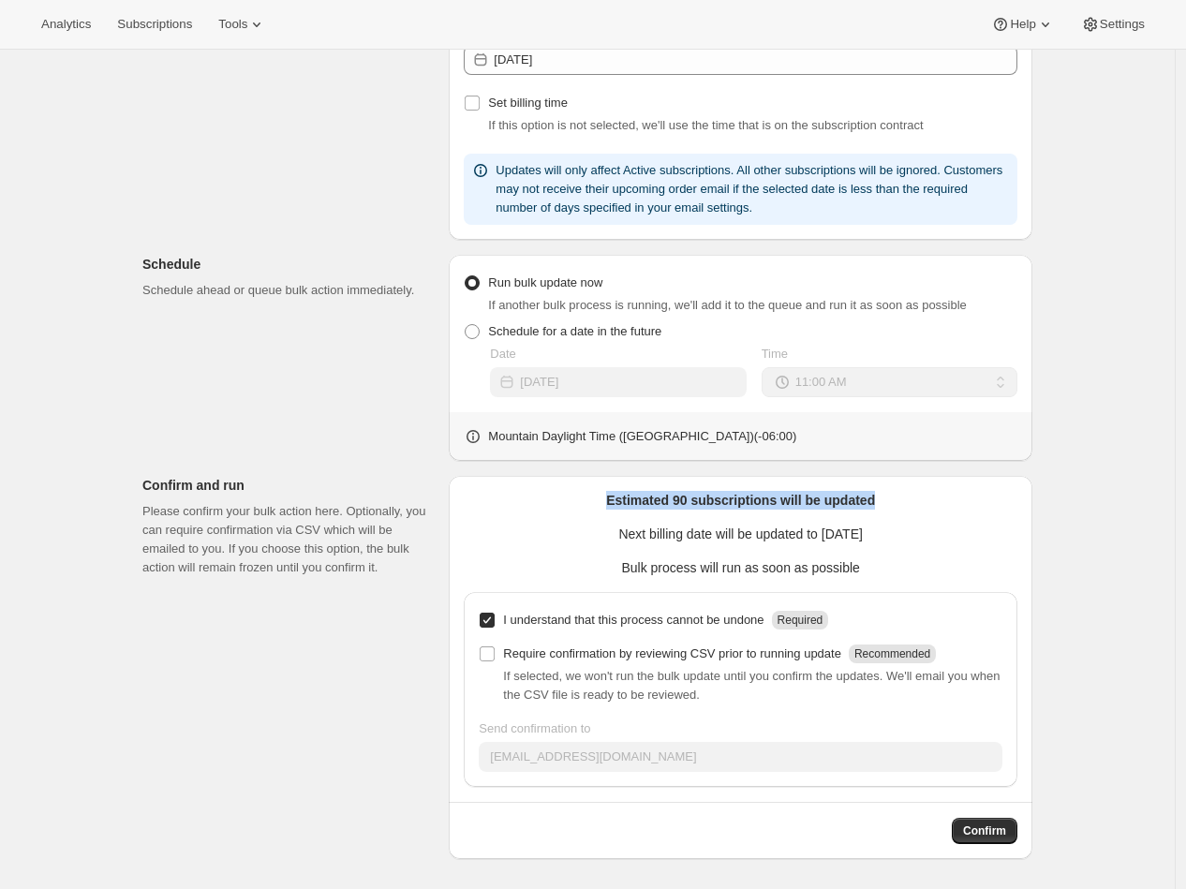
drag, startPoint x: 598, startPoint y: 494, endPoint x: 891, endPoint y: 505, distance: 293.5
click at [891, 505] on p "Estimated 90 subscriptions will be updated" at bounding box center [741, 500] width 554 height 19
click at [694, 502] on p "Estimated 90 subscriptions will be updated" at bounding box center [741, 500] width 554 height 19
drag, startPoint x: 677, startPoint y: 500, endPoint x: 887, endPoint y: 504, distance: 209.9
click at [887, 504] on p "Estimated 90 subscriptions will be updated" at bounding box center [741, 500] width 554 height 19
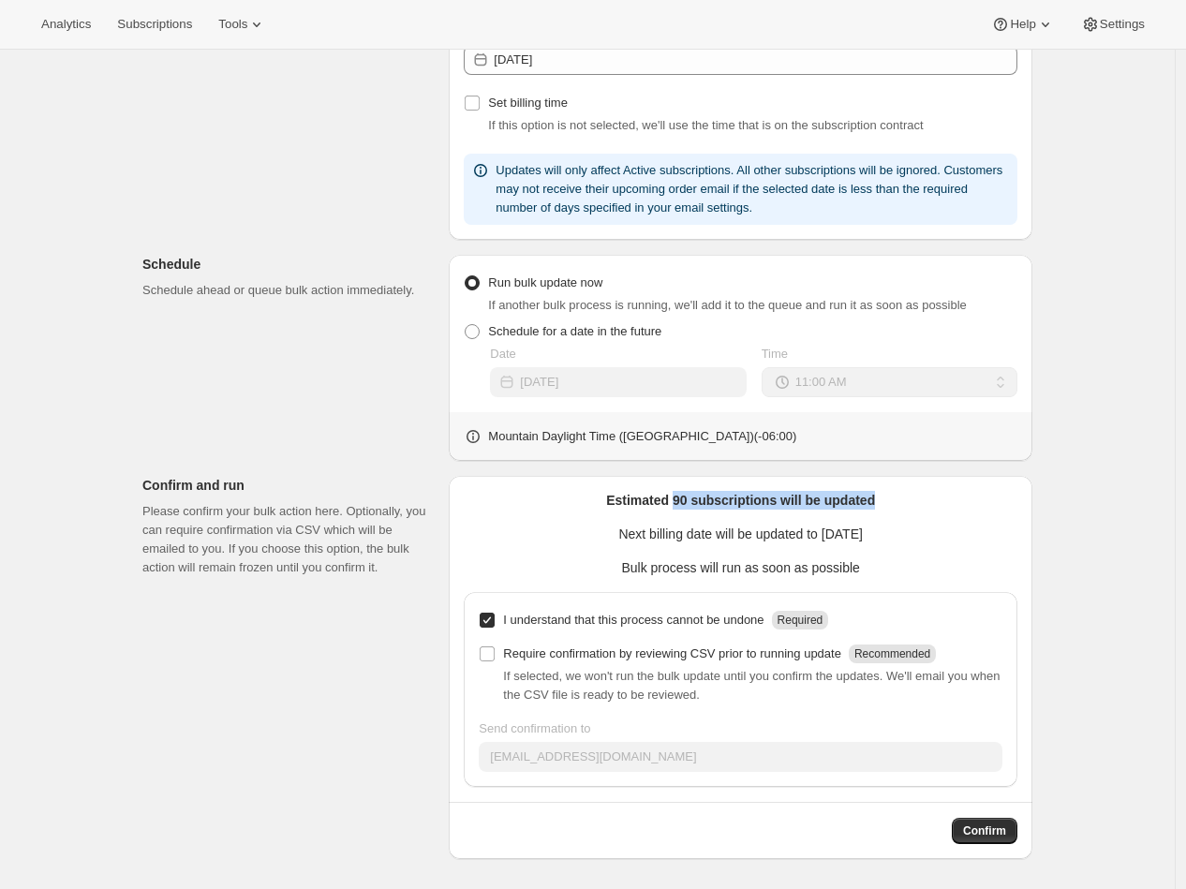
drag, startPoint x: 890, startPoint y: 532, endPoint x: 819, endPoint y: 533, distance: 71.2
click at [819, 533] on p "Next billing date will be updated to 2025-10-07" at bounding box center [741, 534] width 554 height 19
click at [325, 653] on div "Subscriptions to update Filters and selections can be applied from the subscrip…" at bounding box center [579, 288] width 905 height 1141
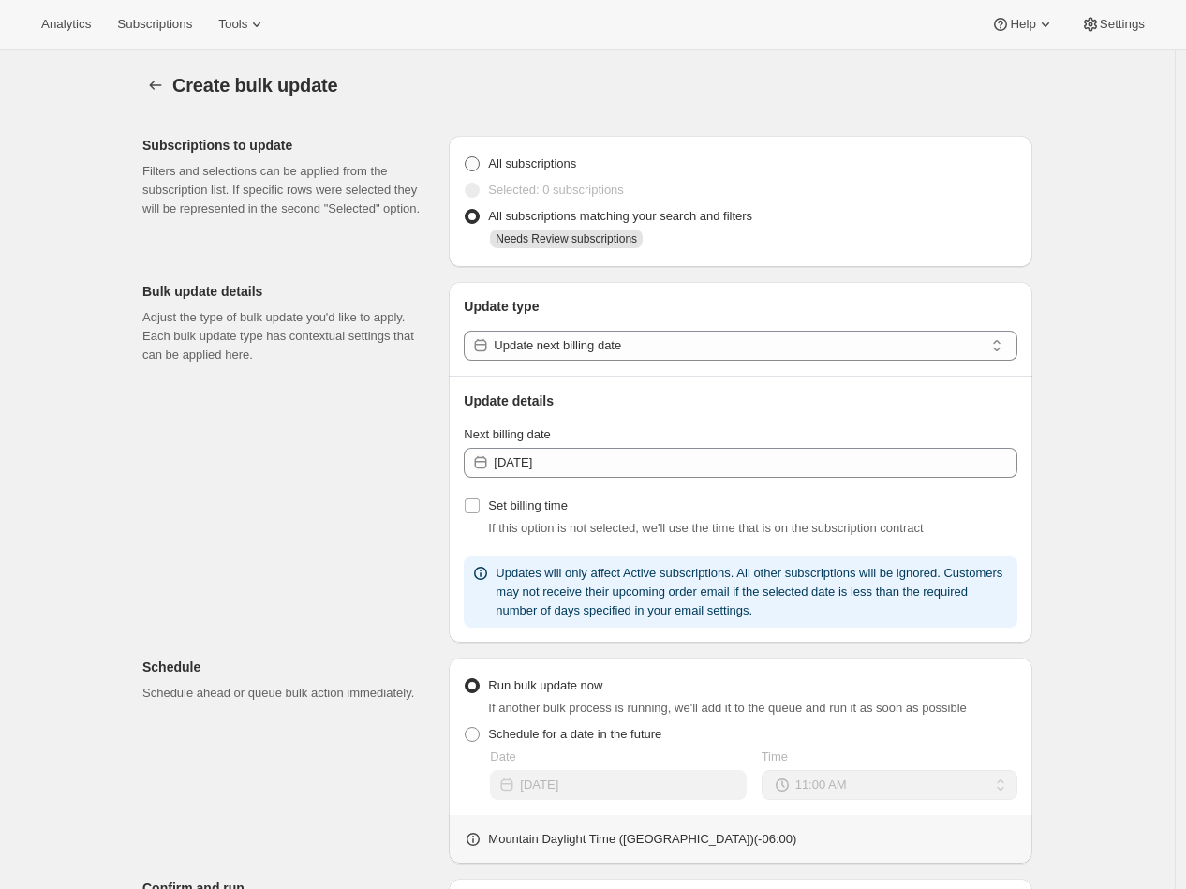
click at [478, 163] on span at bounding box center [472, 163] width 15 height 15
click at [466, 157] on input "All subscriptions" at bounding box center [465, 156] width 1 height 1
radio input "true"
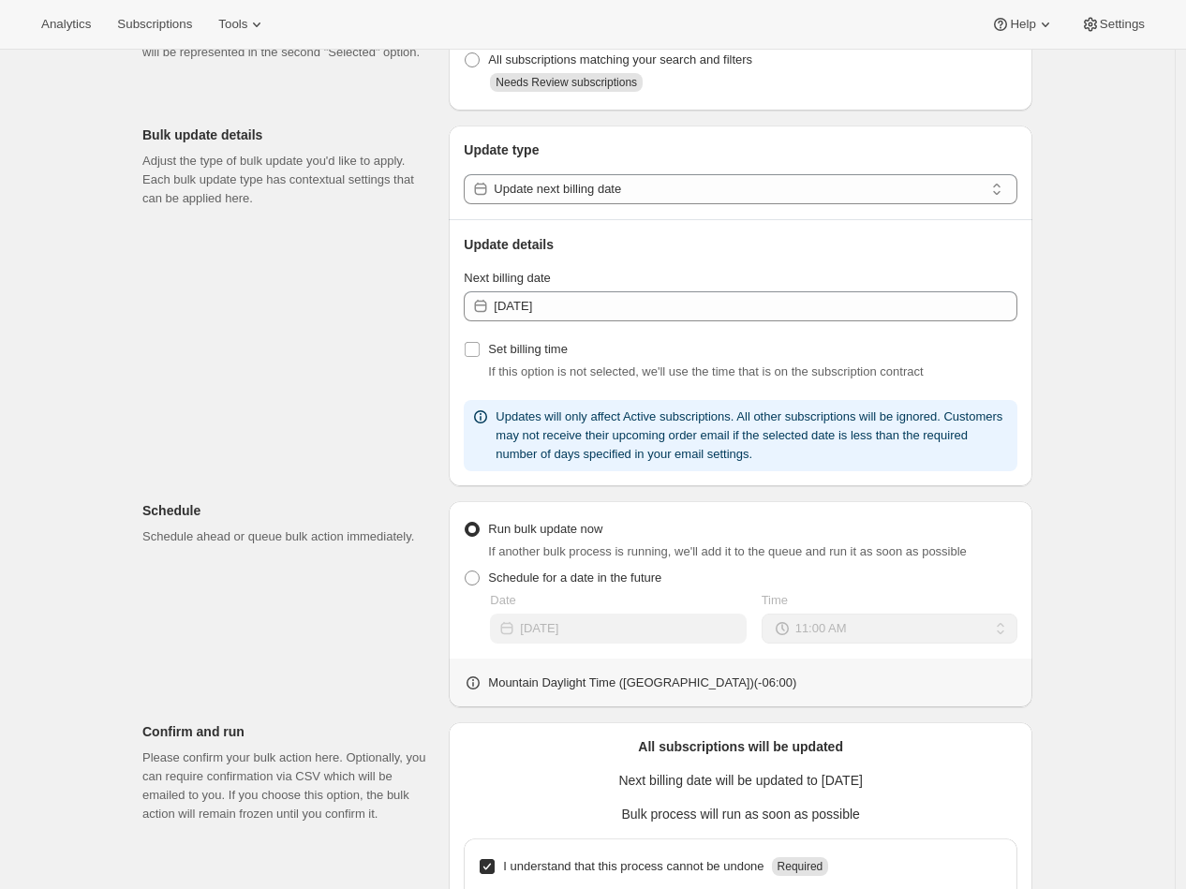
scroll to position [404, 0]
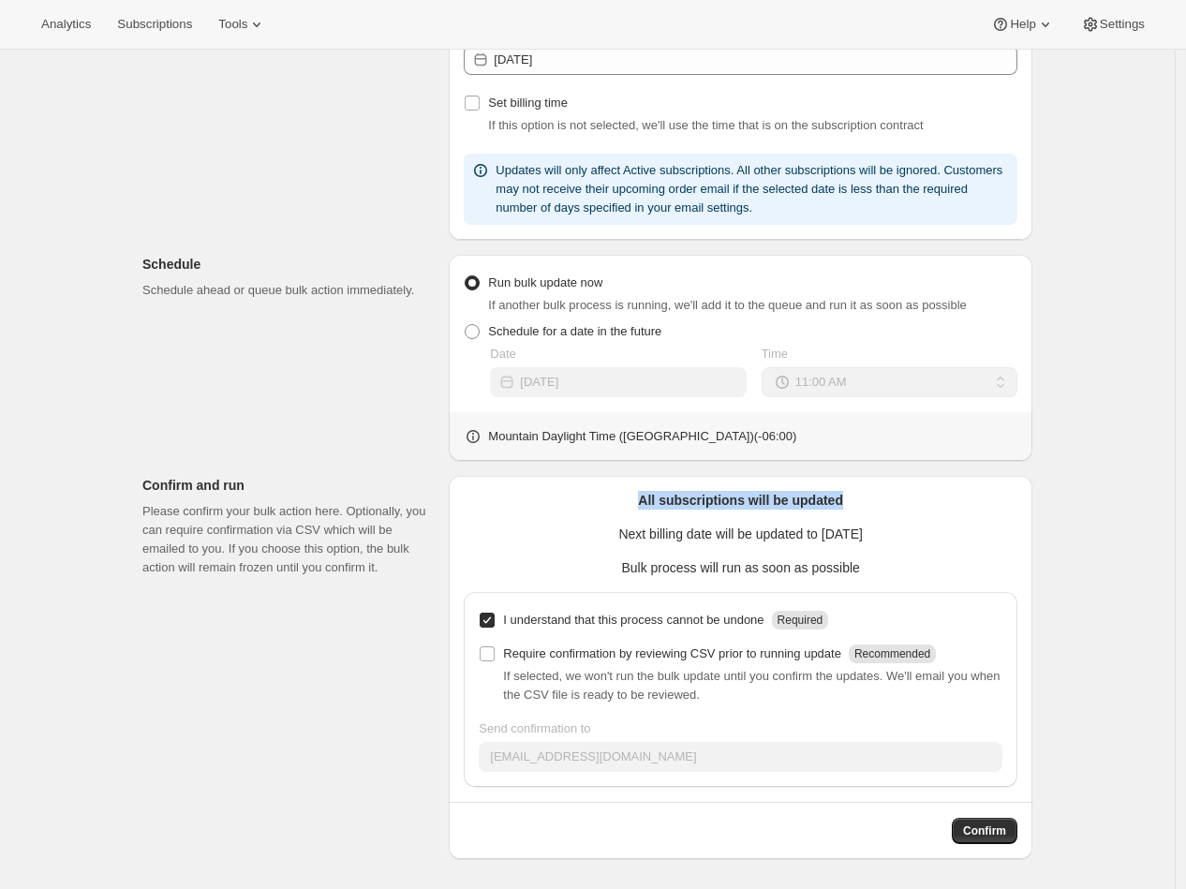
drag, startPoint x: 633, startPoint y: 500, endPoint x: 869, endPoint y: 499, distance: 235.2
click at [869, 499] on p "All subscriptions will be updated" at bounding box center [741, 500] width 554 height 19
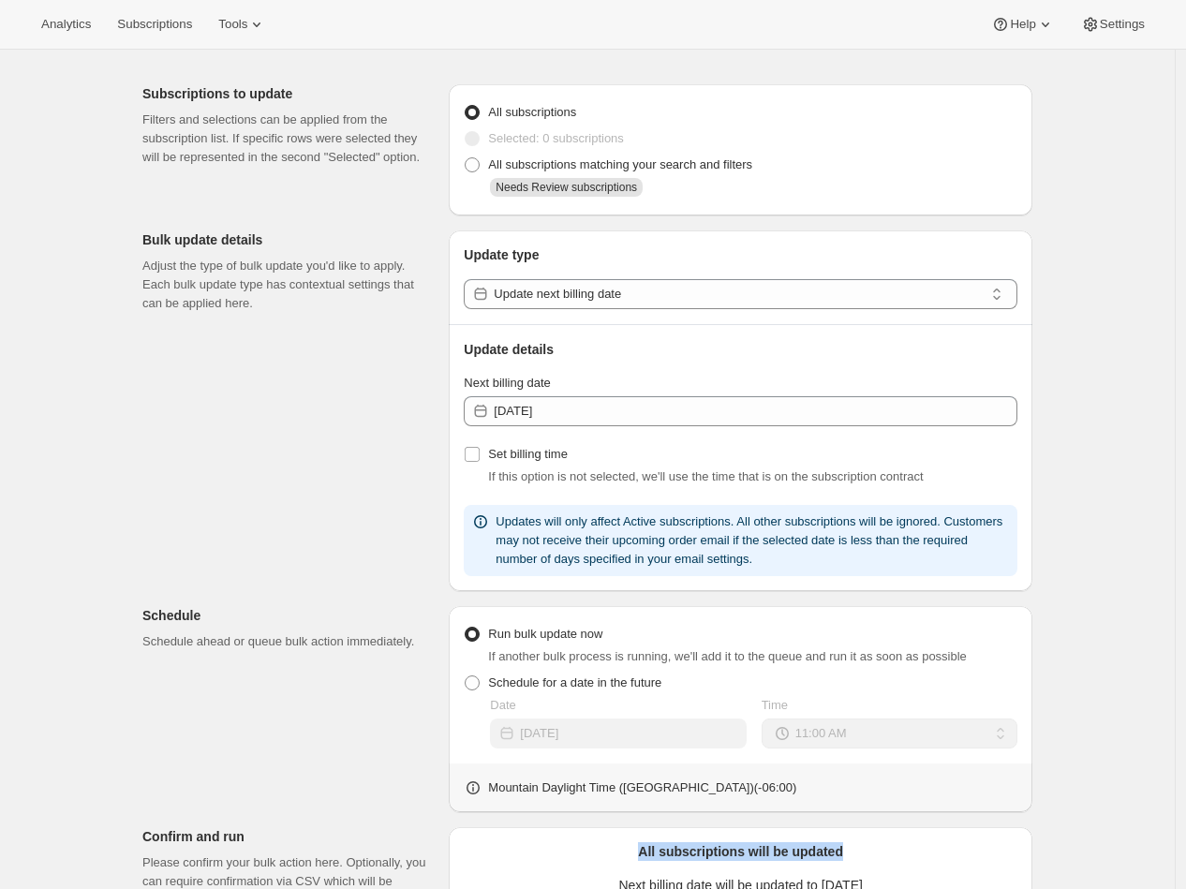
scroll to position [27, 0]
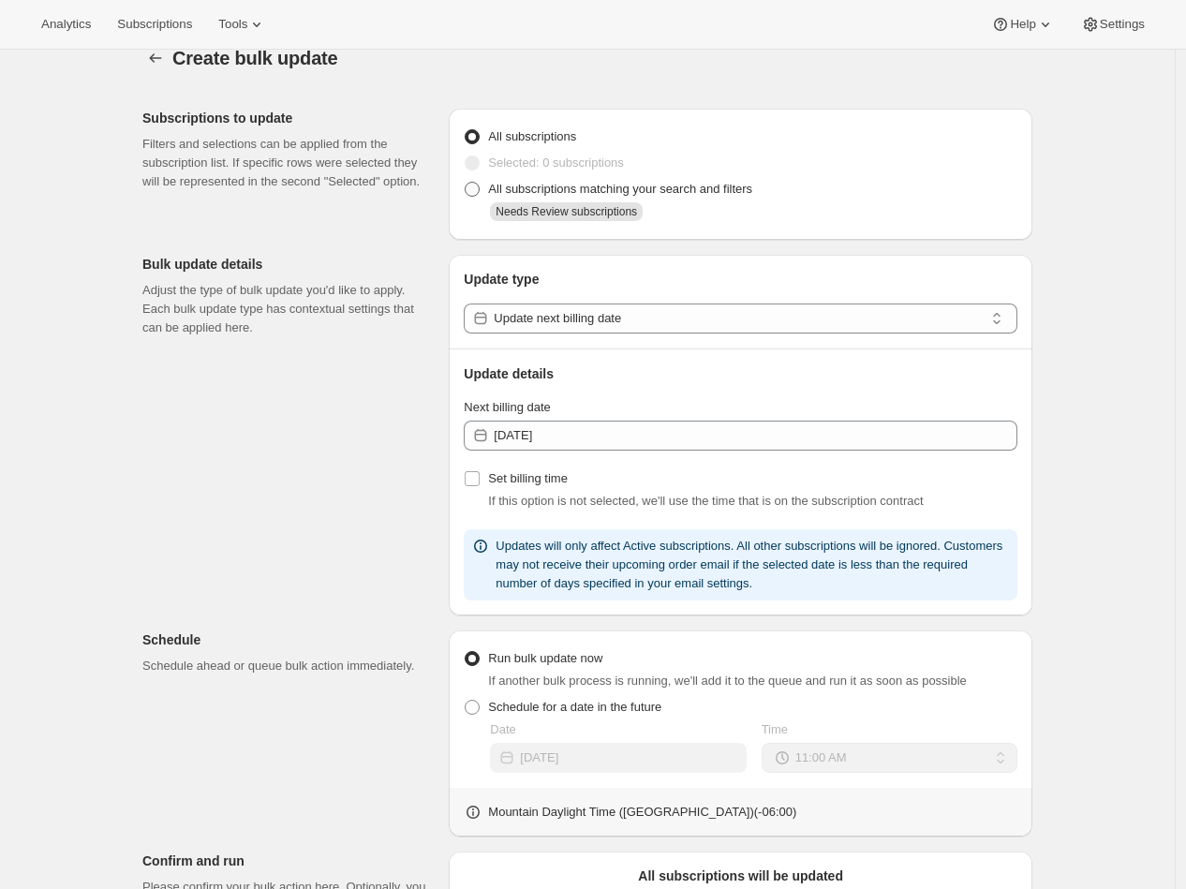
click at [480, 186] on span at bounding box center [472, 189] width 15 height 15
click at [466, 183] on input "All subscriptions matching your search and filters" at bounding box center [465, 182] width 1 height 1
radio input "true"
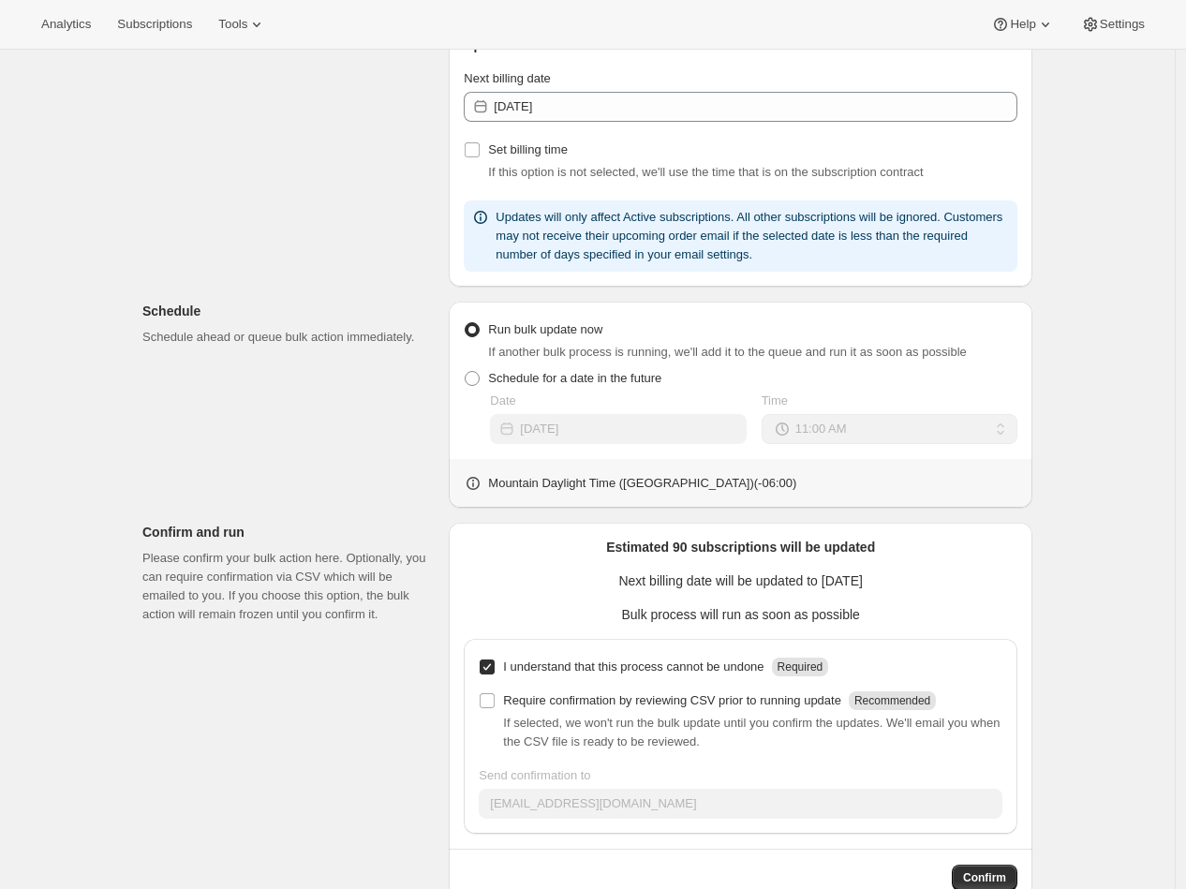
scroll to position [321, 0]
